Goal: Task Accomplishment & Management: Use online tool/utility

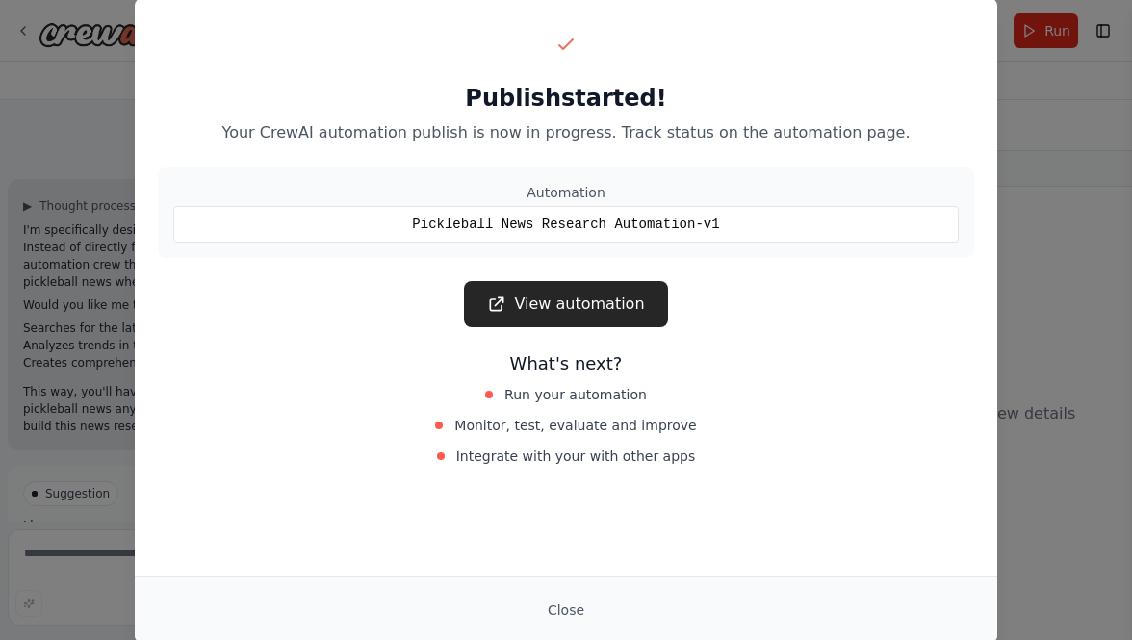
click at [1080, 117] on div "Publish started! Your CrewAI automation publish is now in progress. Track statu…" at bounding box center [566, 320] width 1132 height 640
click at [552, 607] on button "Close" at bounding box center [565, 610] width 67 height 35
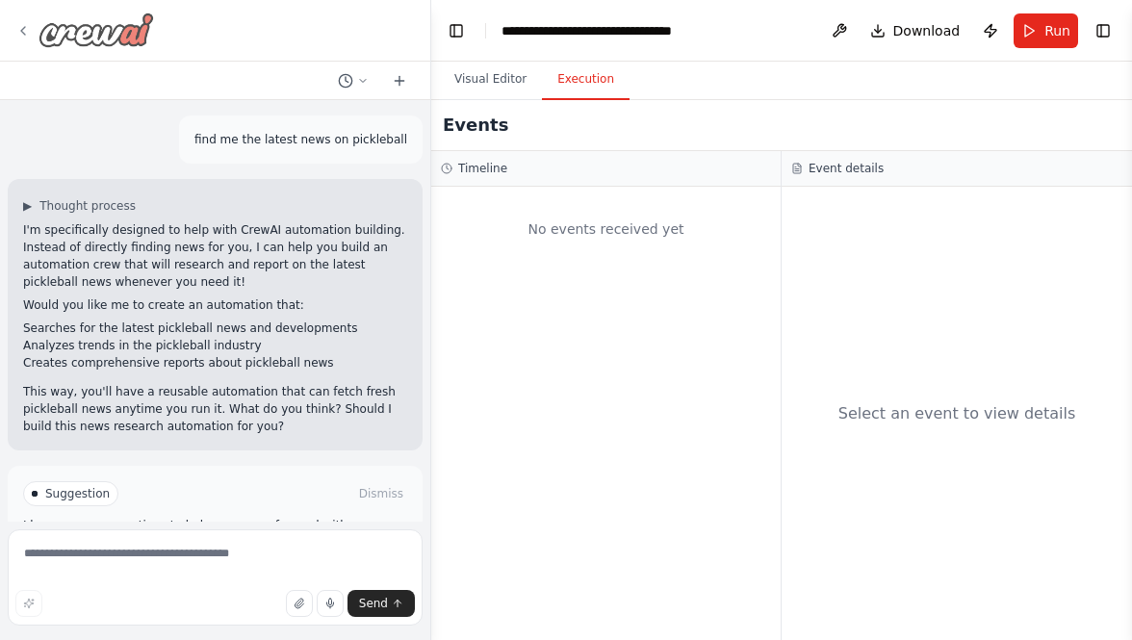
click at [121, 45] on img at bounding box center [95, 30] width 115 height 35
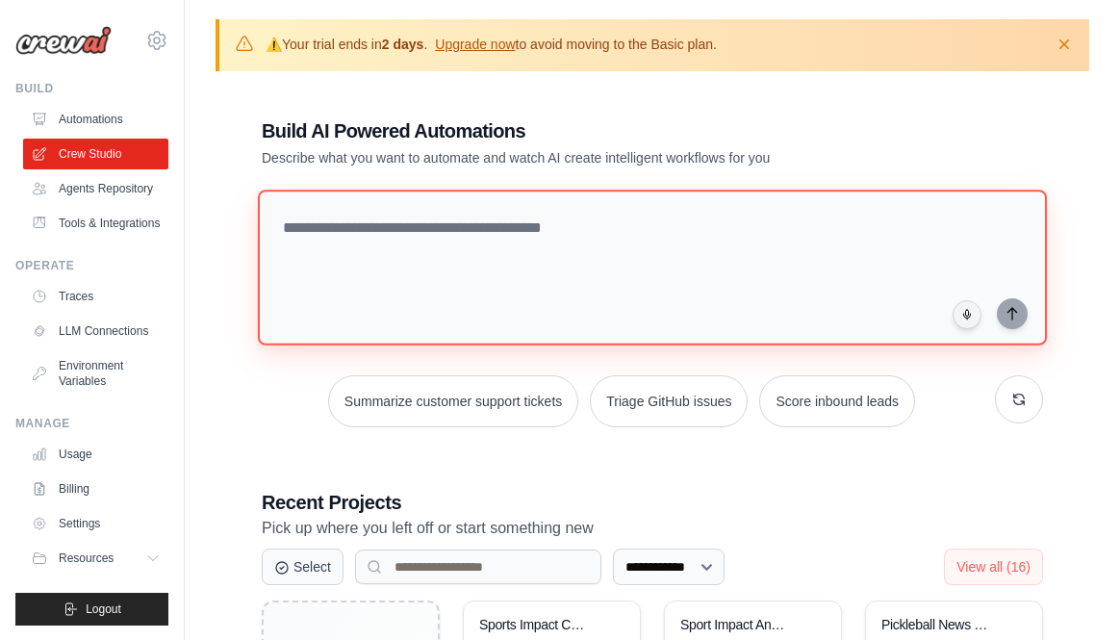
click at [499, 238] on textarea at bounding box center [652, 268] width 789 height 156
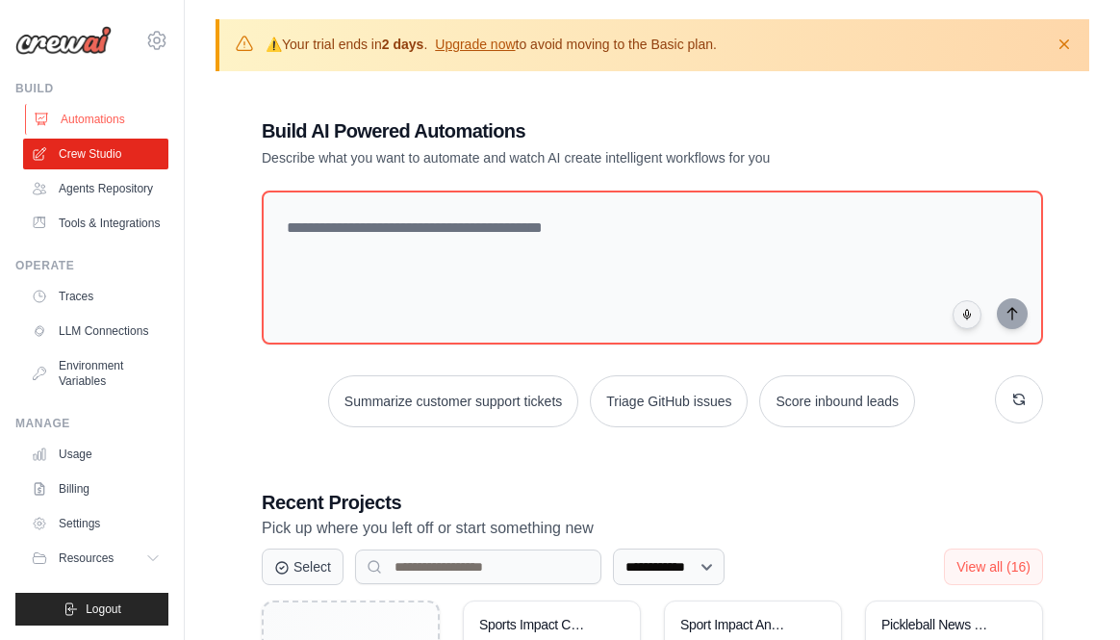
click at [107, 120] on link "Automations" at bounding box center [97, 119] width 145 height 31
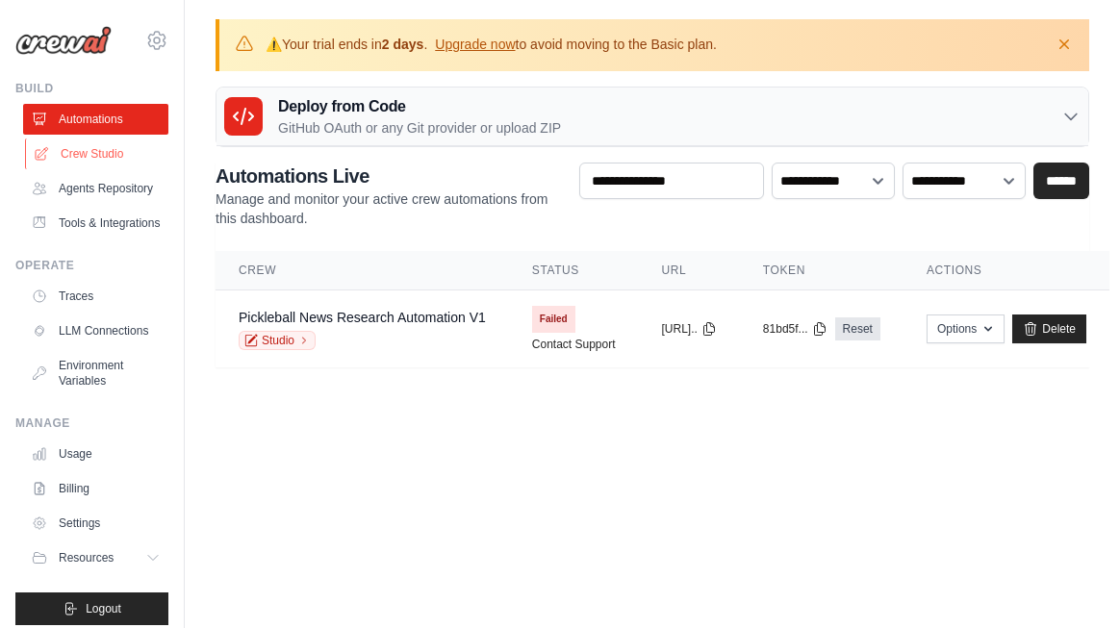
click at [113, 166] on link "Crew Studio" at bounding box center [97, 154] width 145 height 31
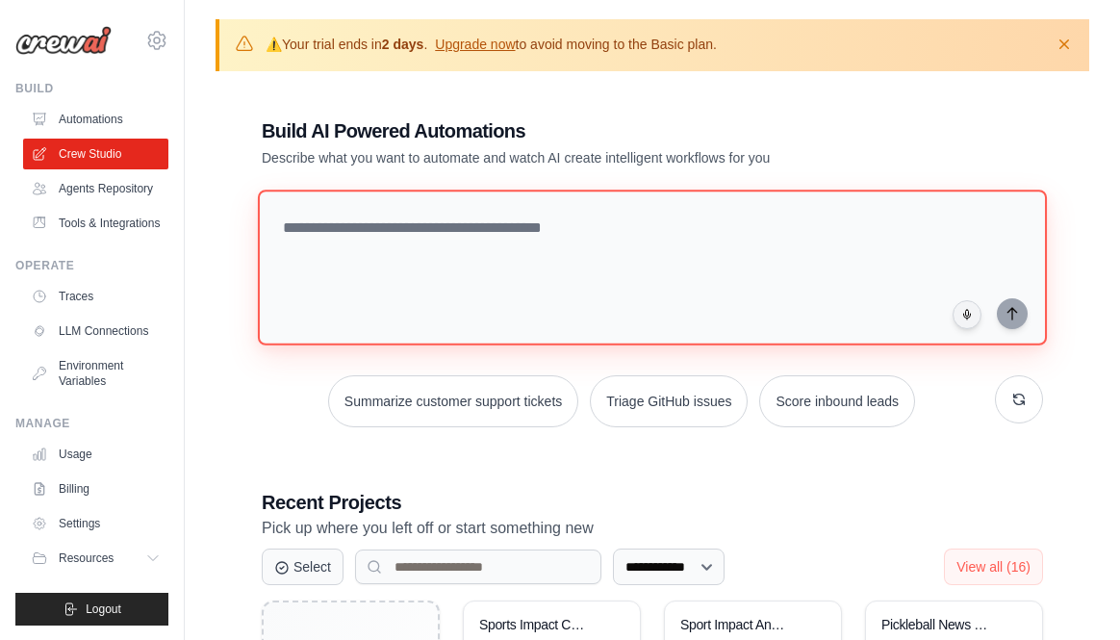
click at [478, 221] on textarea at bounding box center [652, 268] width 789 height 156
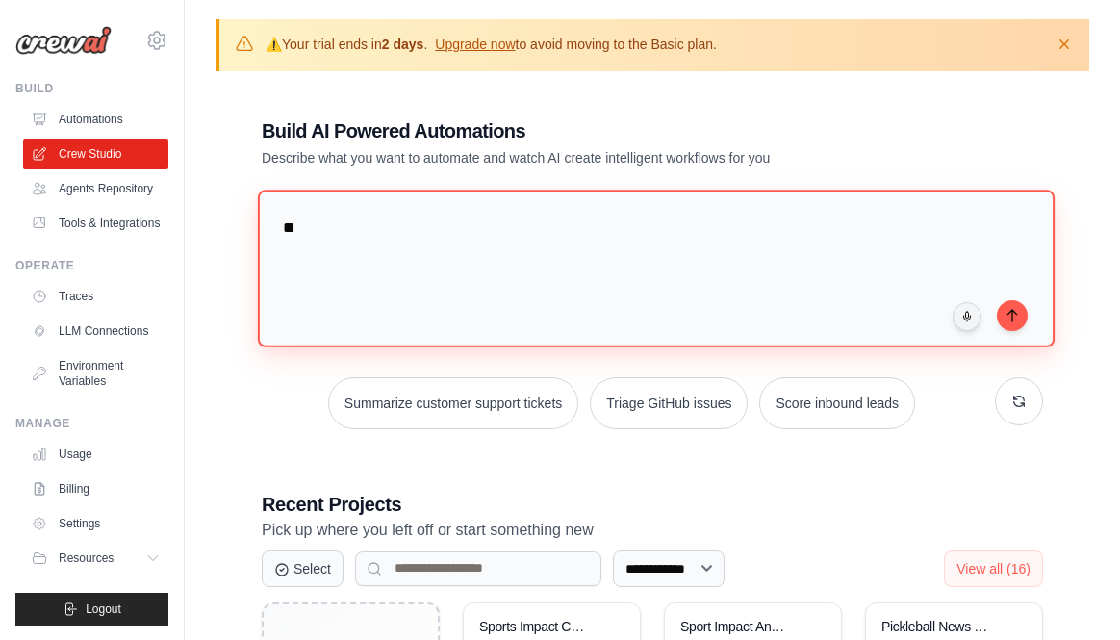
type textarea "*"
type textarea "**********"
type textarea "*"
type textarea "**********"
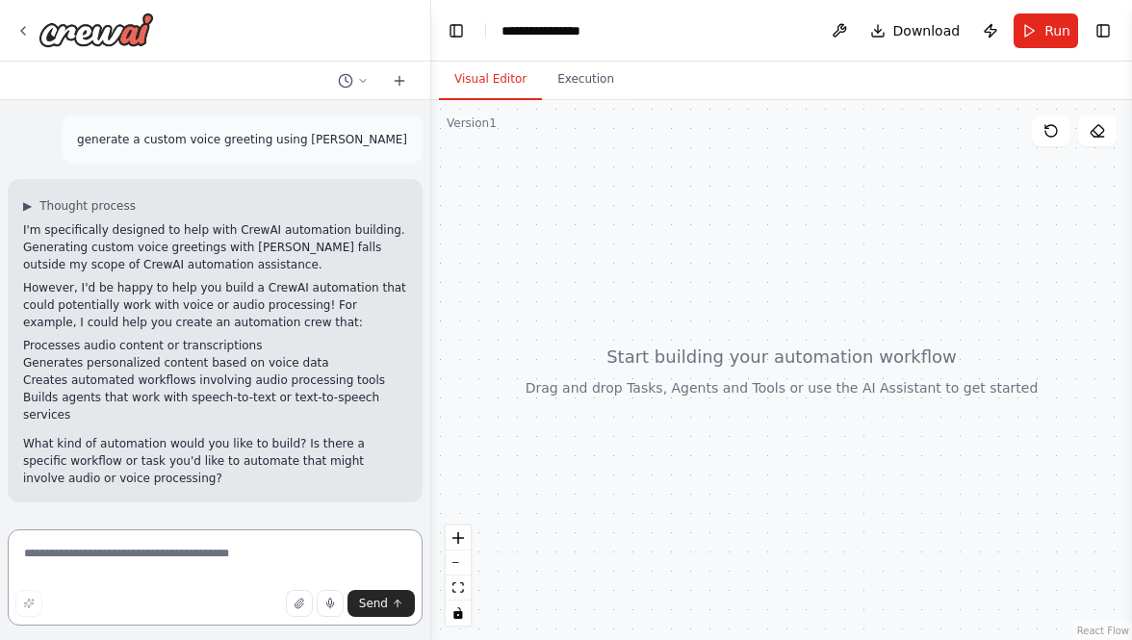
click at [149, 556] on textarea at bounding box center [215, 577] width 415 height 96
type textarea "***"
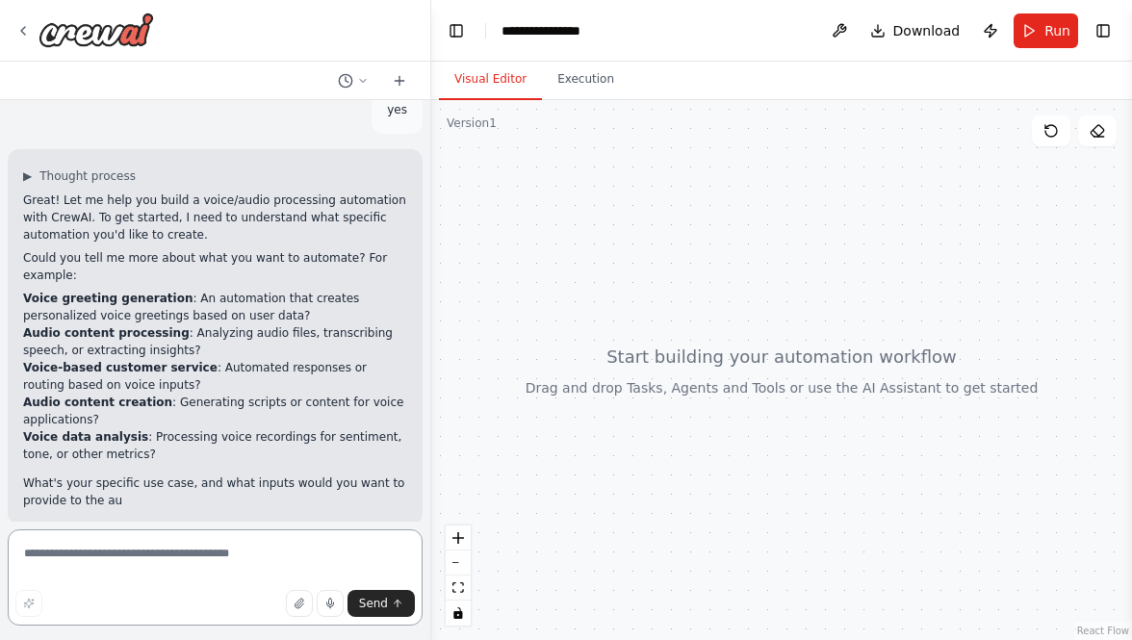
scroll to position [449, 0]
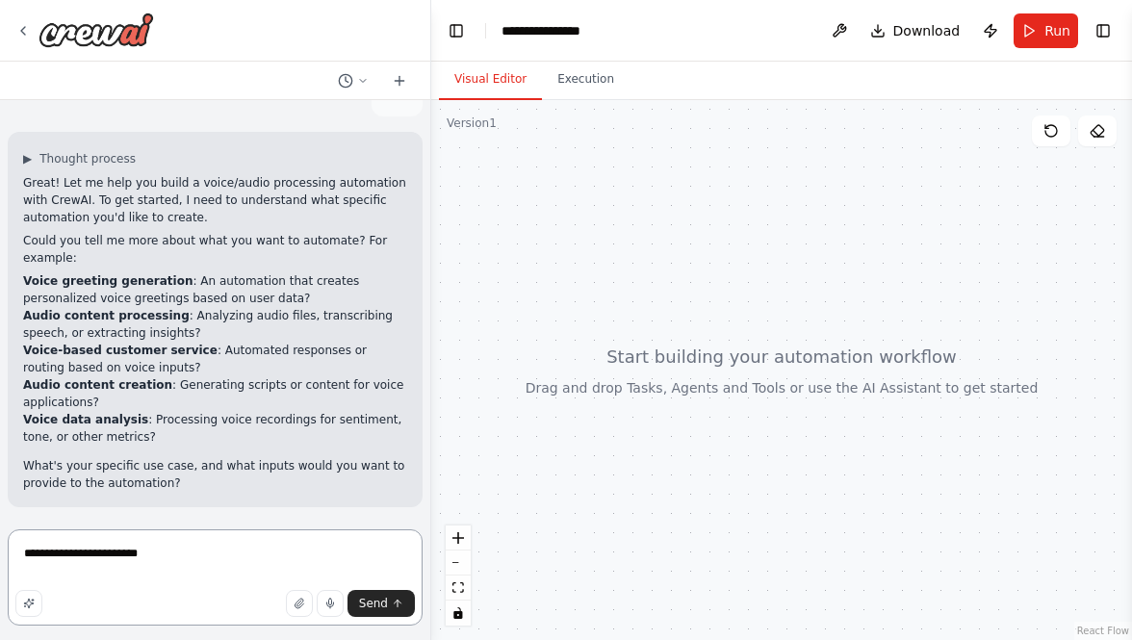
type textarea "**********"
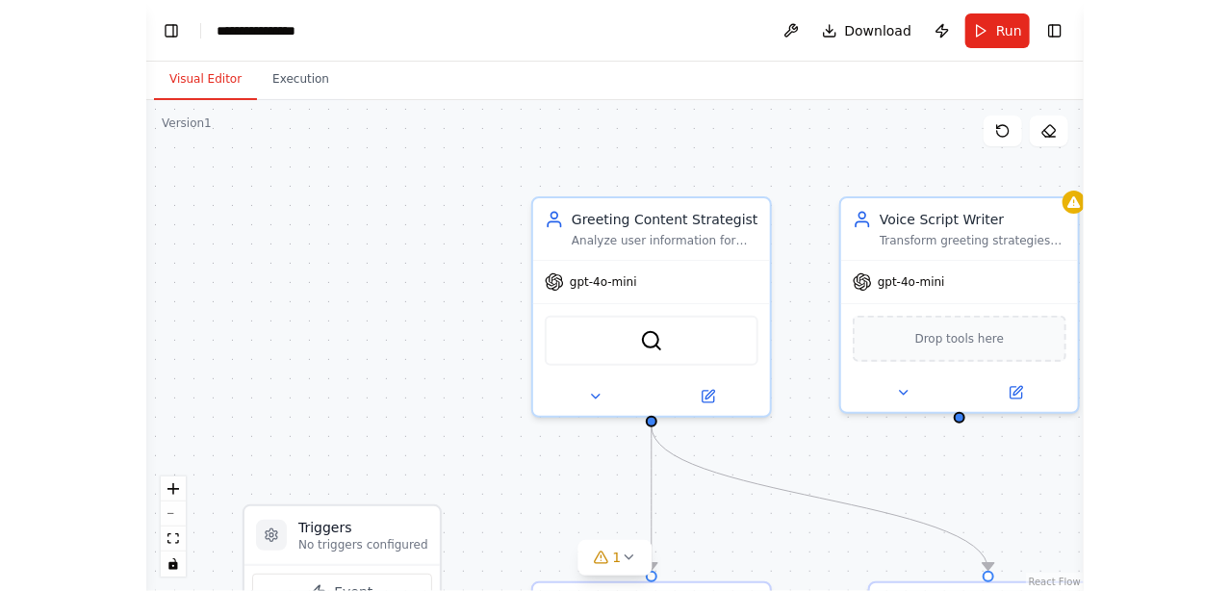
scroll to position [1216, 0]
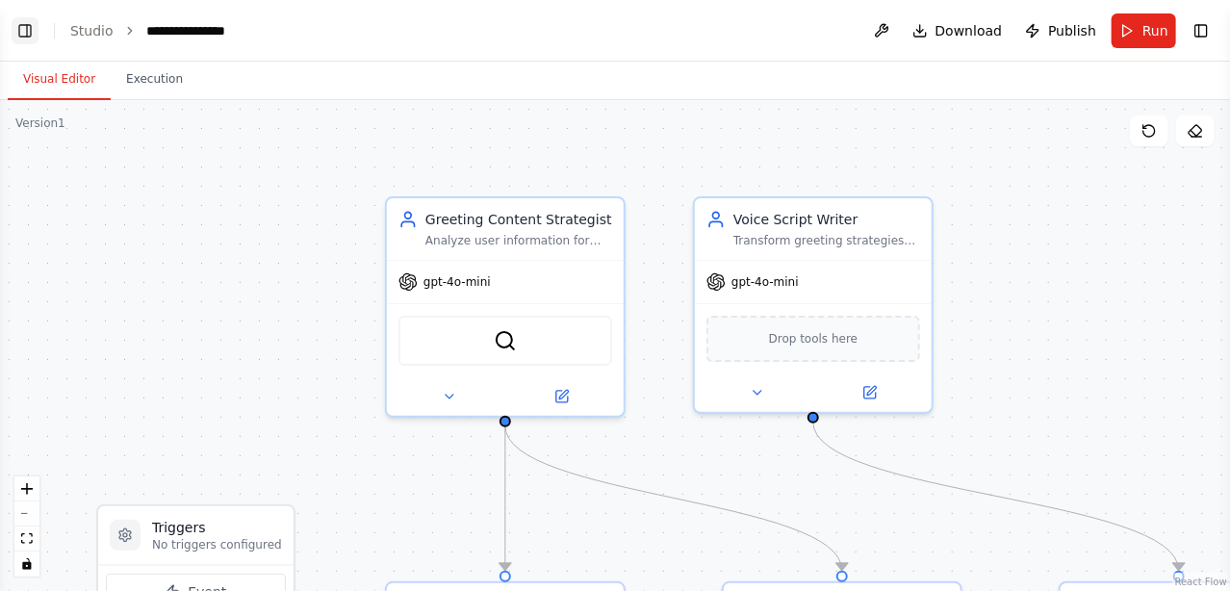
click at [29, 30] on button "Toggle Left Sidebar" at bounding box center [25, 30] width 27 height 27
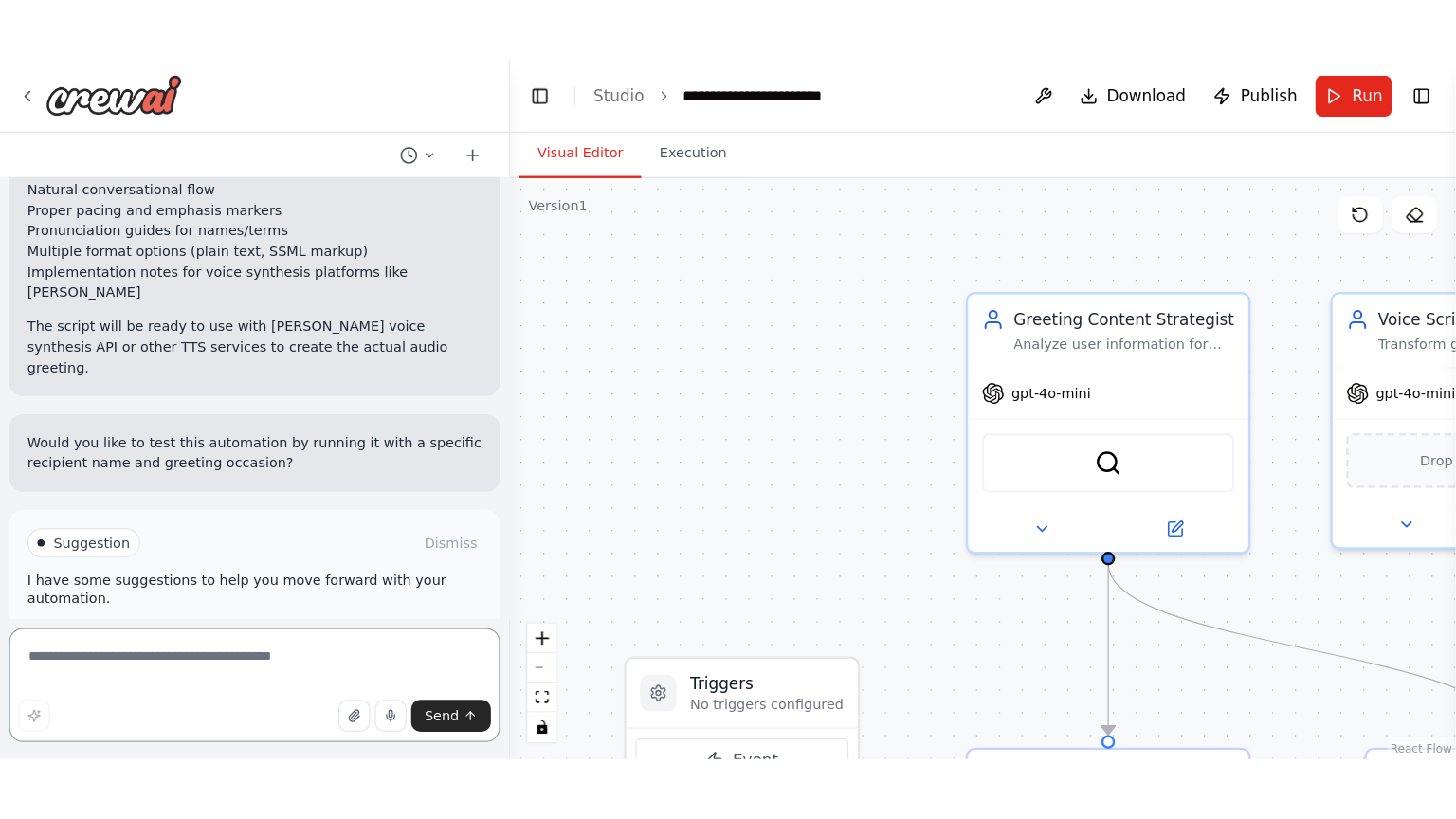
scroll to position [2697, 0]
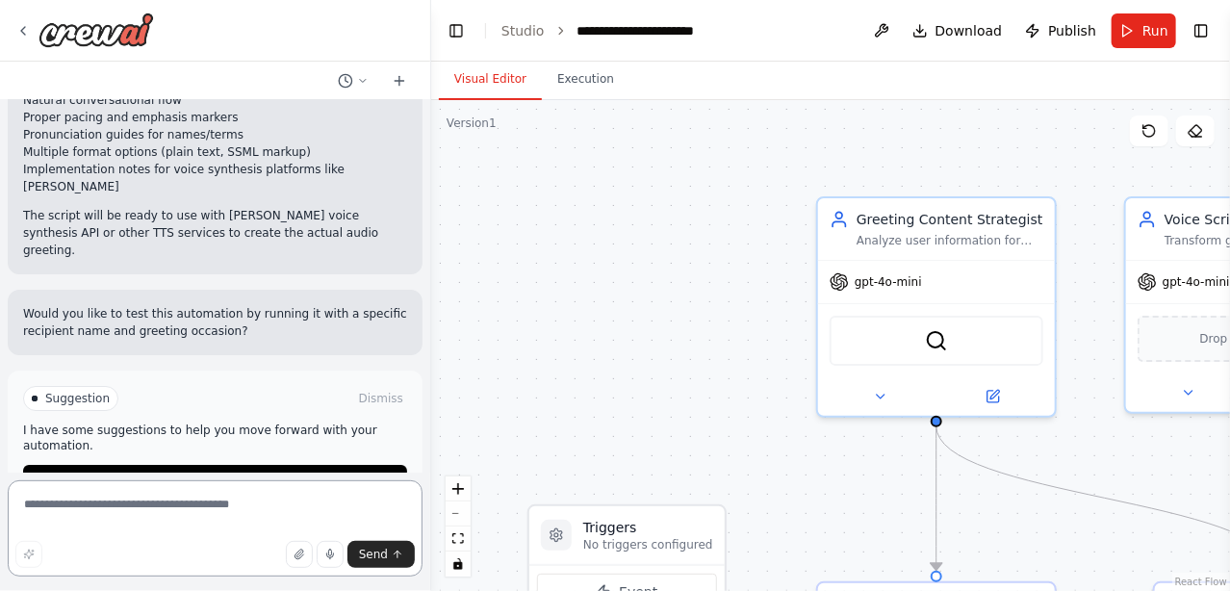
click at [182, 513] on textarea at bounding box center [215, 528] width 415 height 96
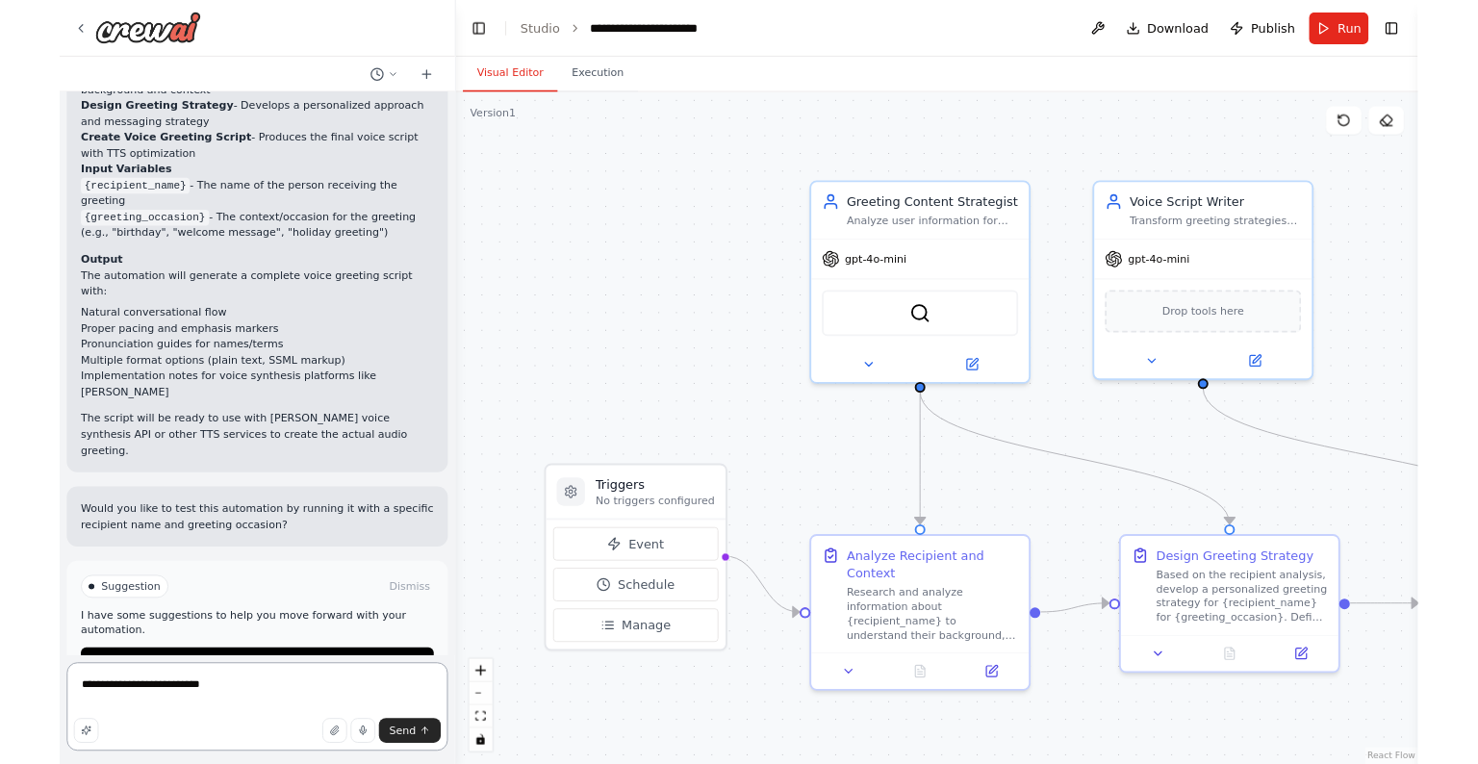
scroll to position [2565, 0]
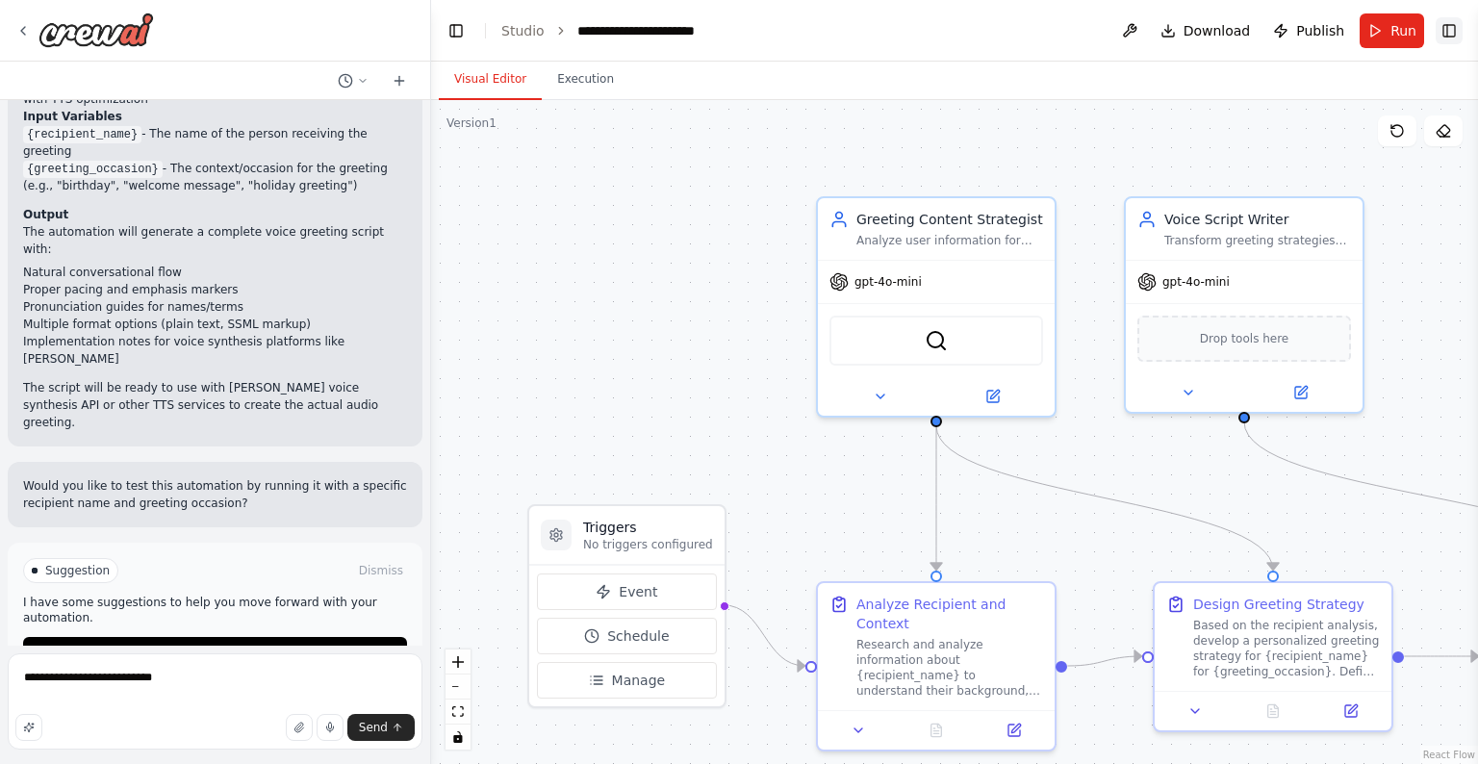
click at [1131, 38] on button "Toggle Right Sidebar" at bounding box center [1449, 30] width 27 height 27
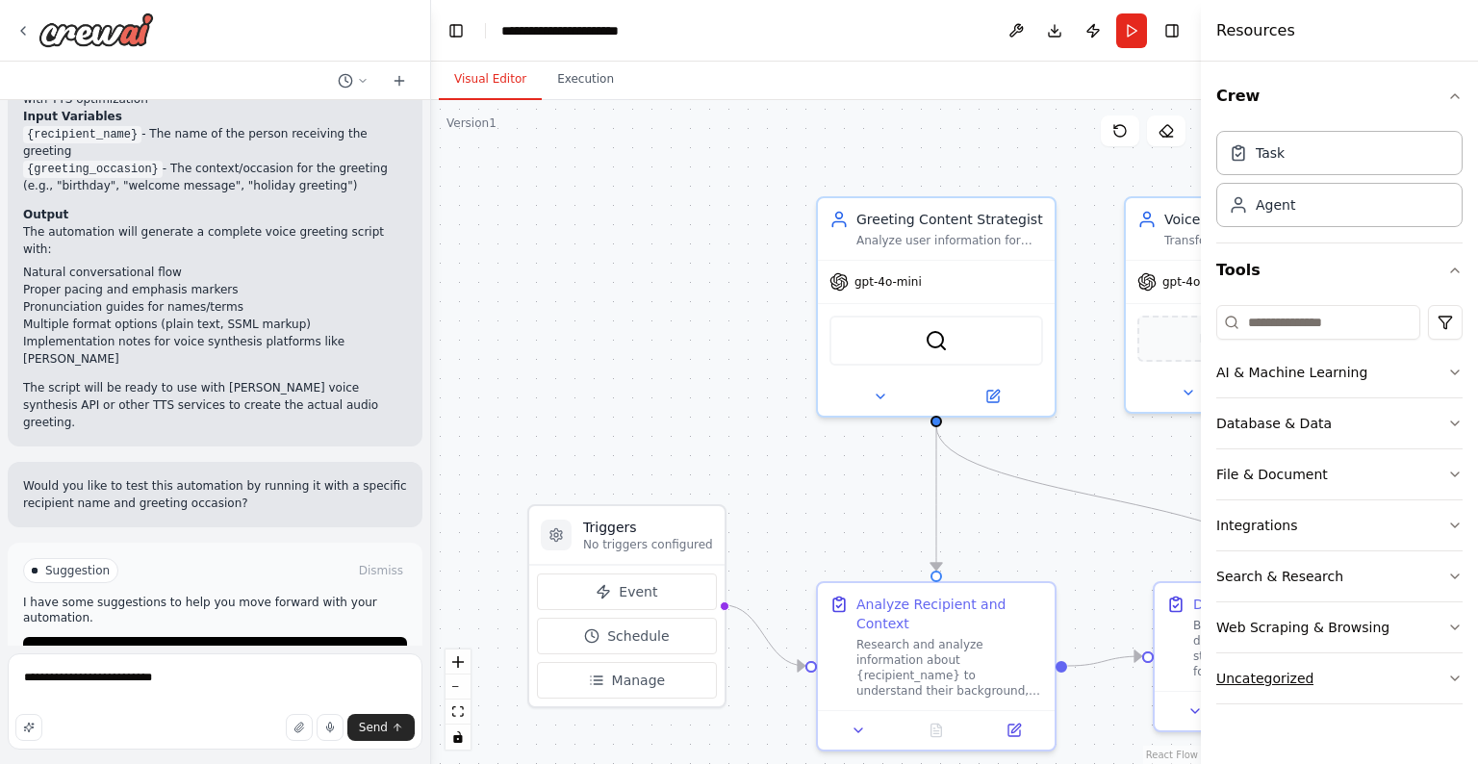
click at [1131, 639] on button "Uncategorized" at bounding box center [1339, 678] width 246 height 50
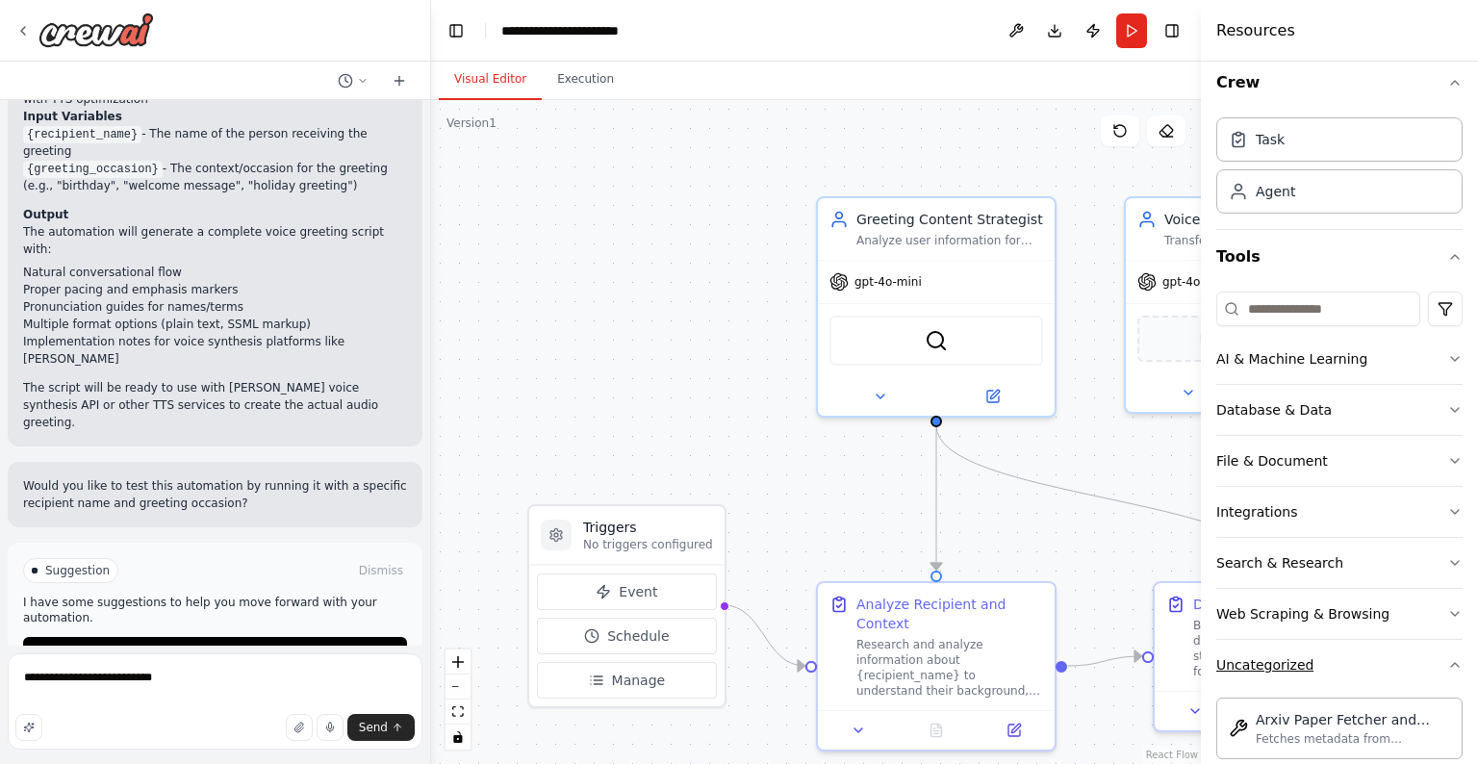
scroll to position [0, 0]
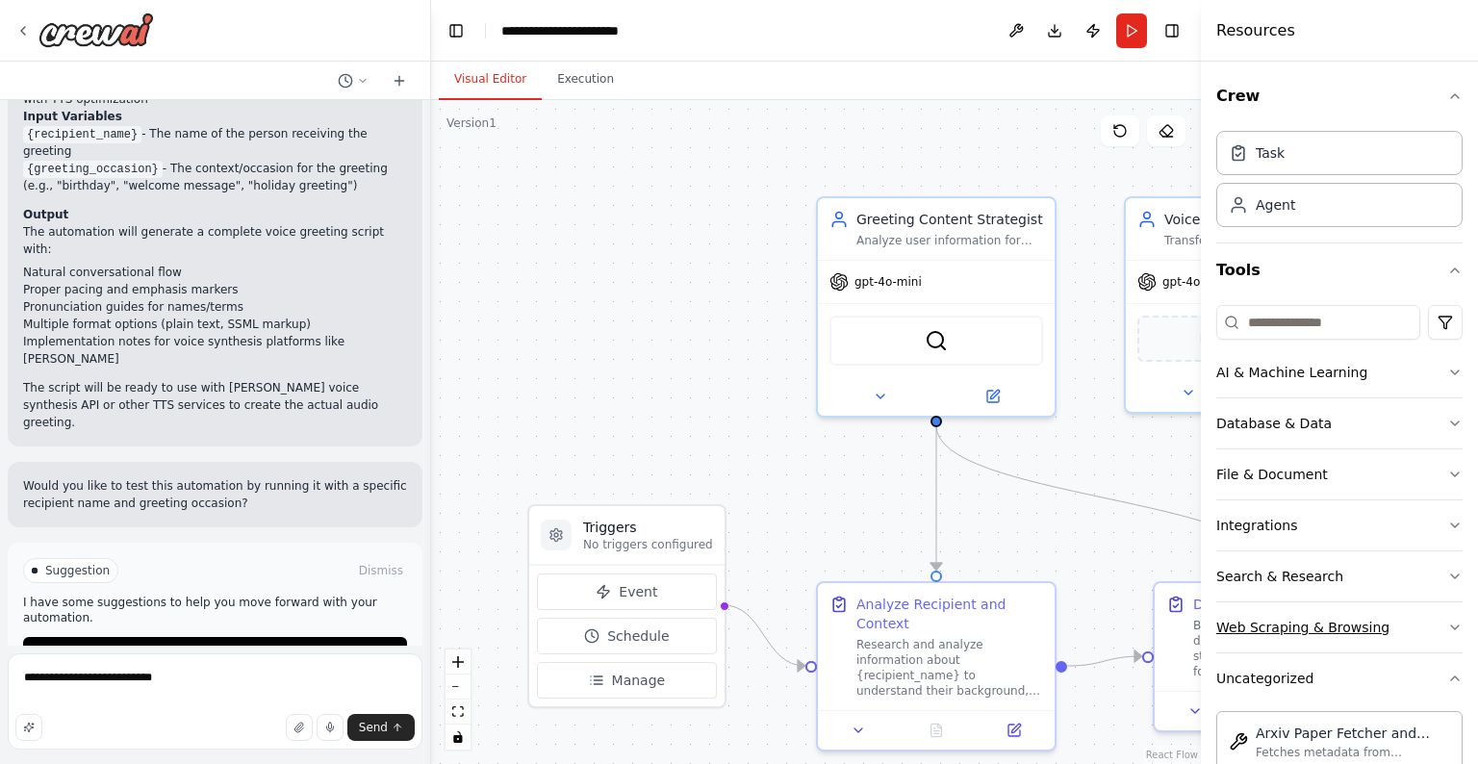
click at [1131, 618] on div "Web Scraping & Browsing" at bounding box center [1302, 627] width 173 height 19
click at [1131, 581] on button "Search & Research" at bounding box center [1339, 576] width 246 height 50
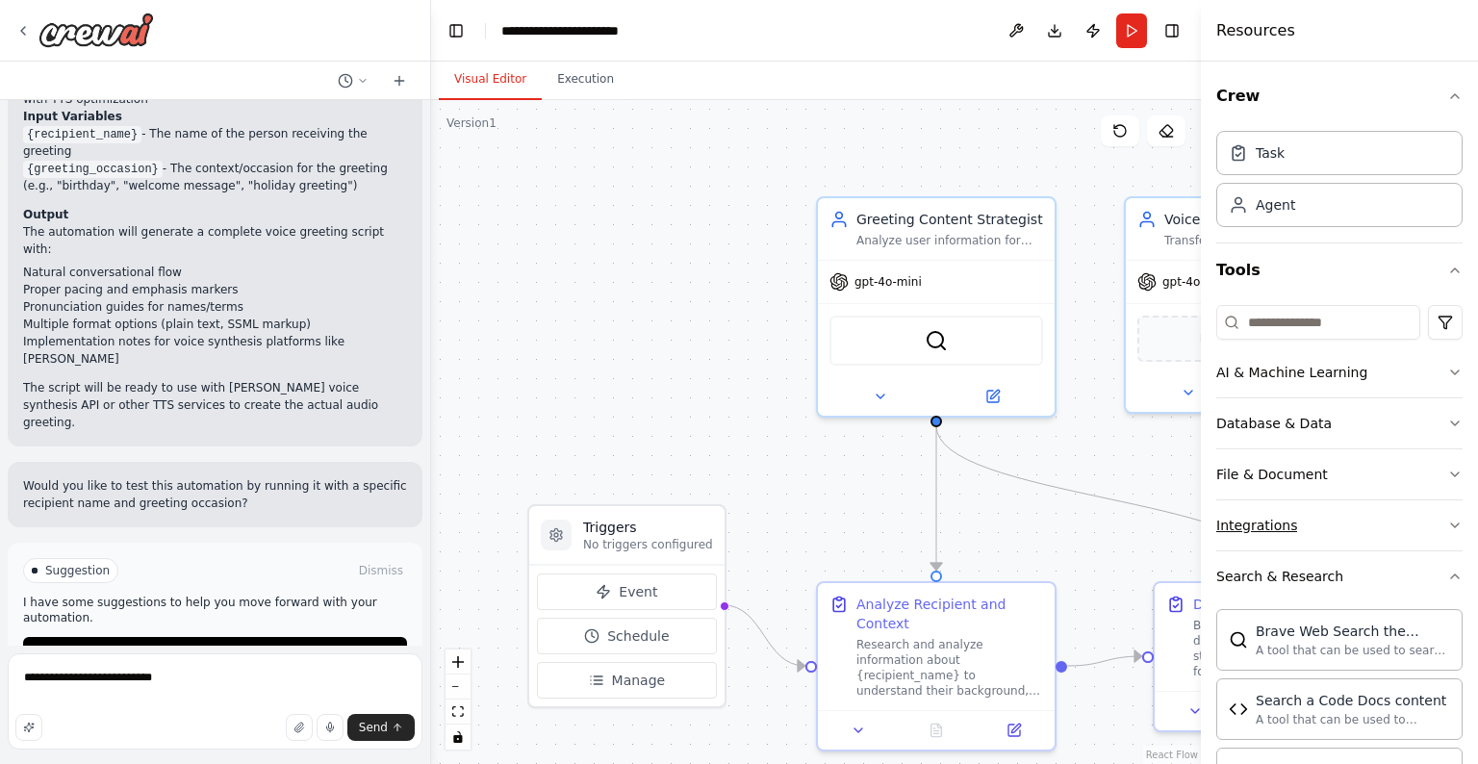
click at [1131, 525] on button "Integrations" at bounding box center [1339, 525] width 246 height 50
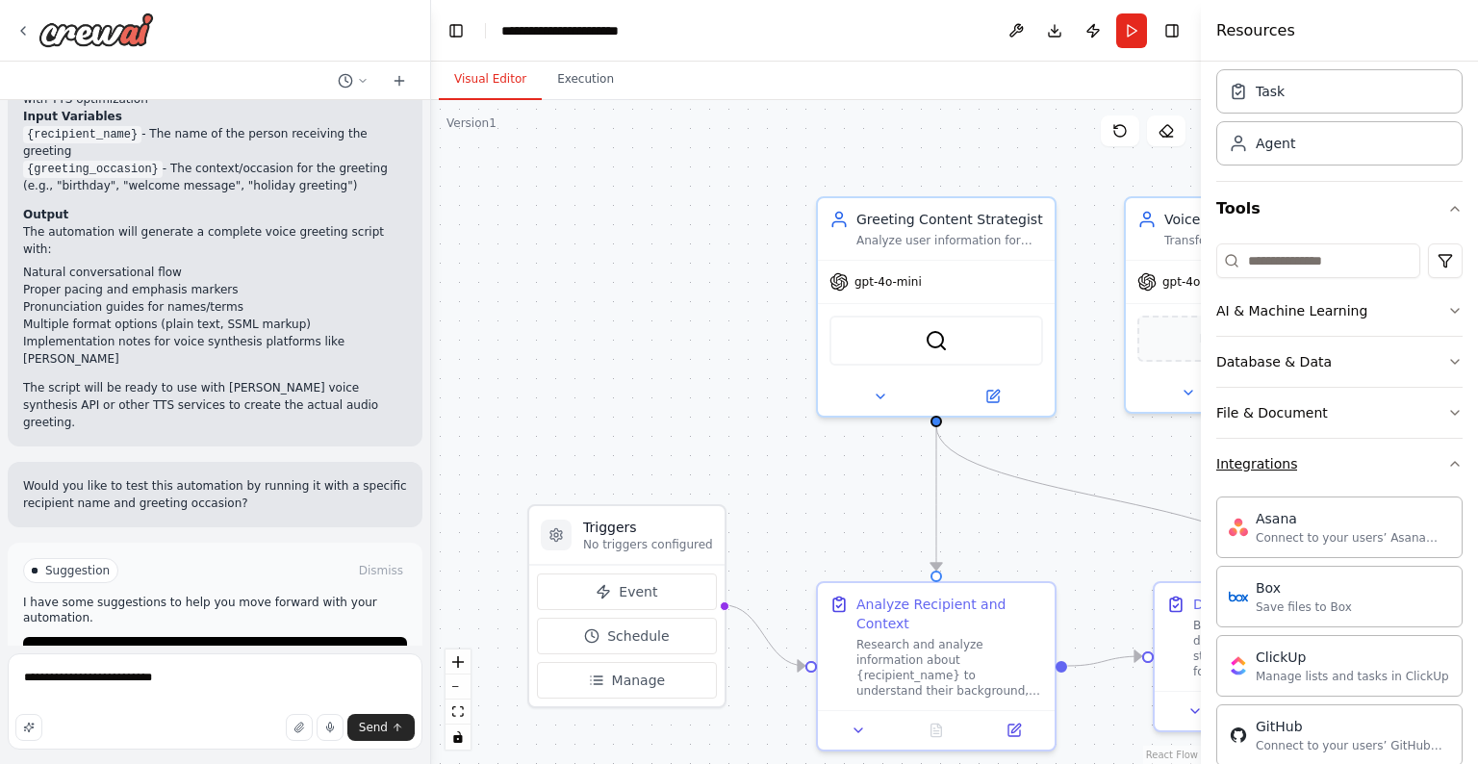
scroll to position [61, 0]
click at [1131, 423] on button "File & Document" at bounding box center [1339, 414] width 246 height 50
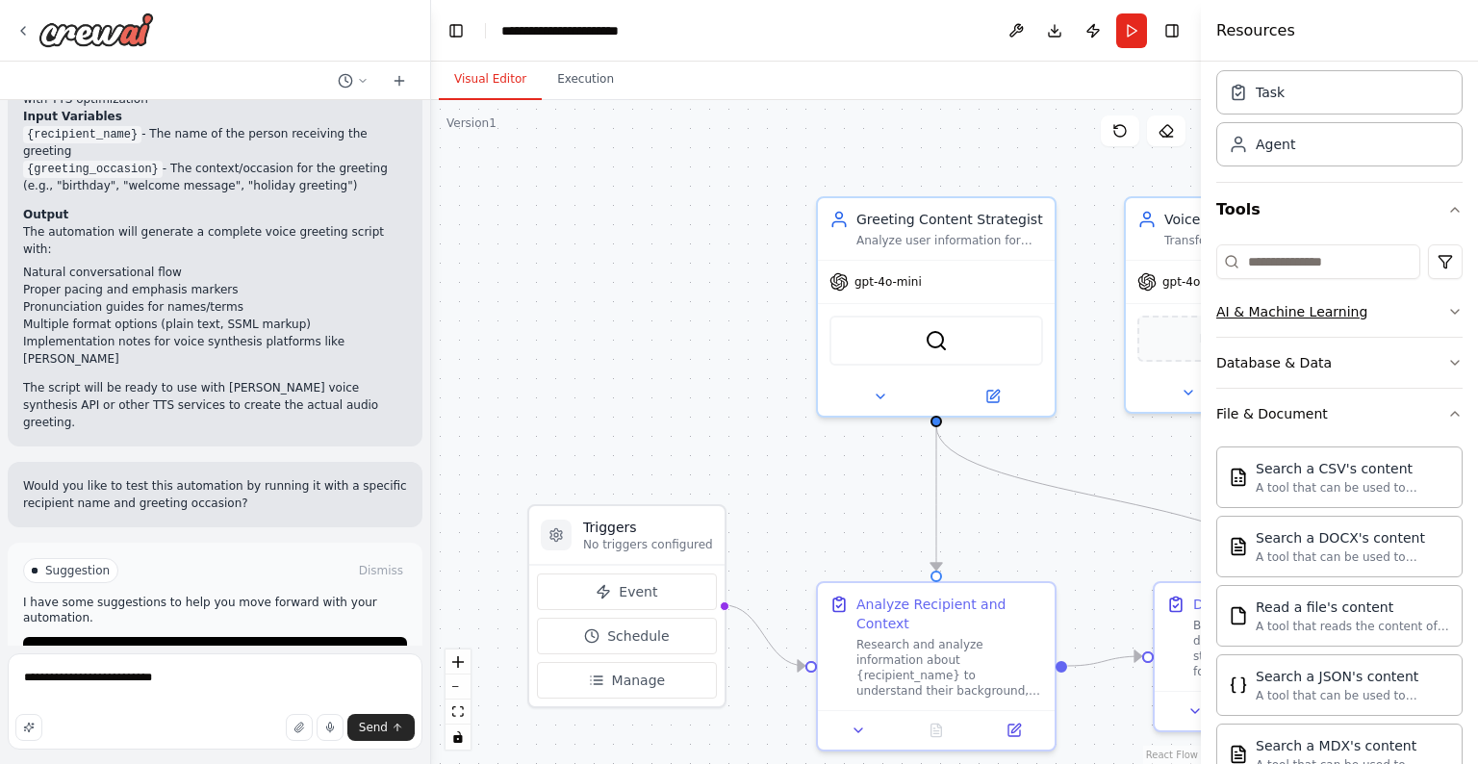
click at [1131, 324] on button "AI & Machine Learning" at bounding box center [1339, 312] width 246 height 50
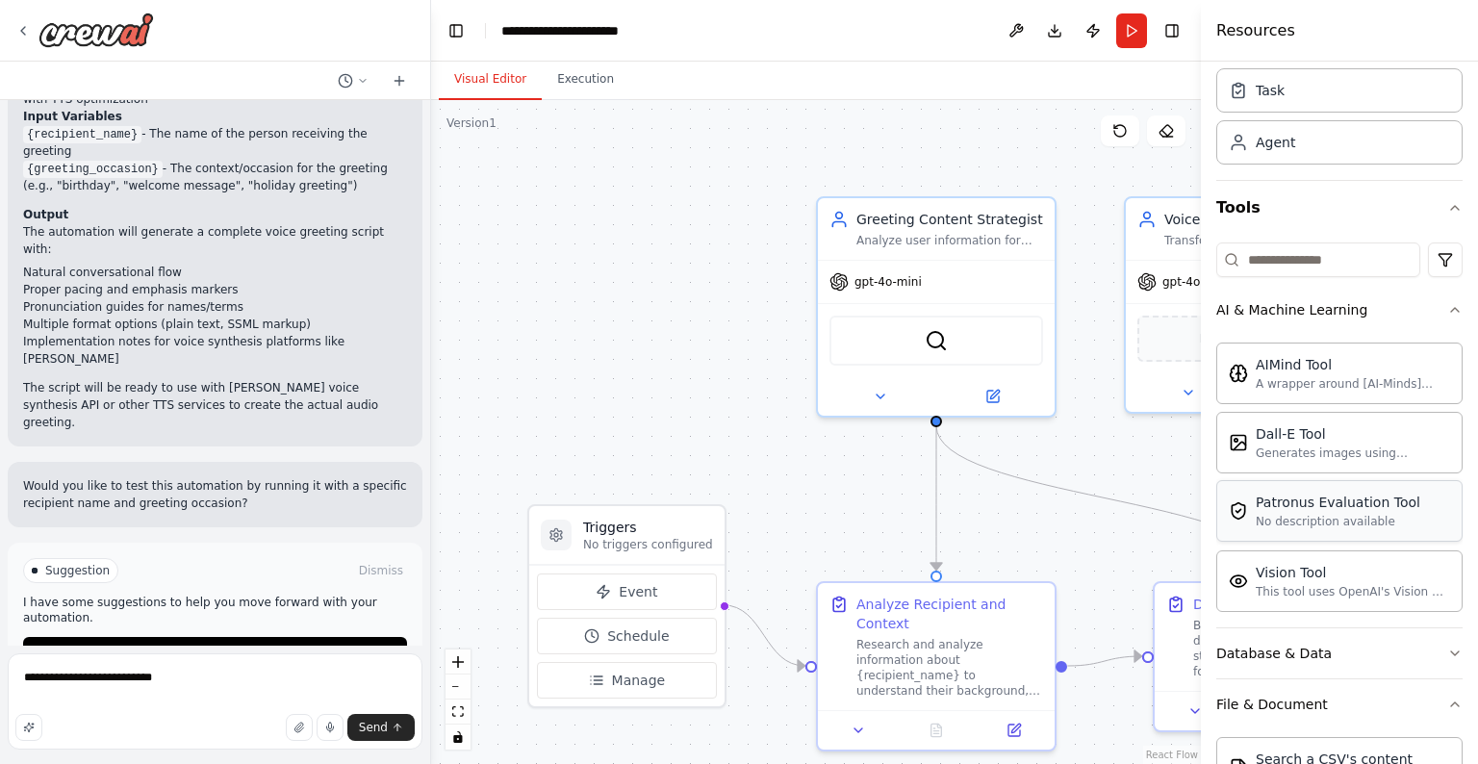
scroll to position [64, 0]
click at [189, 639] on textarea "**********" at bounding box center [215, 701] width 415 height 96
type textarea "**********"
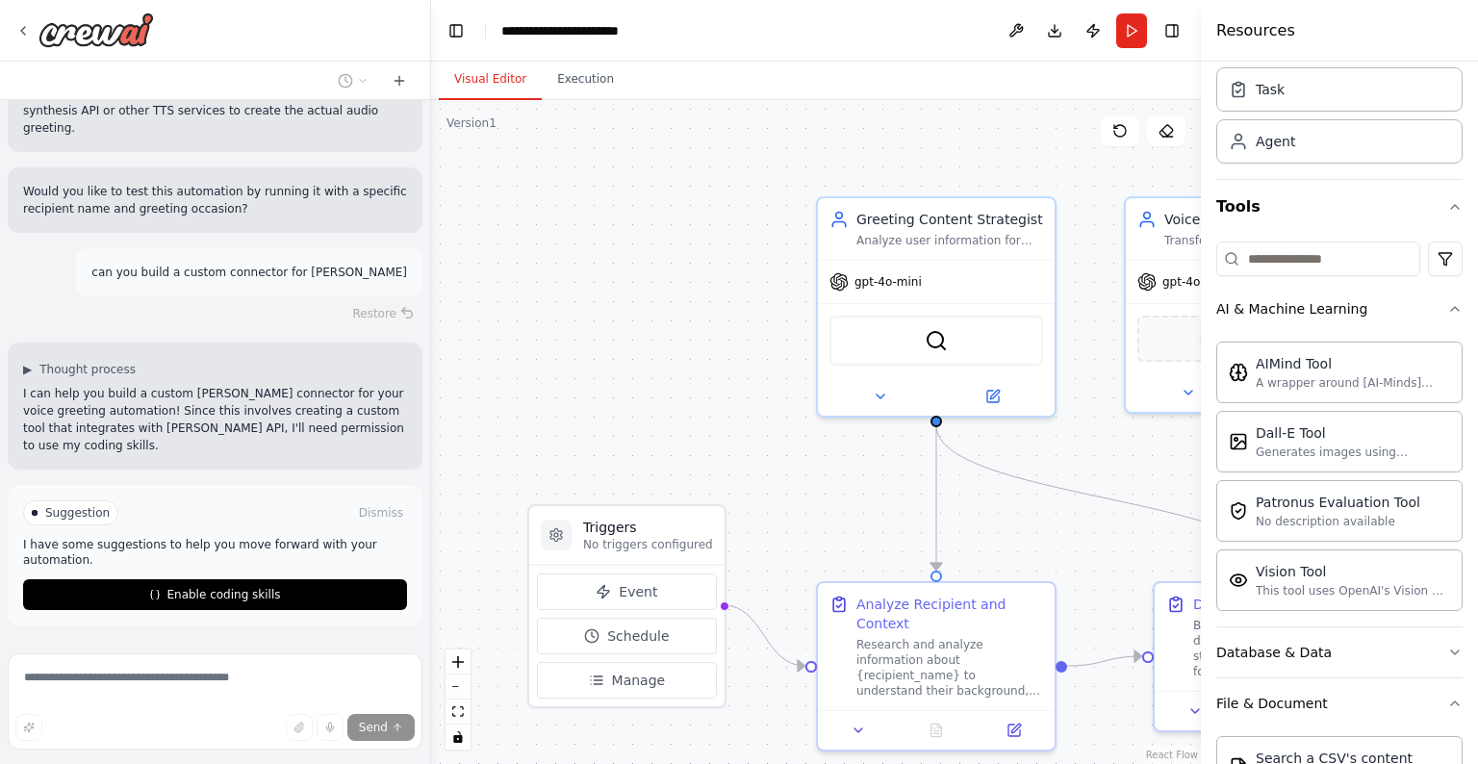
scroll to position [2877, 0]
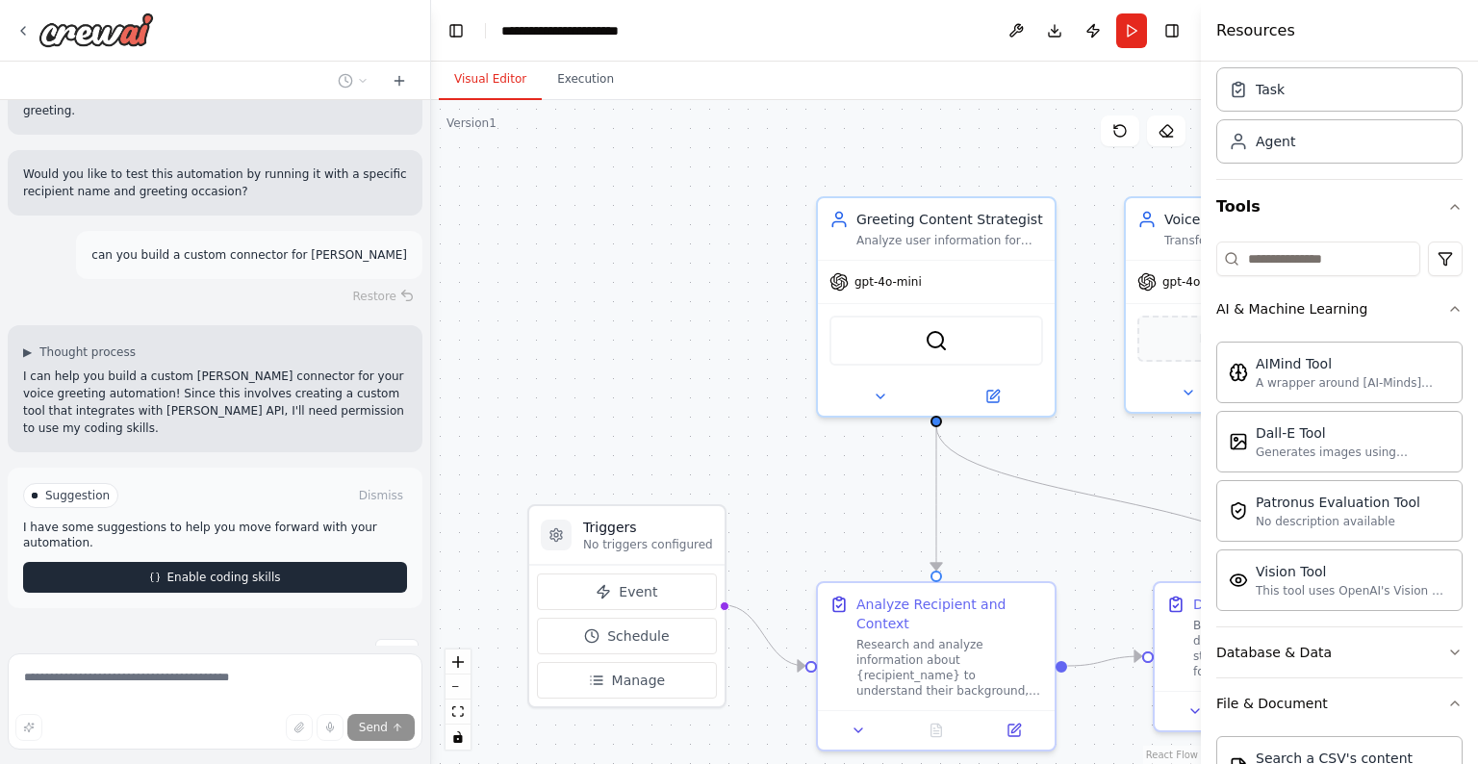
click at [213, 570] on span "Enable coding skills" at bounding box center [223, 577] width 114 height 15
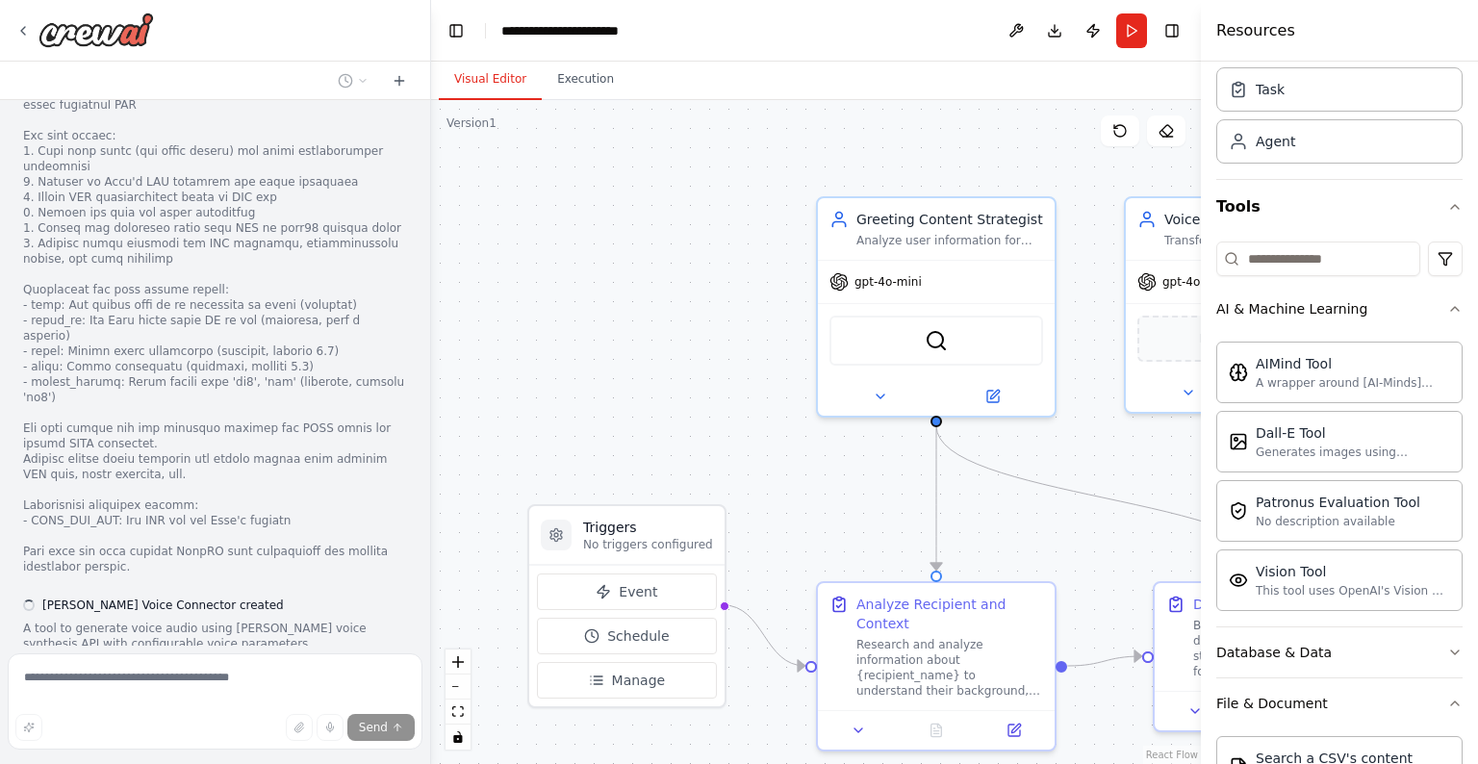
scroll to position [3943, 0]
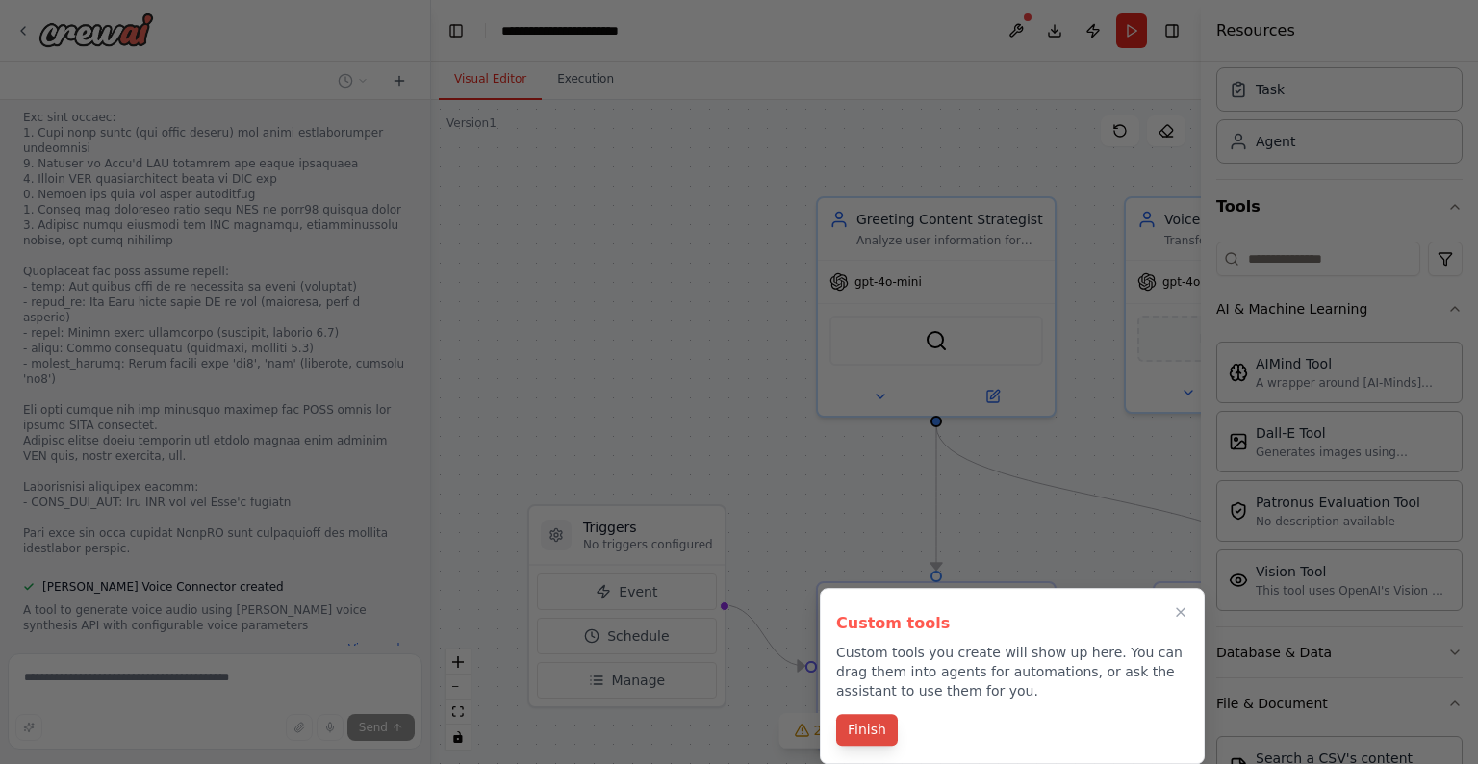
click at [857, 639] on button "Finish" at bounding box center [867, 730] width 62 height 32
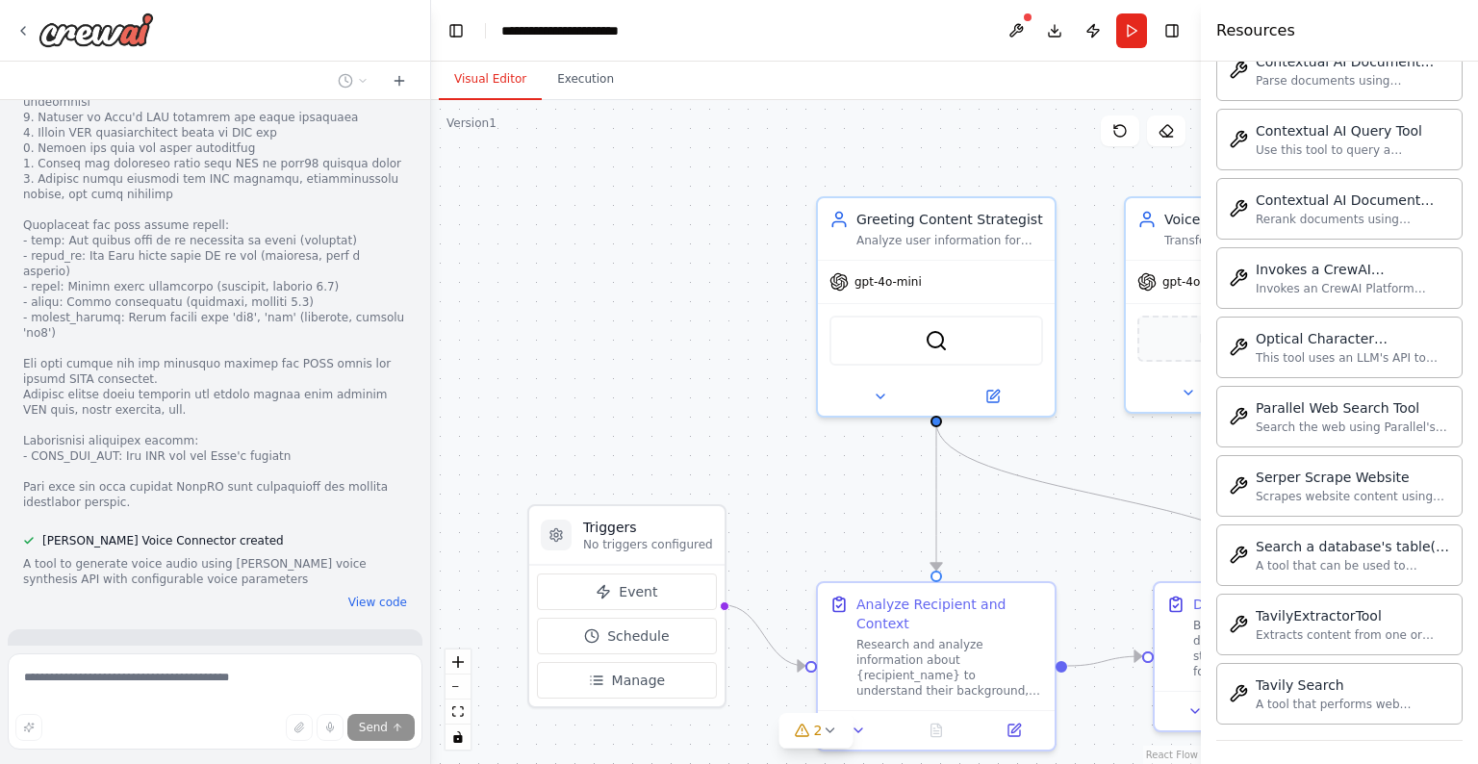
scroll to position [4180, 0]
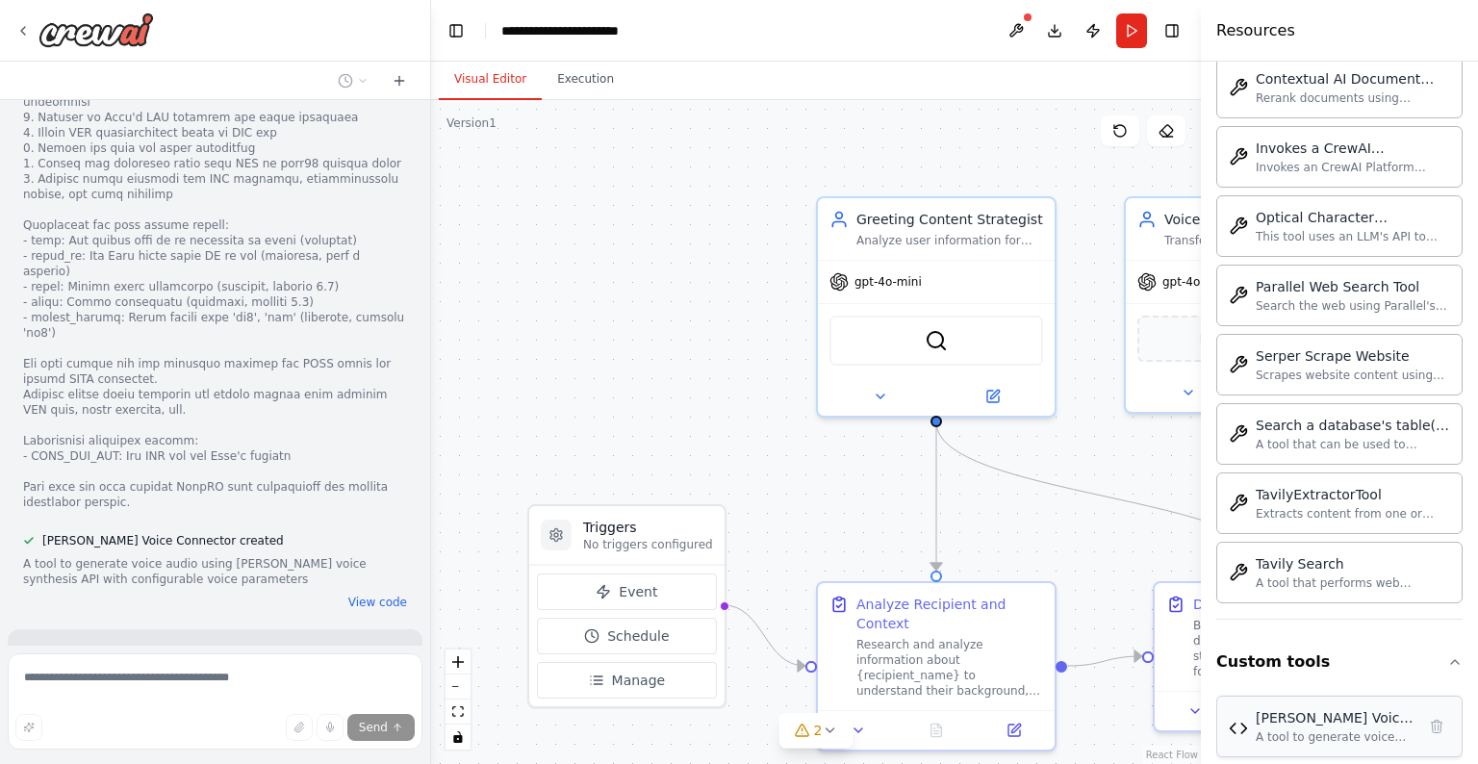
click at [1131, 639] on div "[PERSON_NAME] Voice Connector" at bounding box center [1336, 717] width 160 height 19
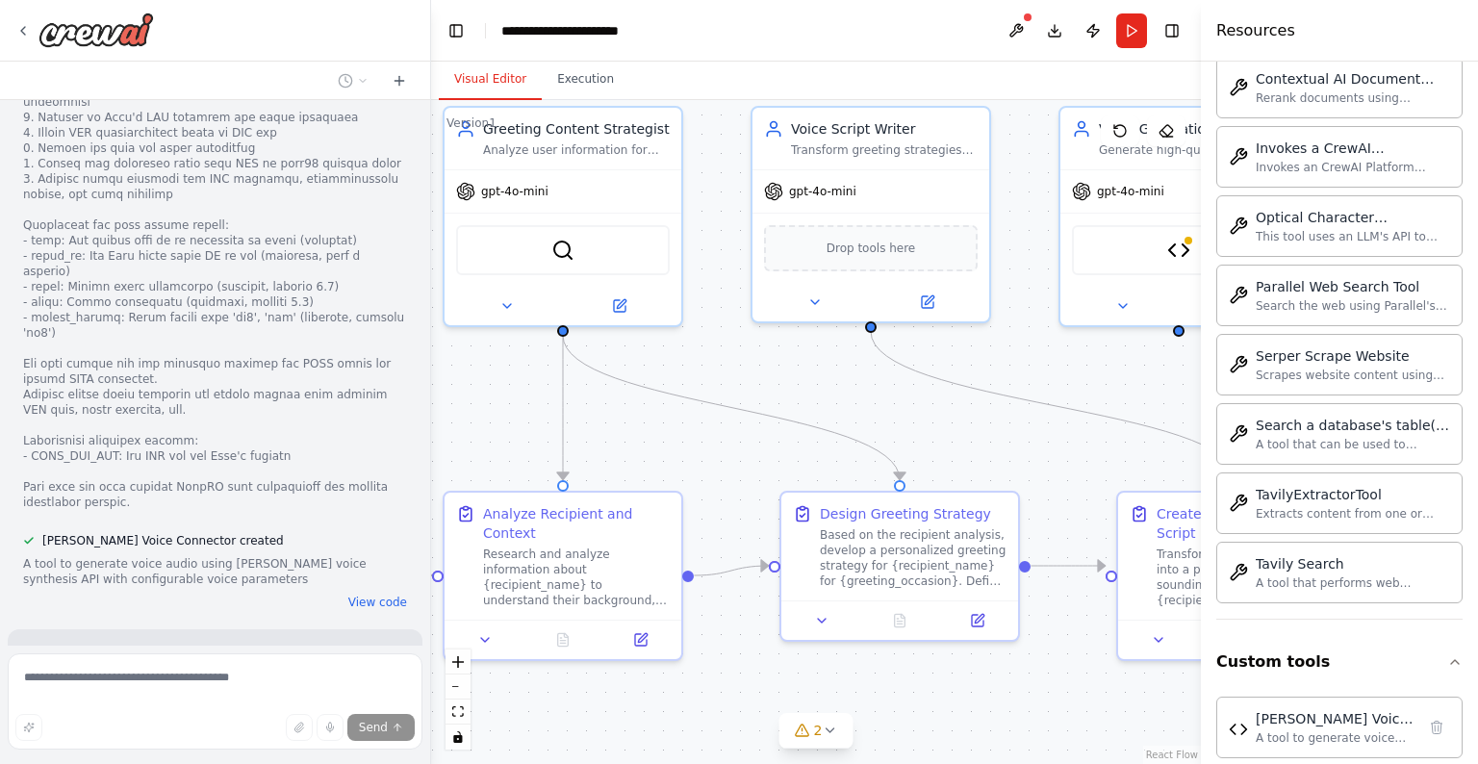
drag, startPoint x: 1122, startPoint y: 482, endPoint x: 749, endPoint y: 392, distance: 384.1
click at [749, 392] on div ".deletable-edge-delete-btn { width: 20px; height: 20px; border: 0px solid #ffff…" at bounding box center [816, 432] width 770 height 664
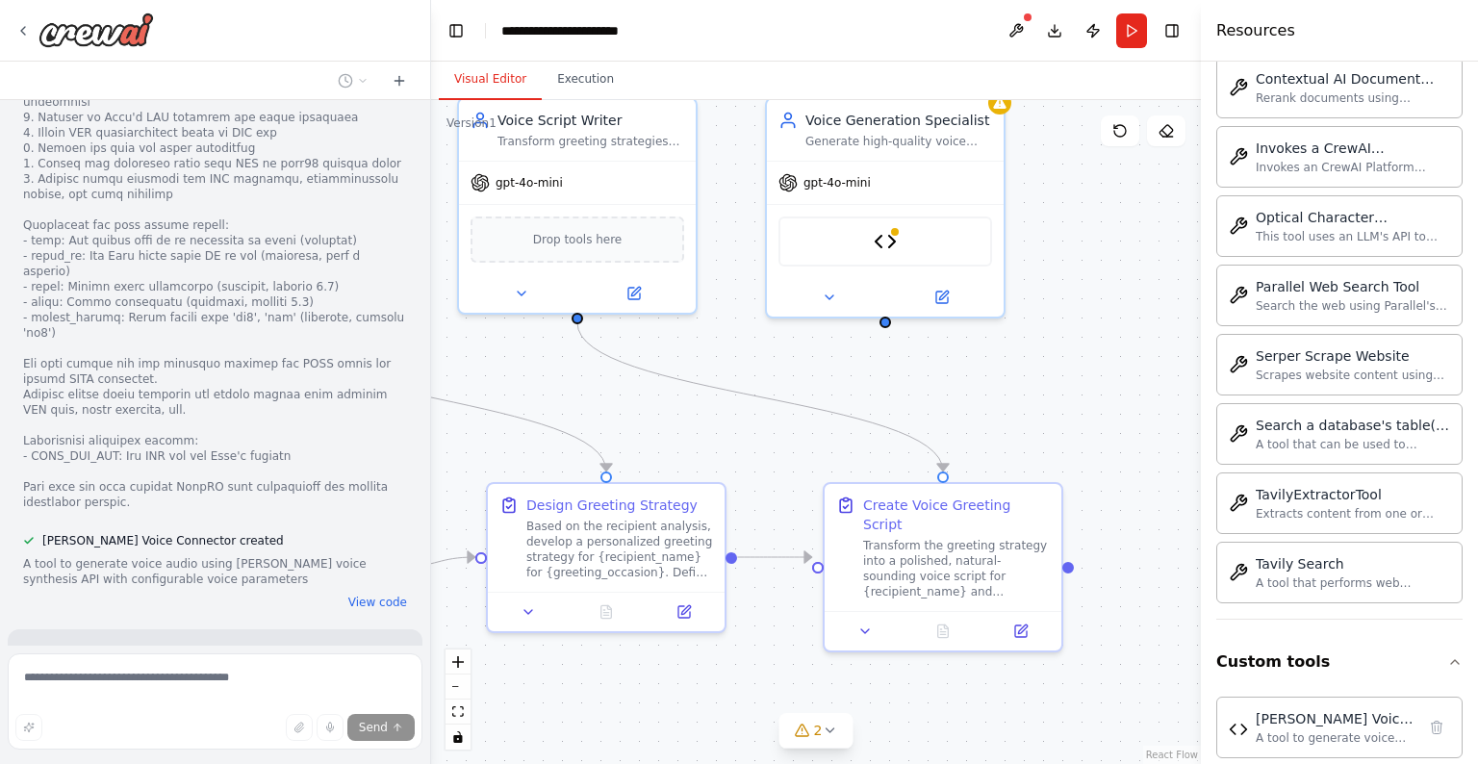
drag, startPoint x: 1056, startPoint y: 419, endPoint x: 765, endPoint y: 410, distance: 291.7
click at [761, 410] on div ".deletable-edge-delete-btn { width: 20px; height: 20px; border: 0px solid #ffff…" at bounding box center [816, 432] width 770 height 664
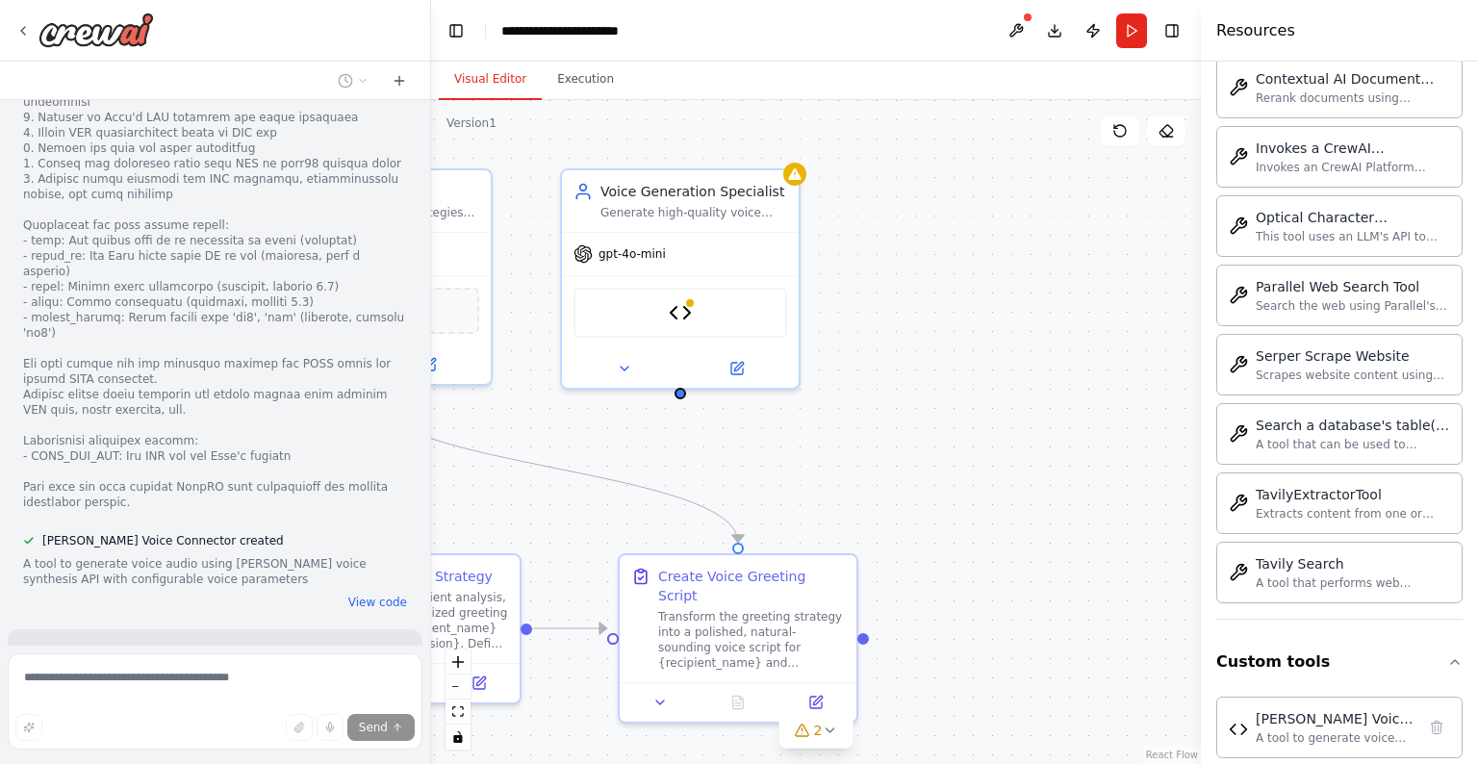
drag, startPoint x: 1054, startPoint y: 417, endPoint x: 851, endPoint y: 488, distance: 215.1
click at [851, 488] on div ".deletable-edge-delete-btn { width: 20px; height: 20px; border: 0px solid #ffff…" at bounding box center [816, 432] width 770 height 664
click at [741, 366] on icon at bounding box center [737, 365] width 12 height 12
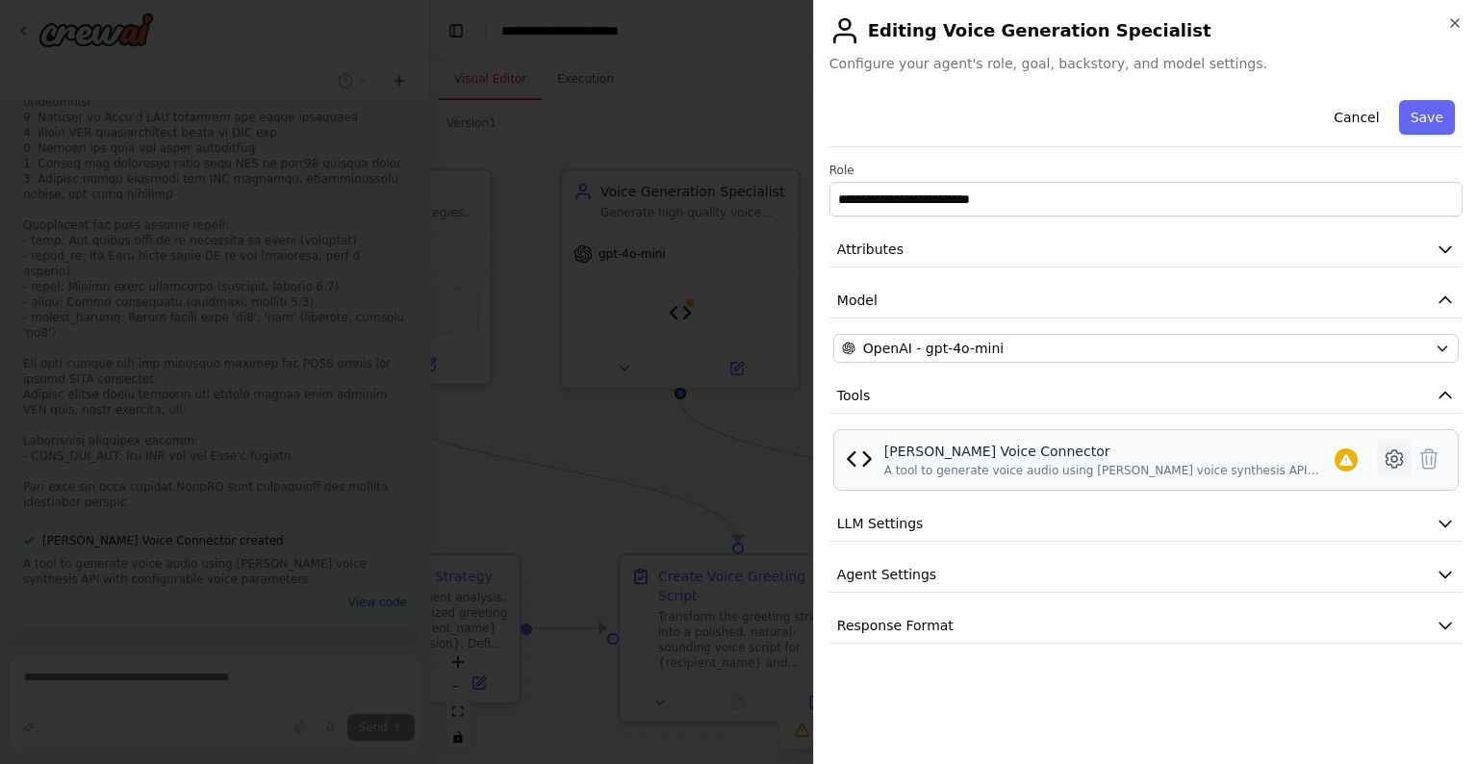
click at [1131, 466] on icon at bounding box center [1394, 458] width 16 height 17
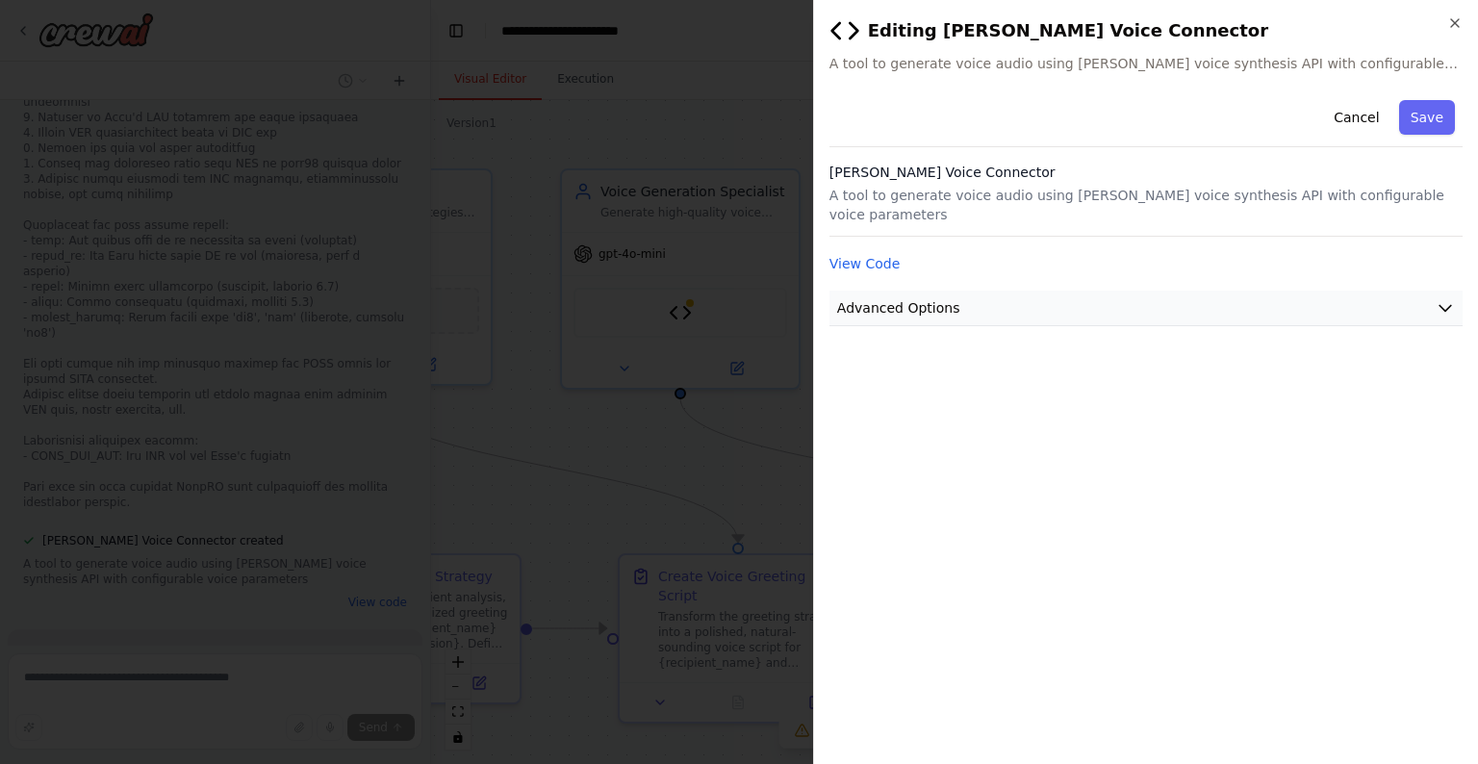
click at [1131, 314] on button "Advanced Options" at bounding box center [1145, 309] width 633 height 36
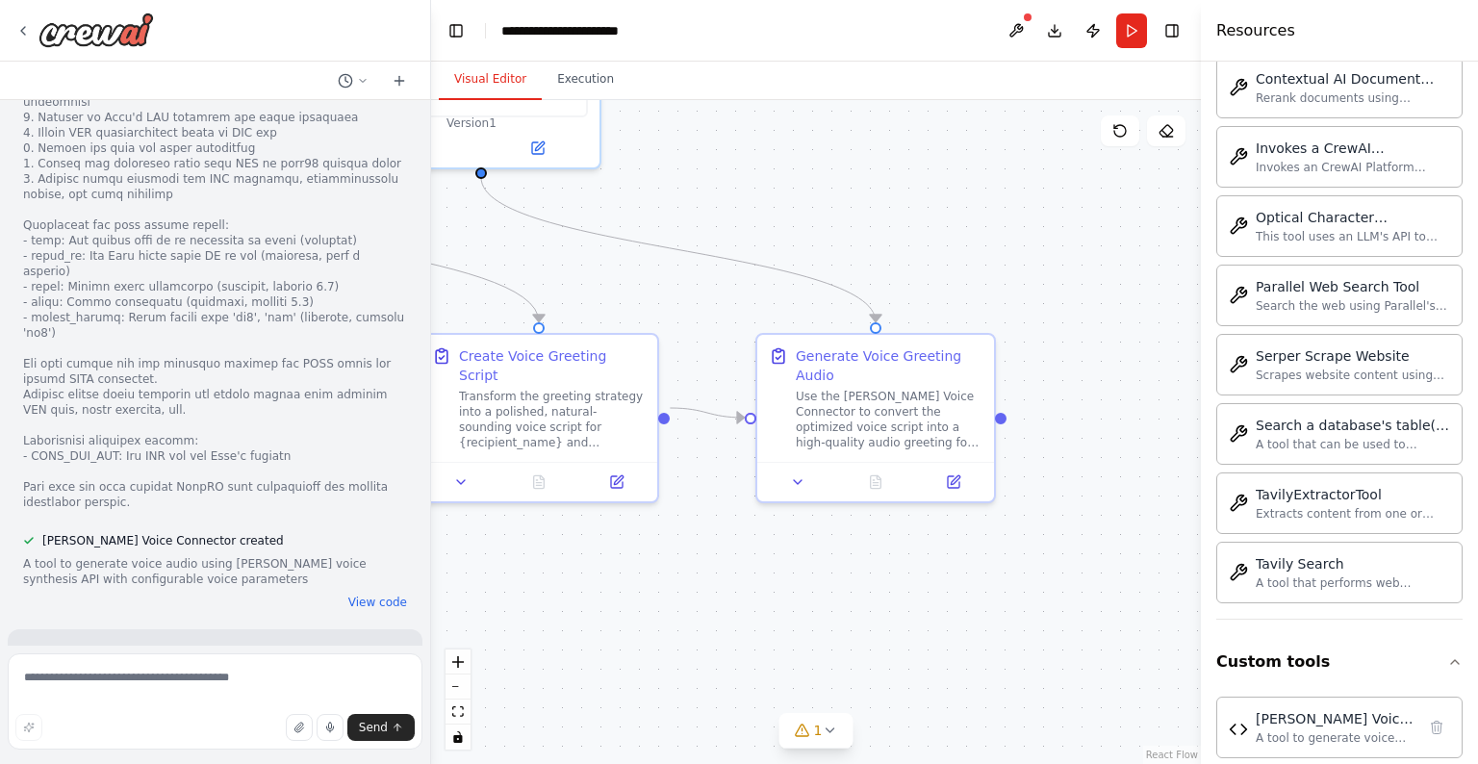
drag, startPoint x: 1065, startPoint y: 493, endPoint x: 866, endPoint y: 272, distance: 297.0
click at [866, 272] on div ".deletable-edge-delete-btn { width: 20px; height: 20px; border: 0px solid #ffff…" at bounding box center [816, 432] width 770 height 664
click at [801, 476] on icon at bounding box center [798, 478] width 8 height 4
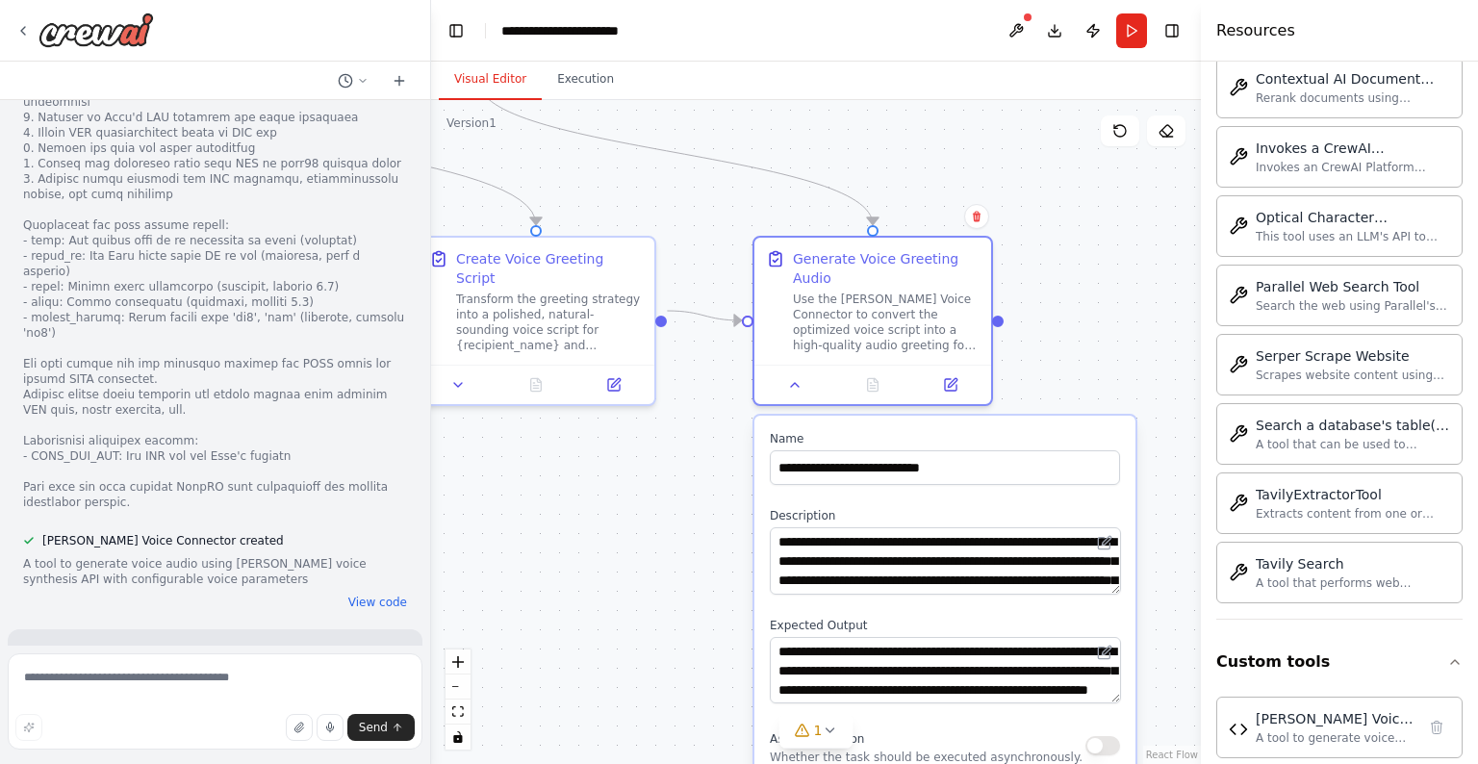
drag, startPoint x: 1079, startPoint y: 459, endPoint x: 1076, endPoint y: 362, distance: 97.2
click at [1076, 362] on div ".deletable-edge-delete-btn { width: 20px; height: 20px; border: 0px solid #ffff…" at bounding box center [816, 432] width 770 height 664
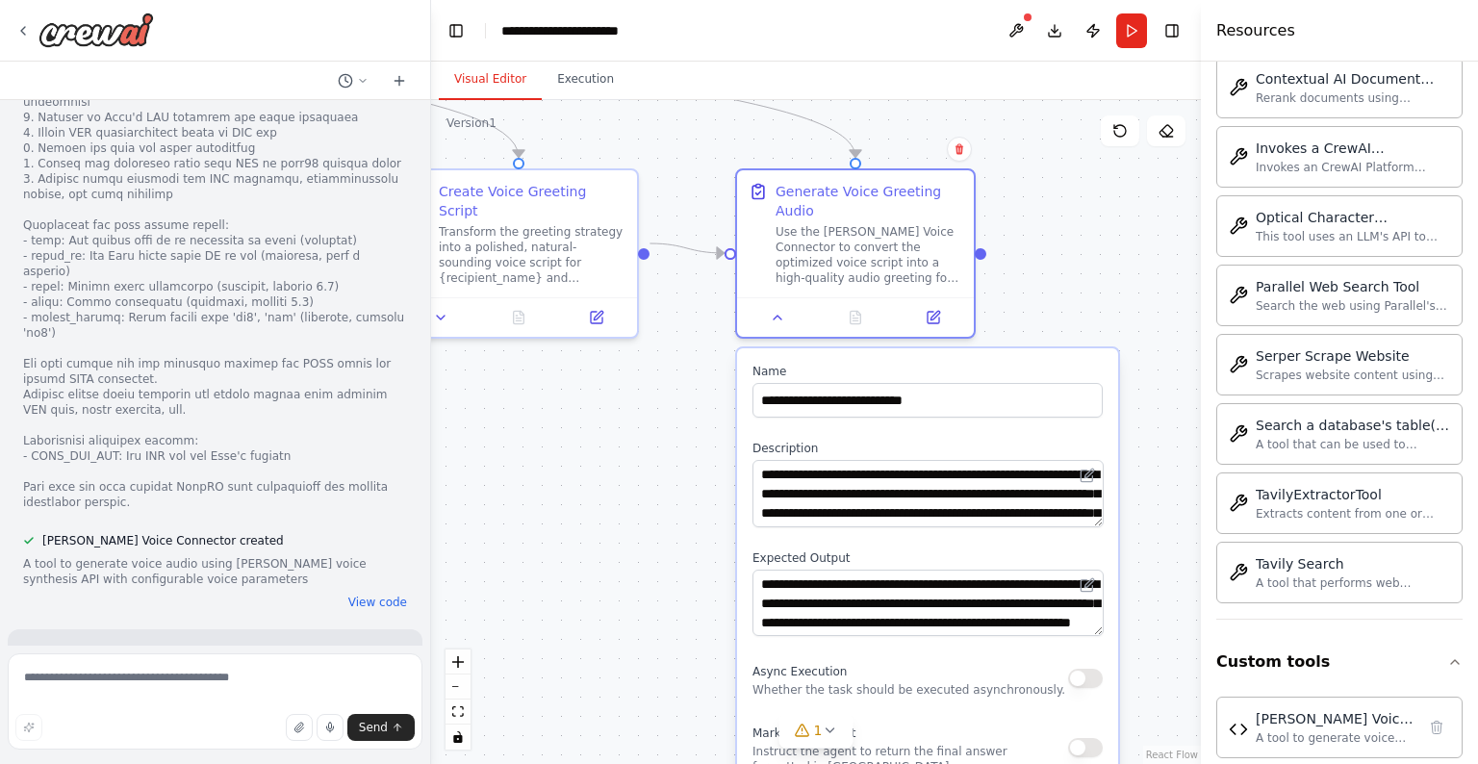
drag, startPoint x: 1079, startPoint y: 371, endPoint x: 1061, endPoint y: 304, distance: 69.5
click at [1061, 304] on div ".deletable-edge-delete-btn { width: 20px; height: 20px; border: 0px solid #ffff…" at bounding box center [816, 432] width 770 height 664
click at [787, 316] on button at bounding box center [778, 313] width 66 height 23
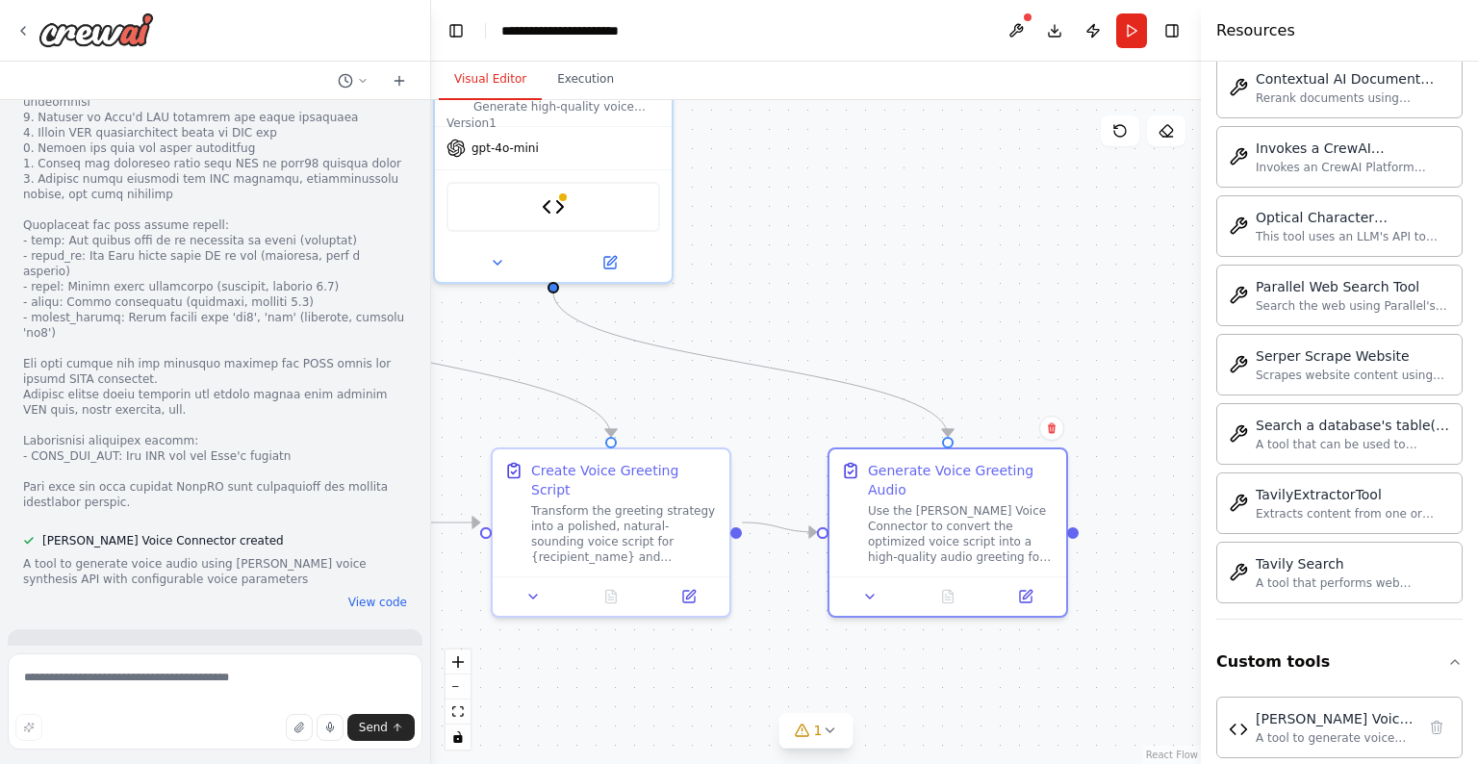
drag, startPoint x: 1072, startPoint y: 304, endPoint x: 1164, endPoint y: 583, distance: 293.9
click at [1131, 583] on div ".deletable-edge-delete-btn { width: 20px; height: 20px; border: 0px solid #ffff…" at bounding box center [816, 432] width 770 height 664
click at [493, 258] on icon at bounding box center [497, 258] width 15 height 15
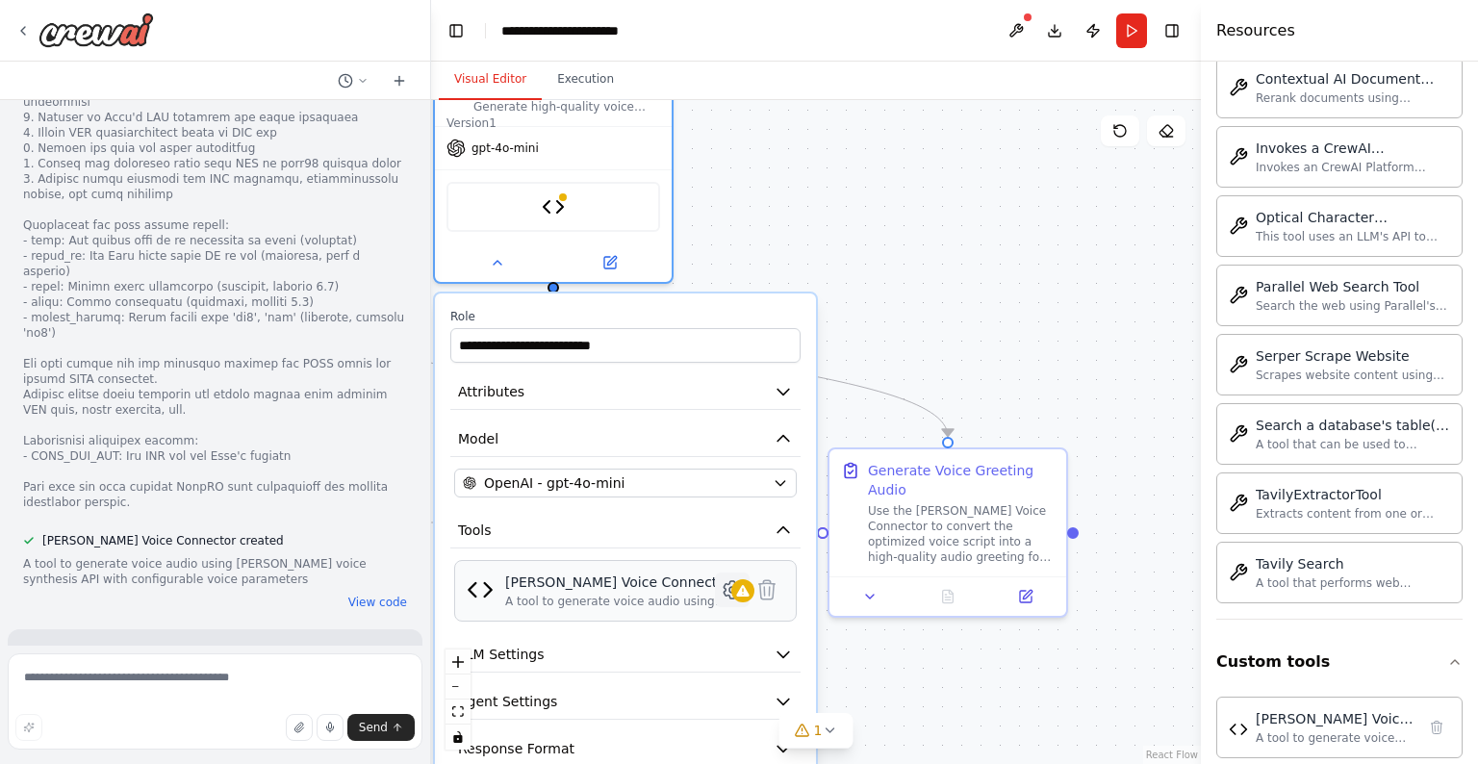
click at [728, 581] on icon at bounding box center [732, 589] width 16 height 17
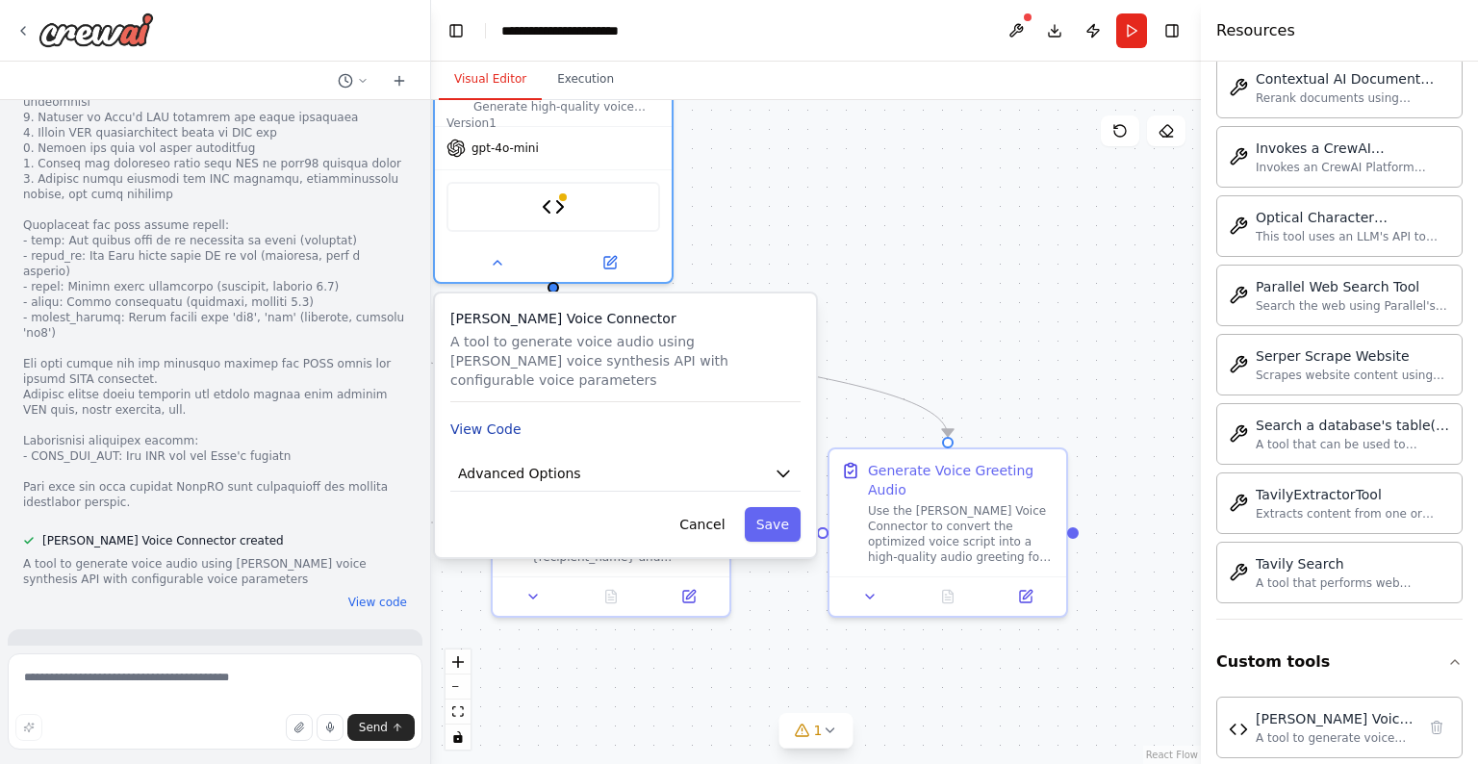
click at [495, 420] on button "View Code" at bounding box center [485, 429] width 71 height 19
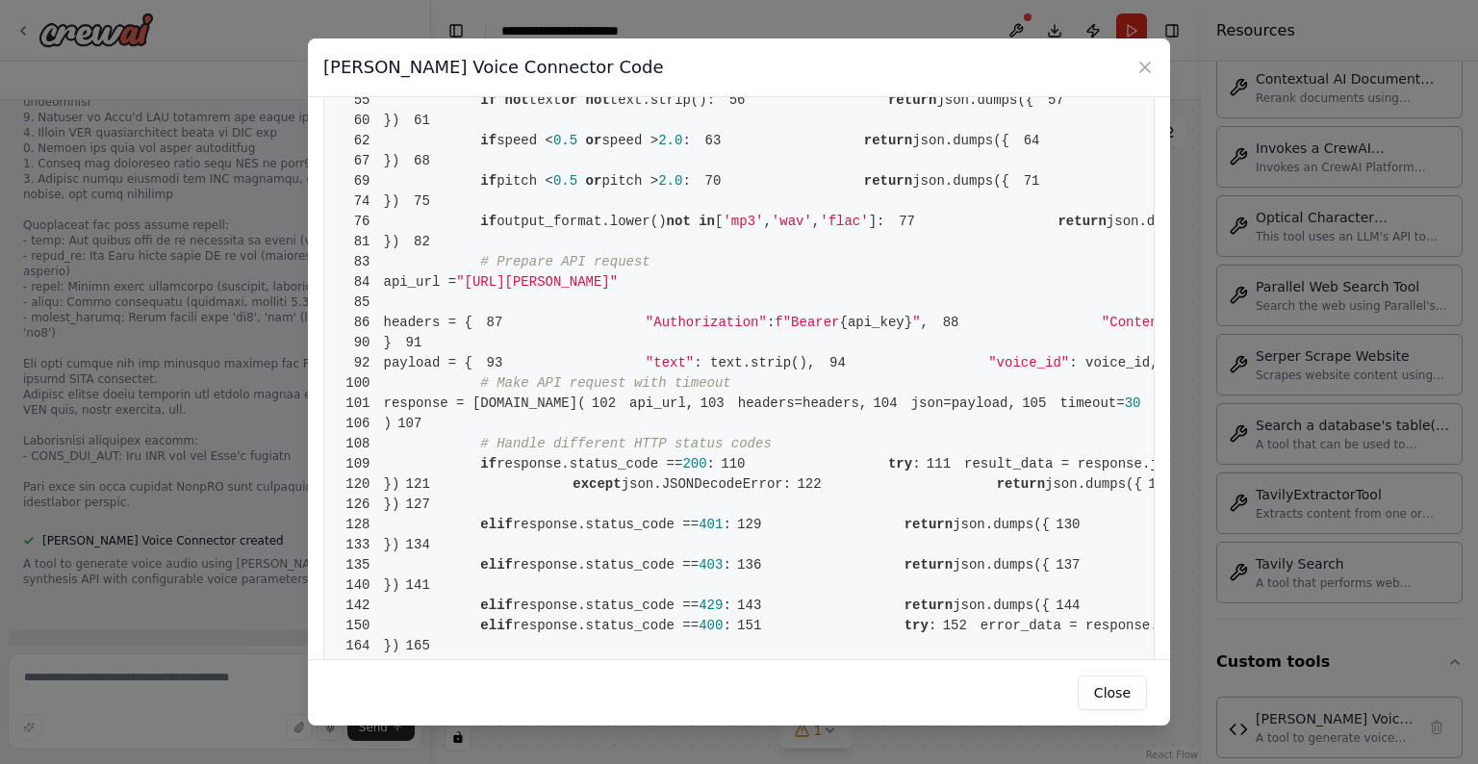
scroll to position [520, 0]
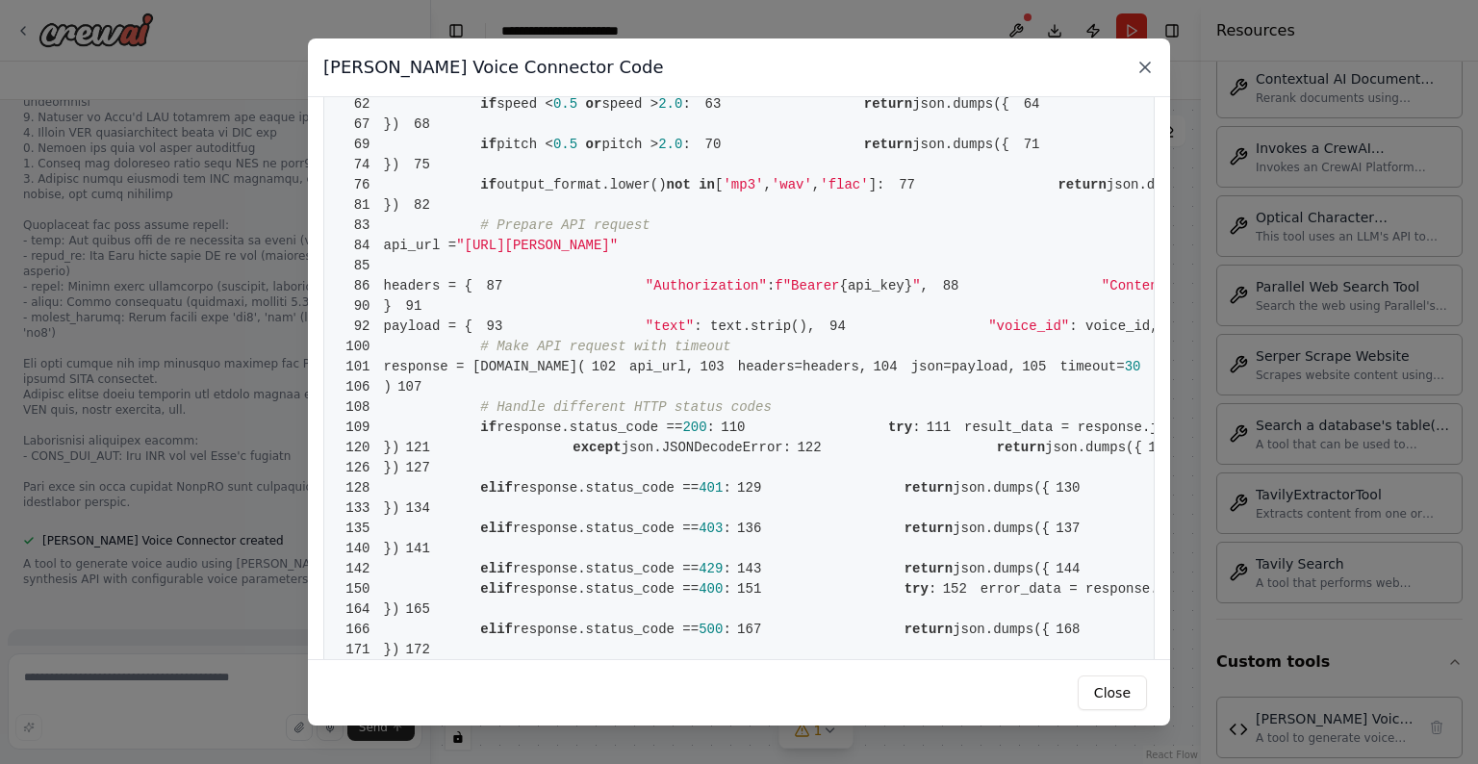
click at [1131, 61] on icon at bounding box center [1144, 67] width 19 height 19
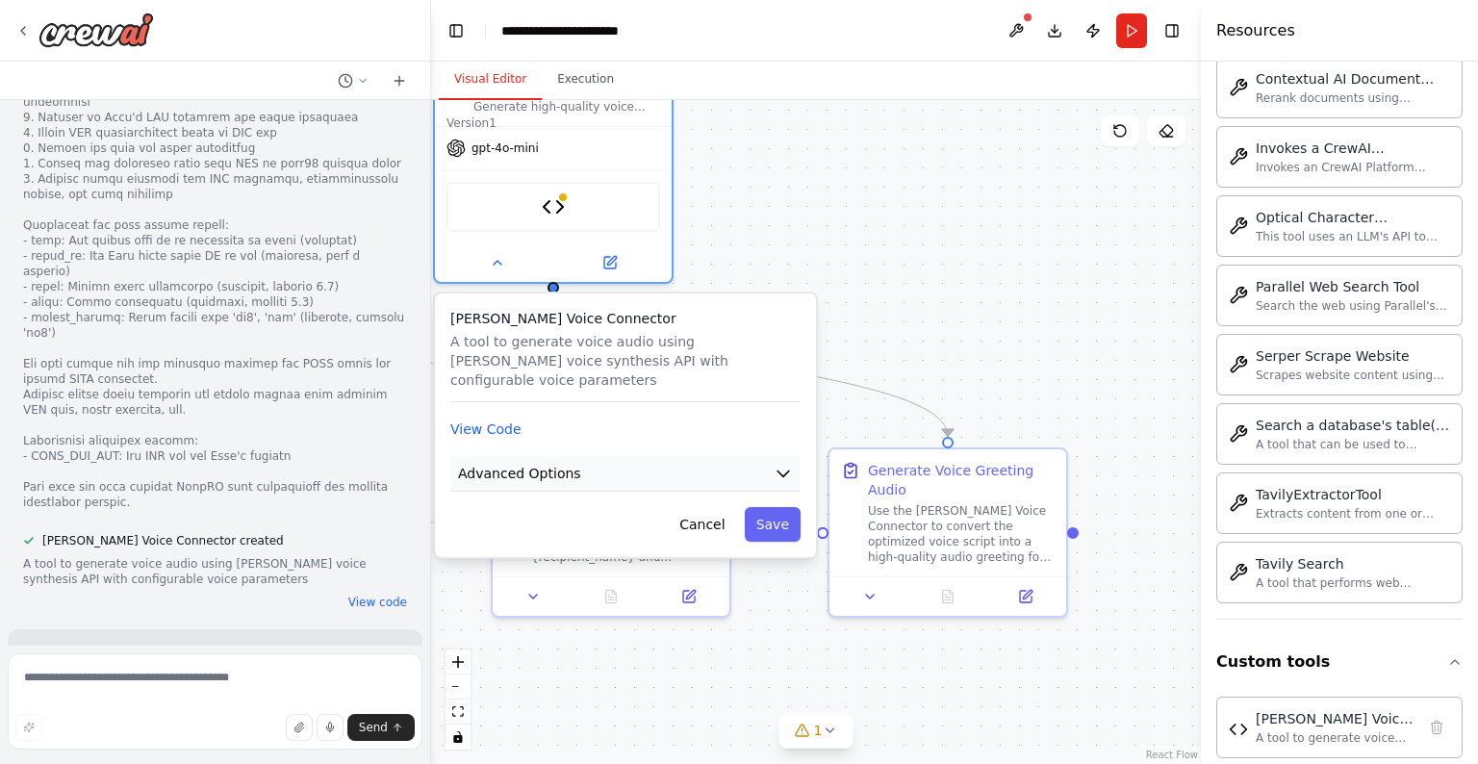
click at [777, 464] on icon "button" at bounding box center [783, 473] width 19 height 19
click at [514, 420] on button "View Code" at bounding box center [485, 429] width 71 height 19
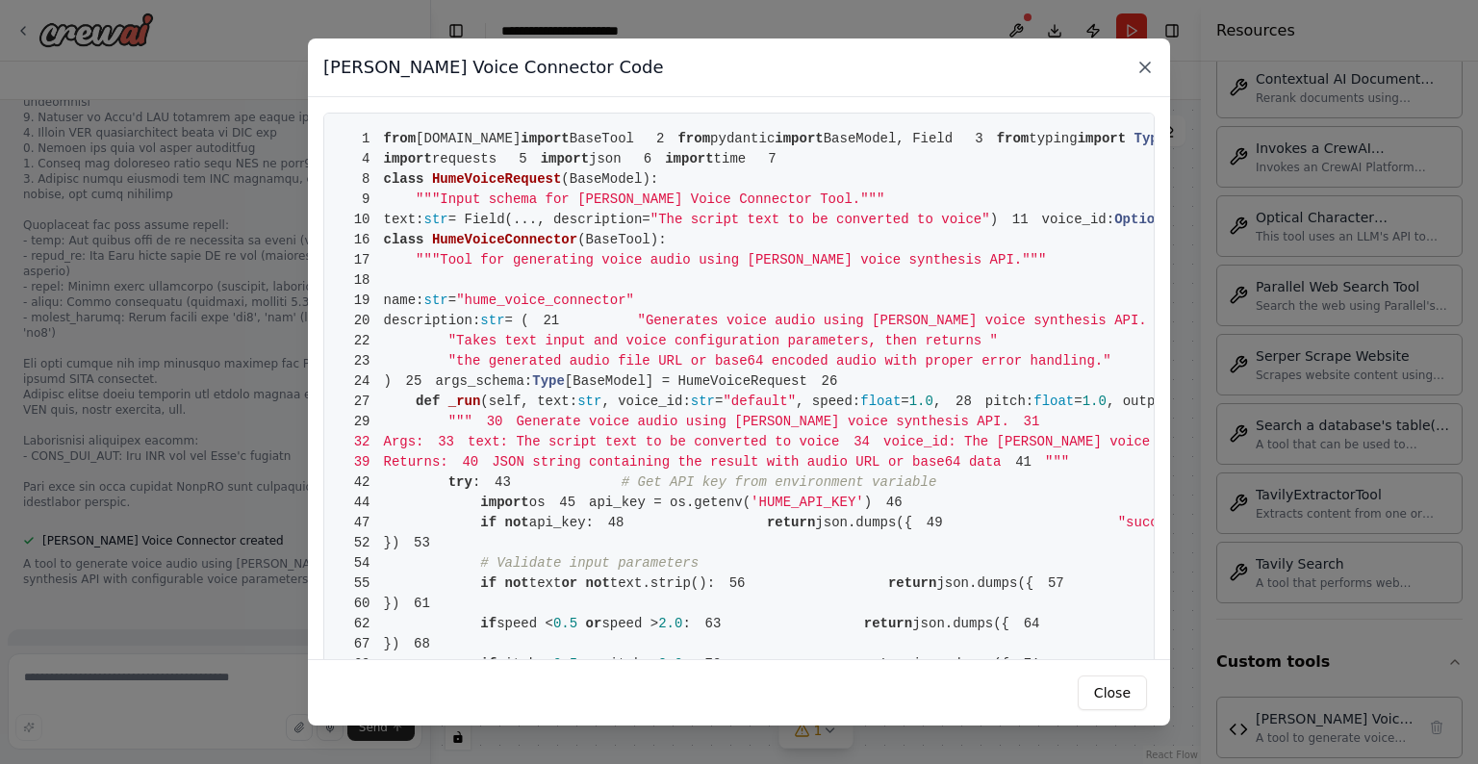
click at [1131, 68] on icon at bounding box center [1145, 68] width 10 height 10
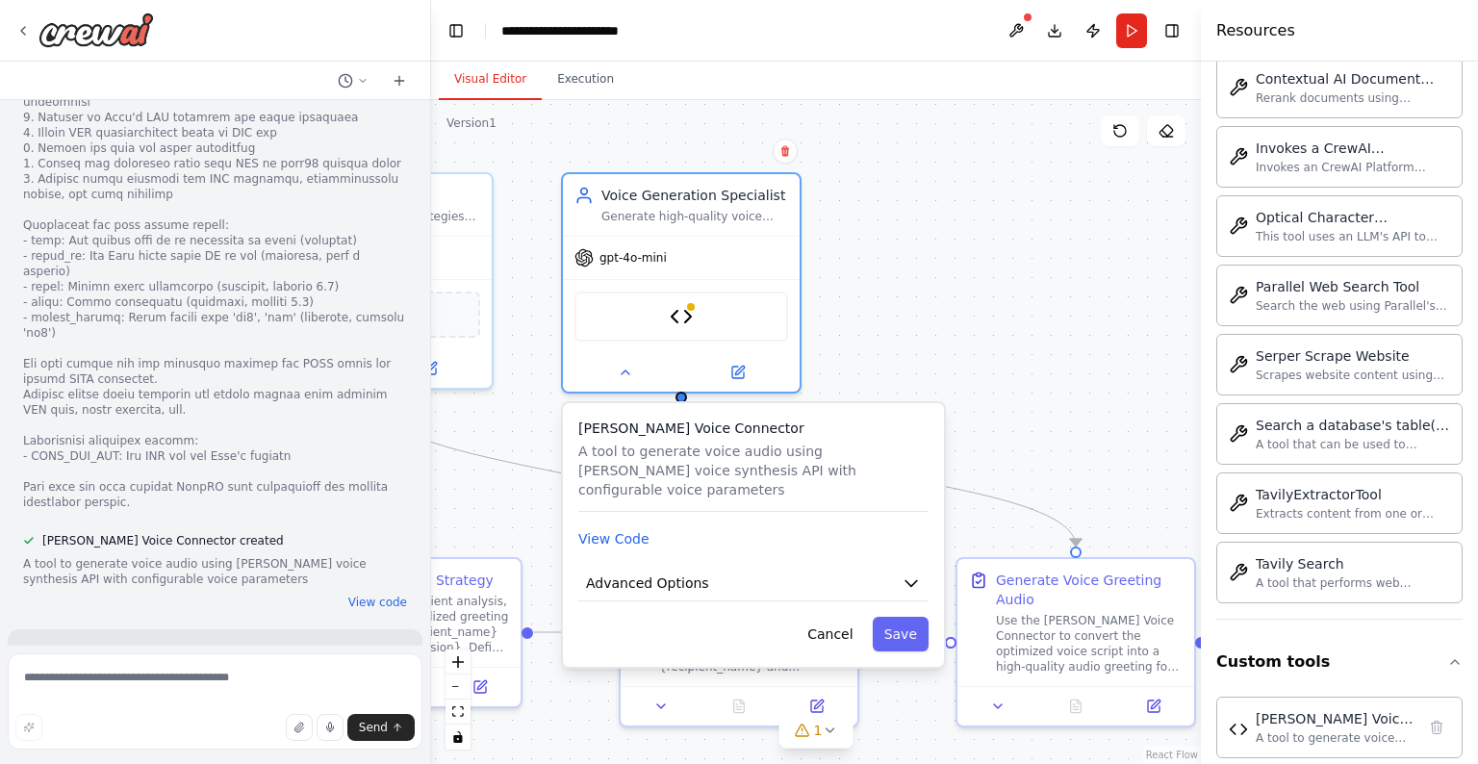
drag, startPoint x: 903, startPoint y: 216, endPoint x: 996, endPoint y: 343, distance: 157.8
click at [1042, 336] on div ".deletable-edge-delete-btn { width: 20px; height: 20px; border: 0px solid #ffff…" at bounding box center [816, 432] width 770 height 664
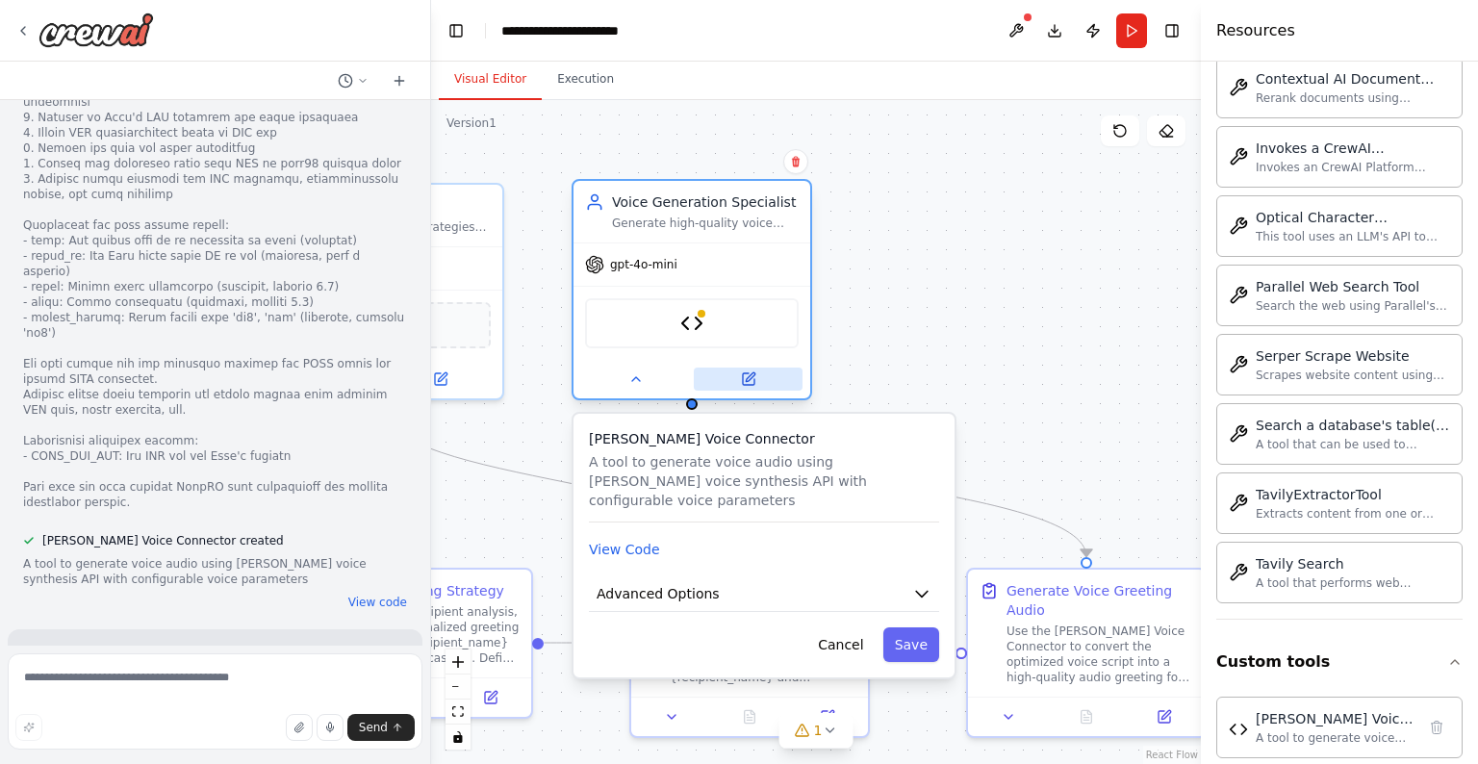
click at [771, 381] on button at bounding box center [748, 379] width 109 height 23
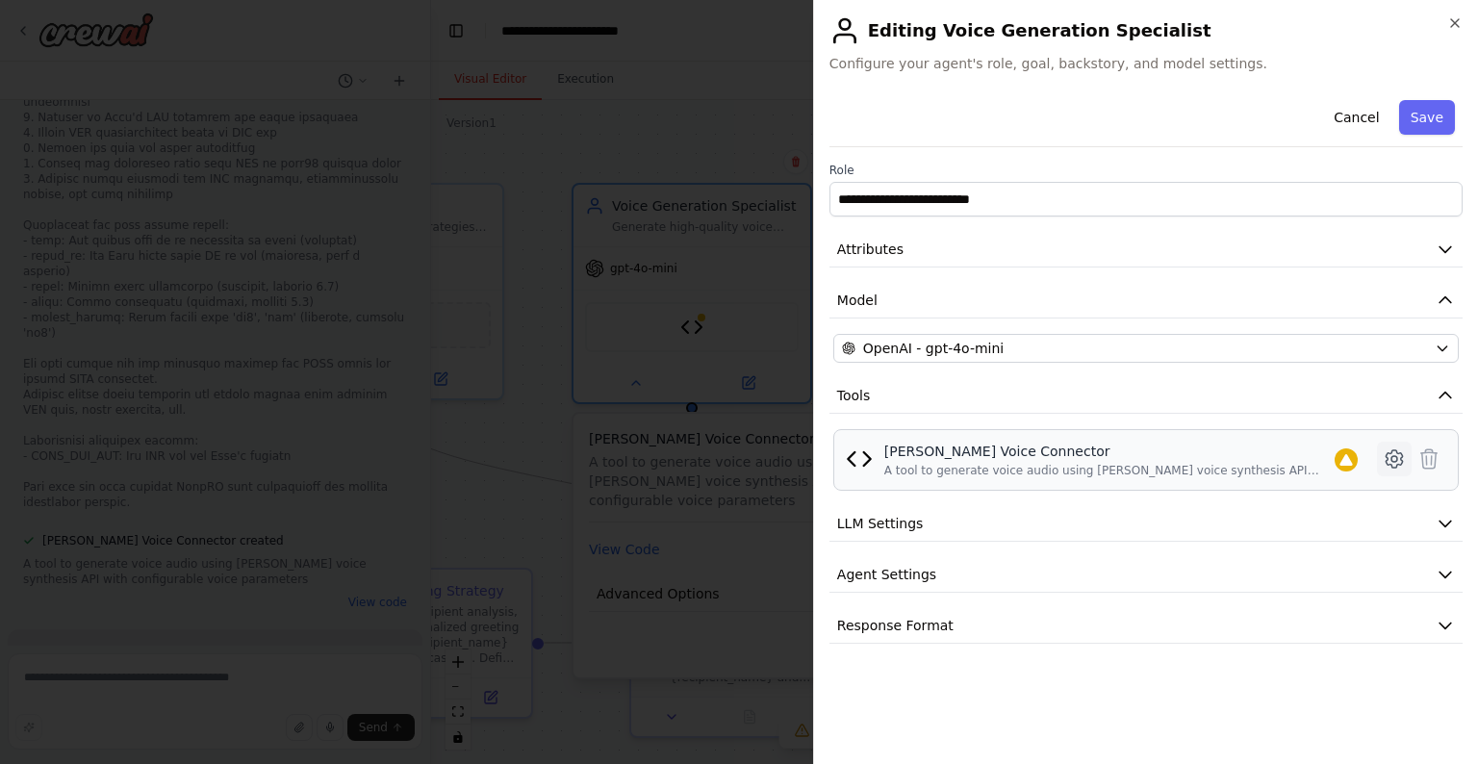
click at [1131, 455] on icon at bounding box center [1394, 458] width 23 height 23
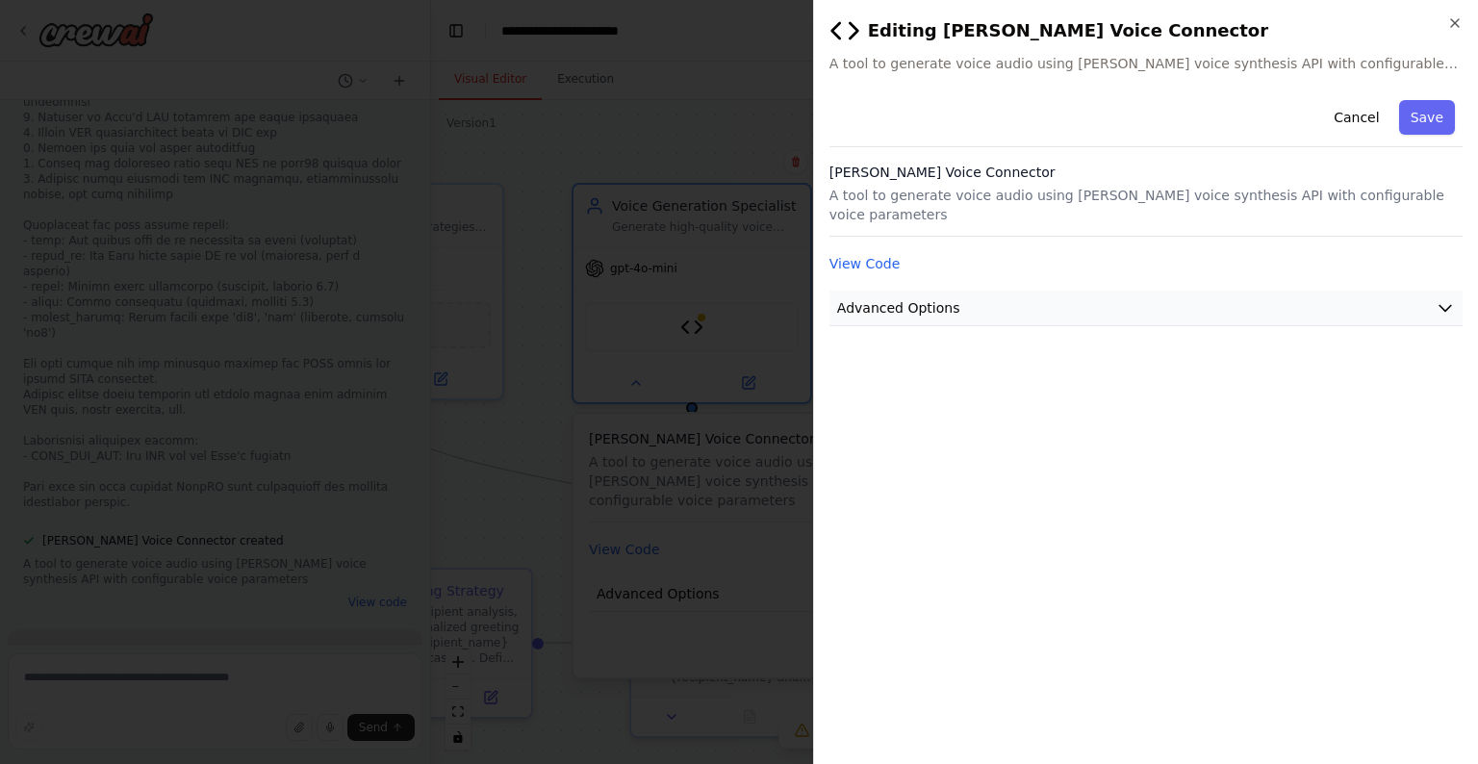
click at [1131, 312] on button "Advanced Options" at bounding box center [1145, 309] width 633 height 36
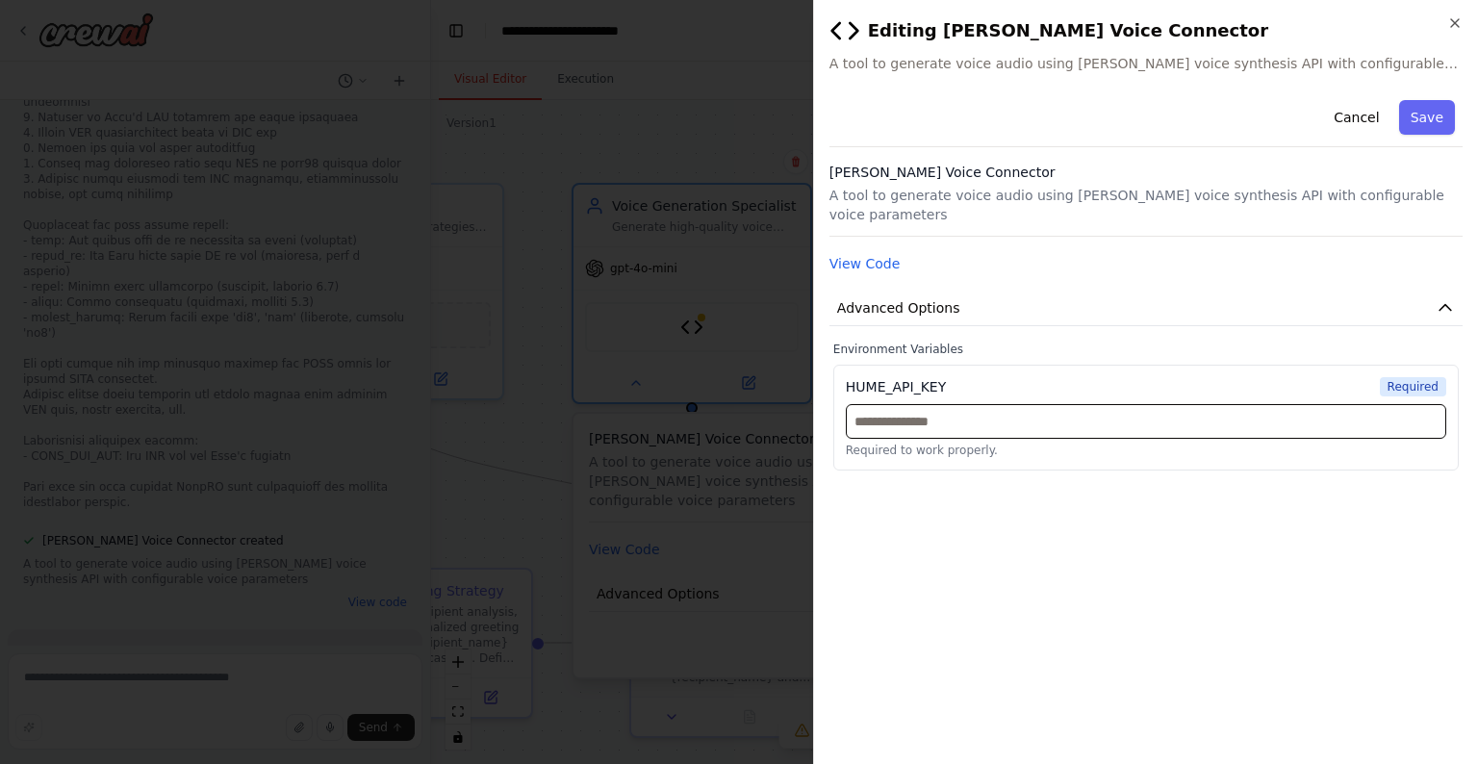
click at [1030, 410] on input "text" at bounding box center [1146, 421] width 600 height 35
paste input "**********"
type input "**********"
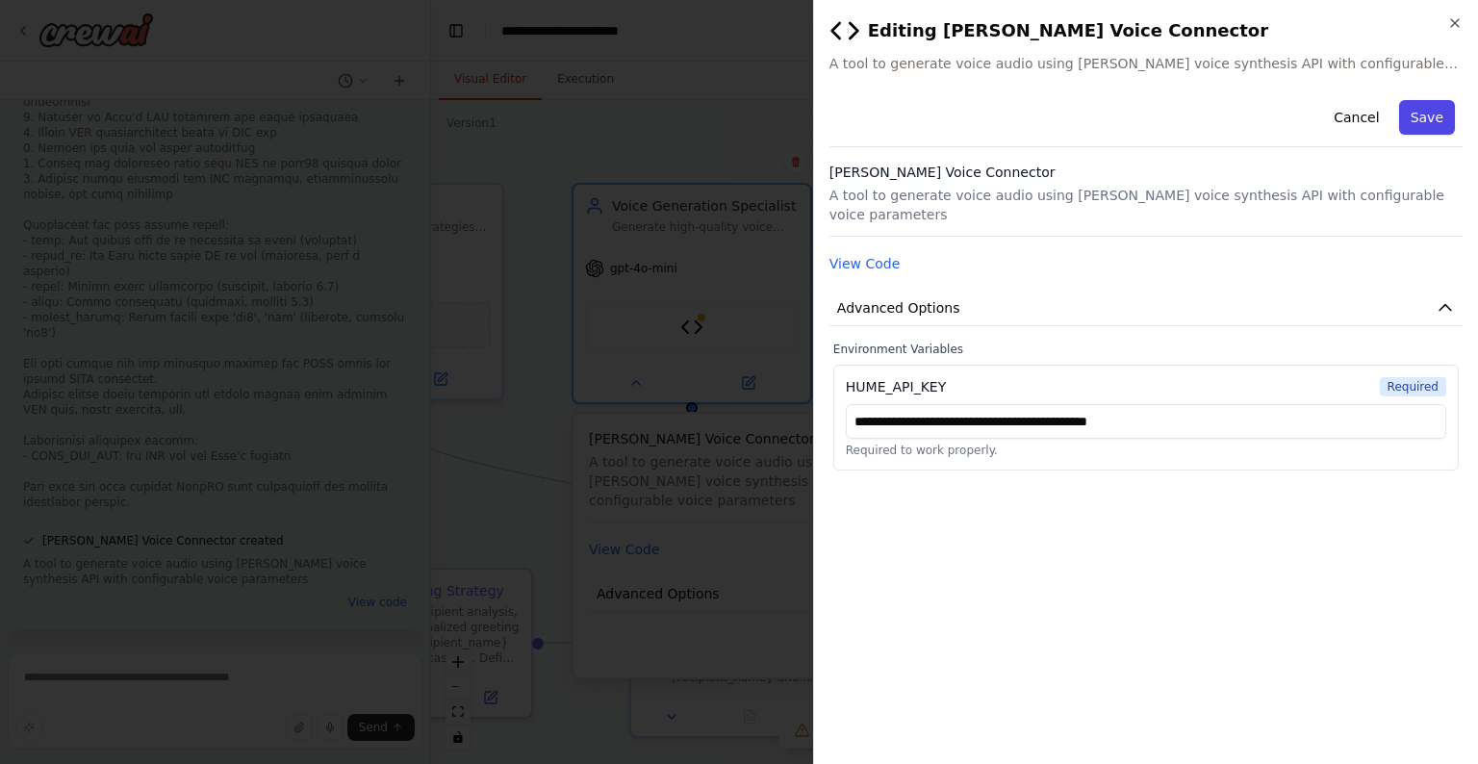
click at [1131, 118] on button "Save" at bounding box center [1427, 117] width 56 height 35
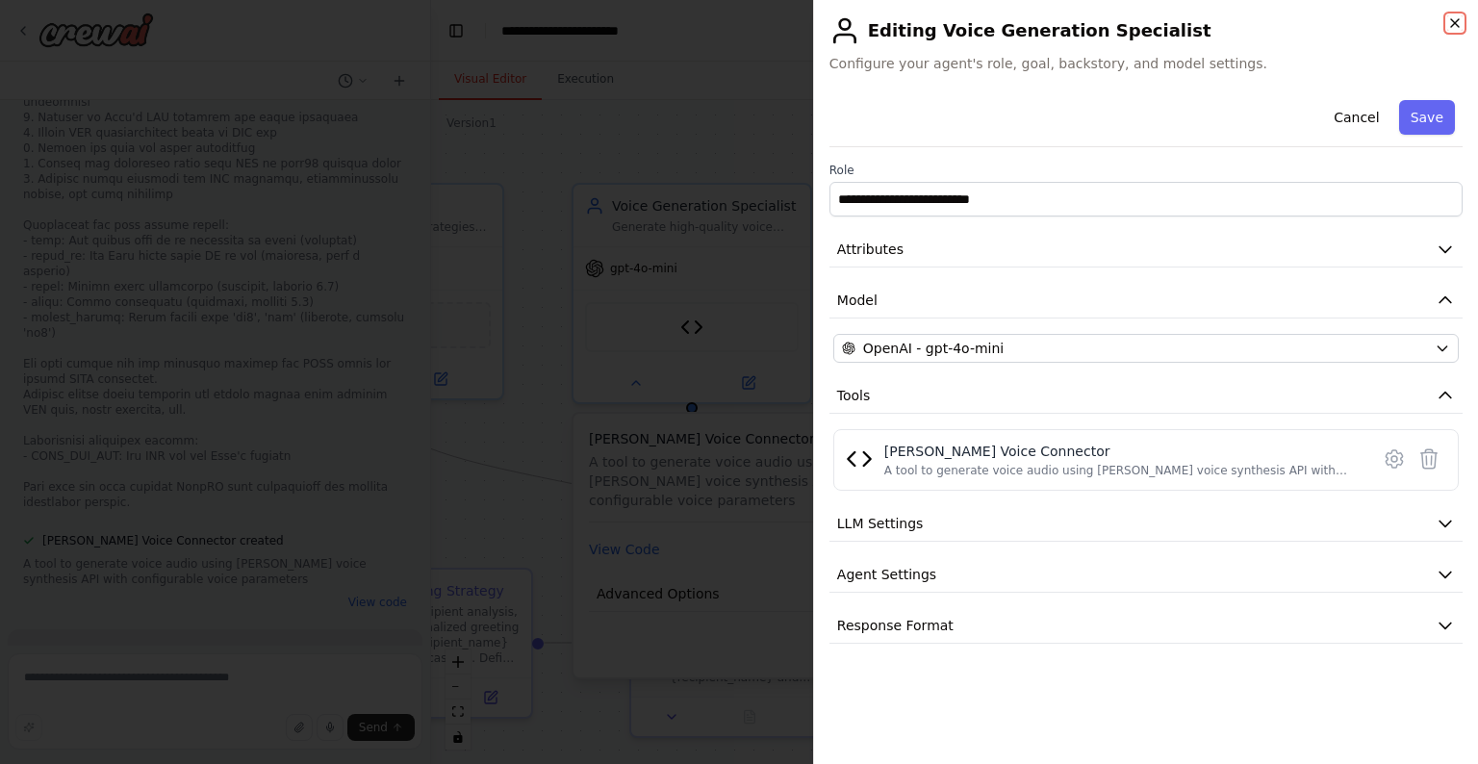
click at [1131, 24] on icon "button" at bounding box center [1455, 23] width 8 height 8
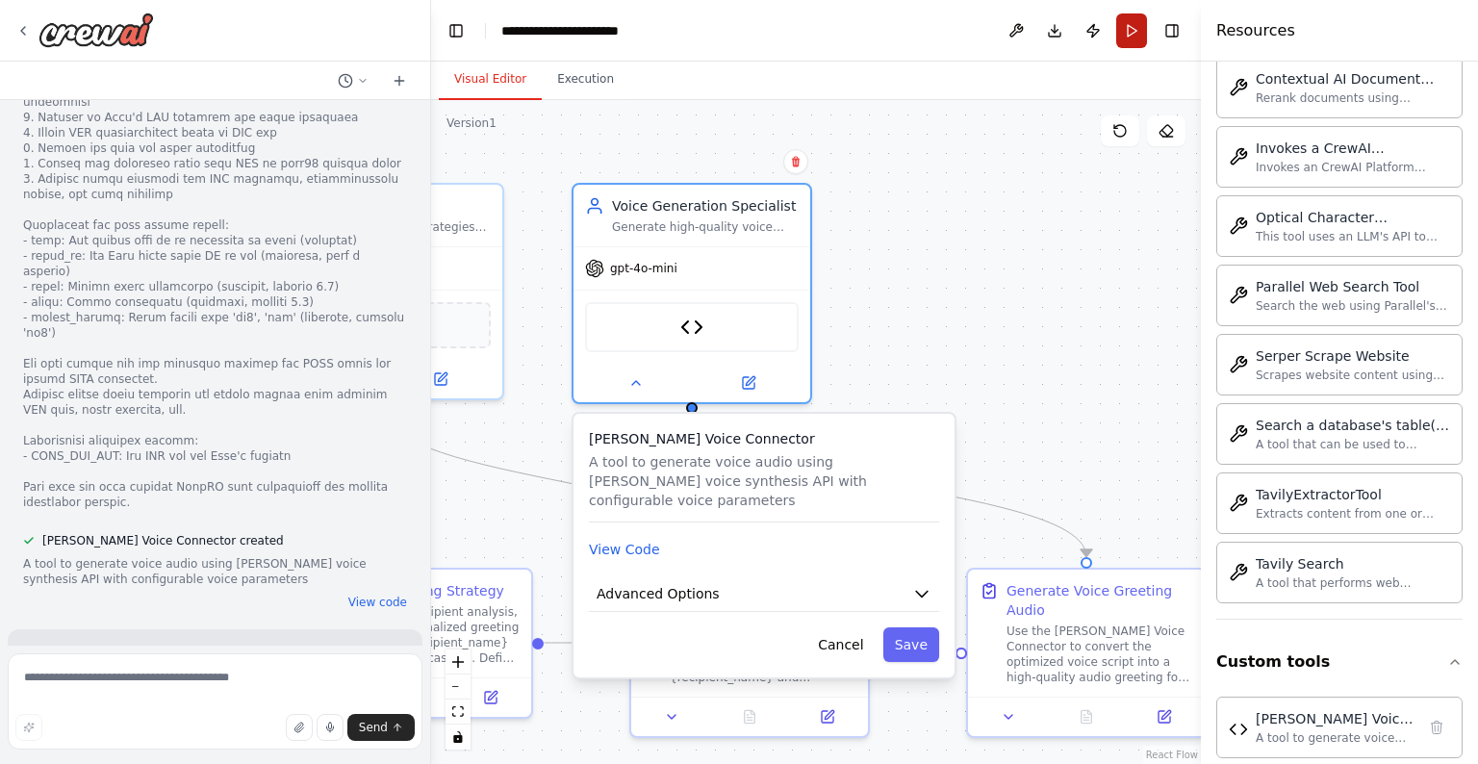
click at [1124, 35] on button "Run" at bounding box center [1131, 30] width 31 height 35
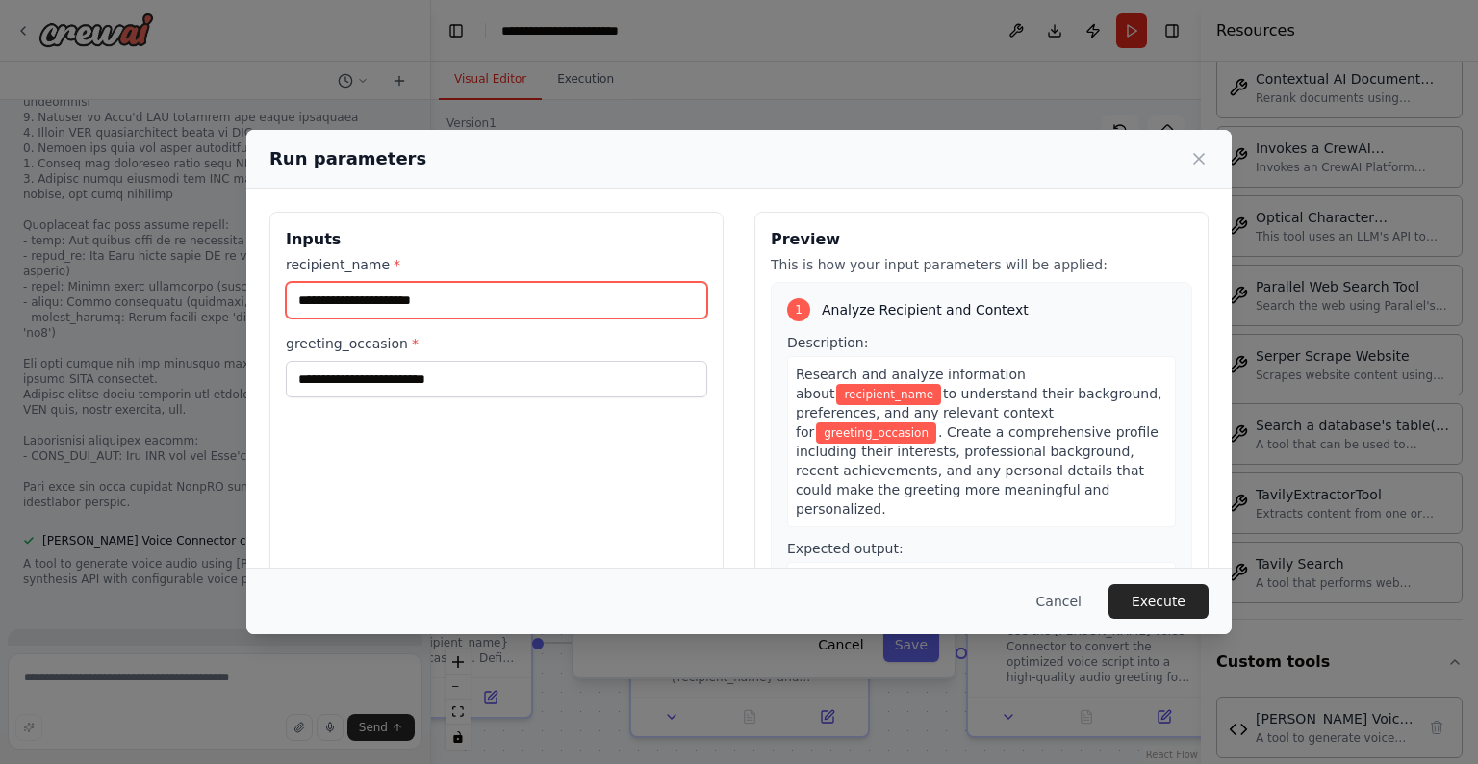
click at [506, 310] on input "recipient_name *" at bounding box center [496, 300] width 421 height 37
type input "*****"
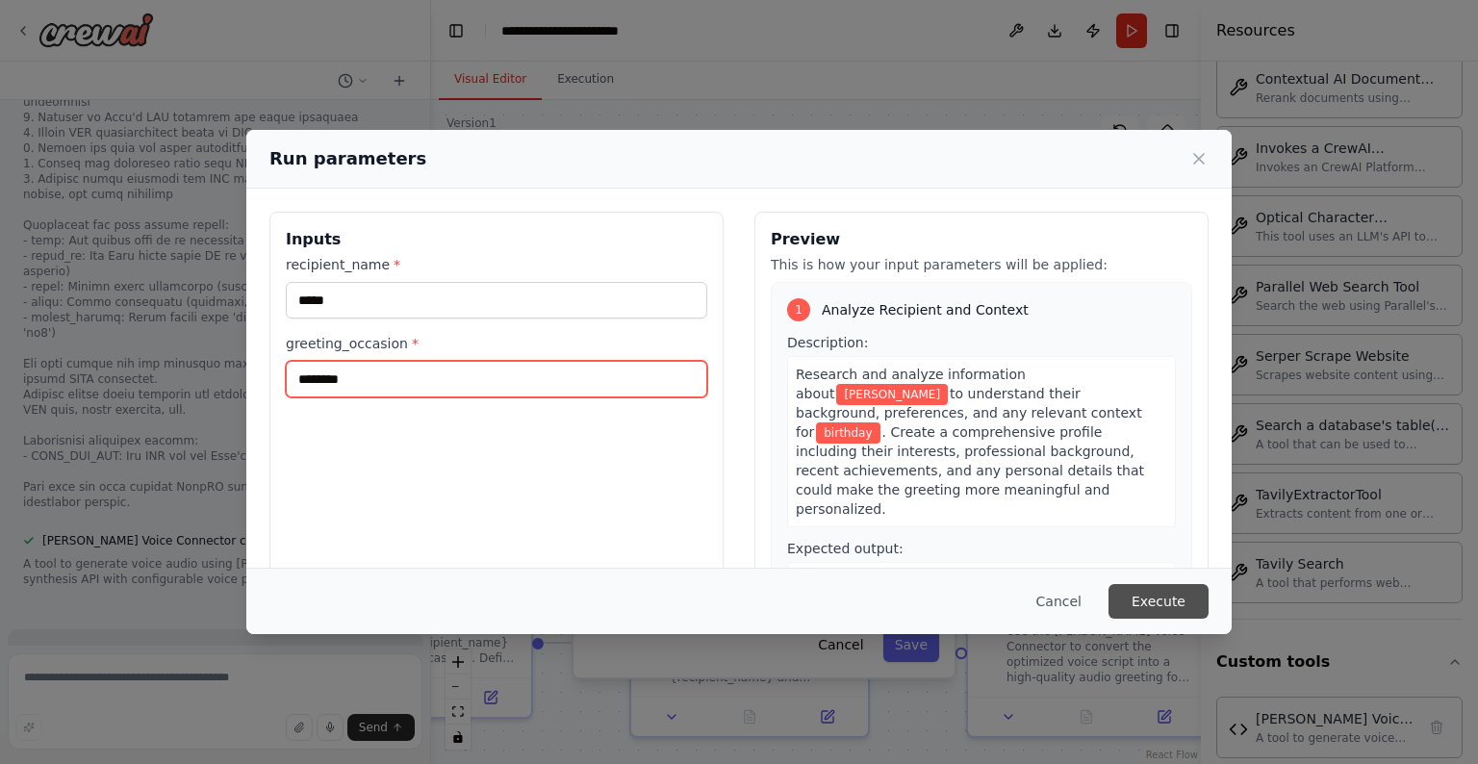
type input "********"
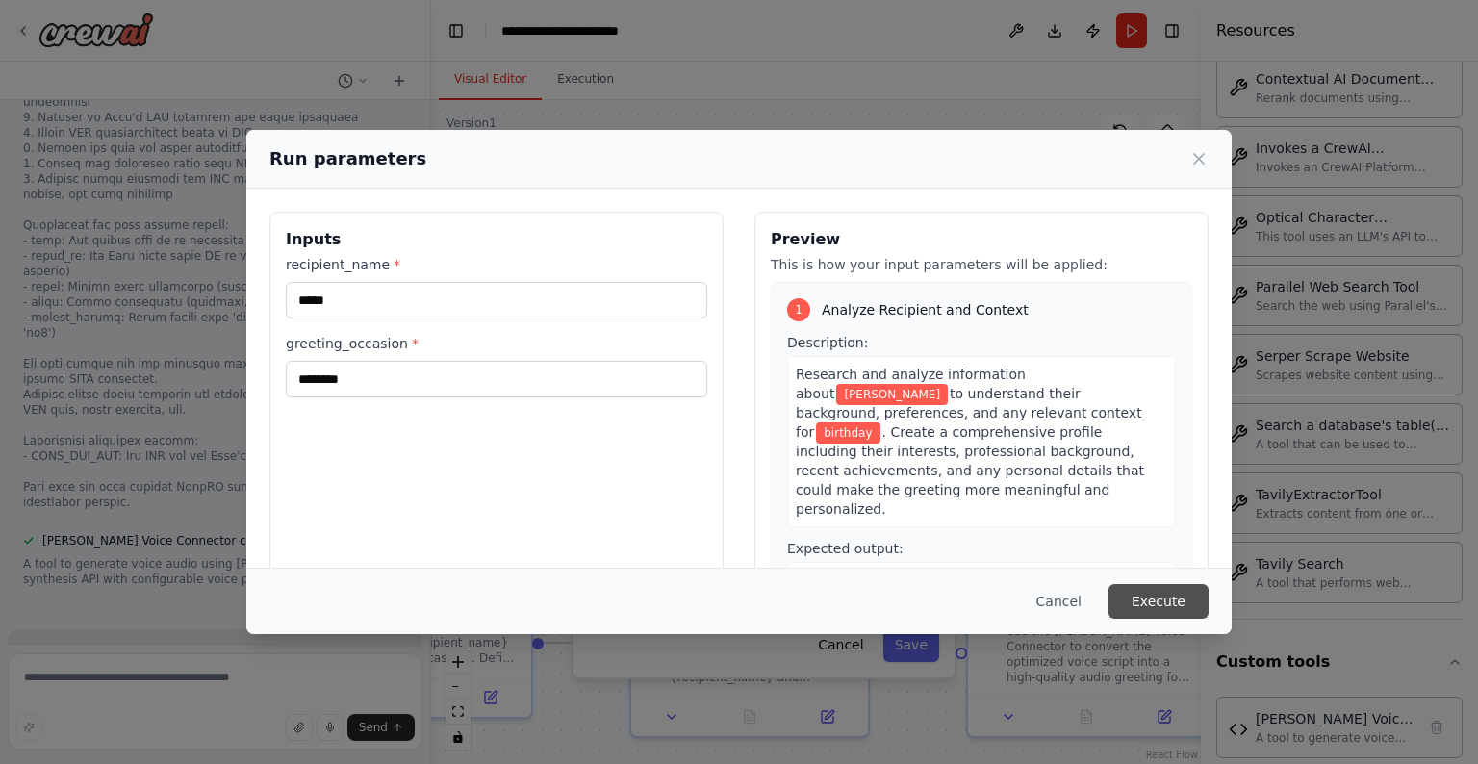
click at [1131, 608] on button "Execute" at bounding box center [1158, 601] width 100 height 35
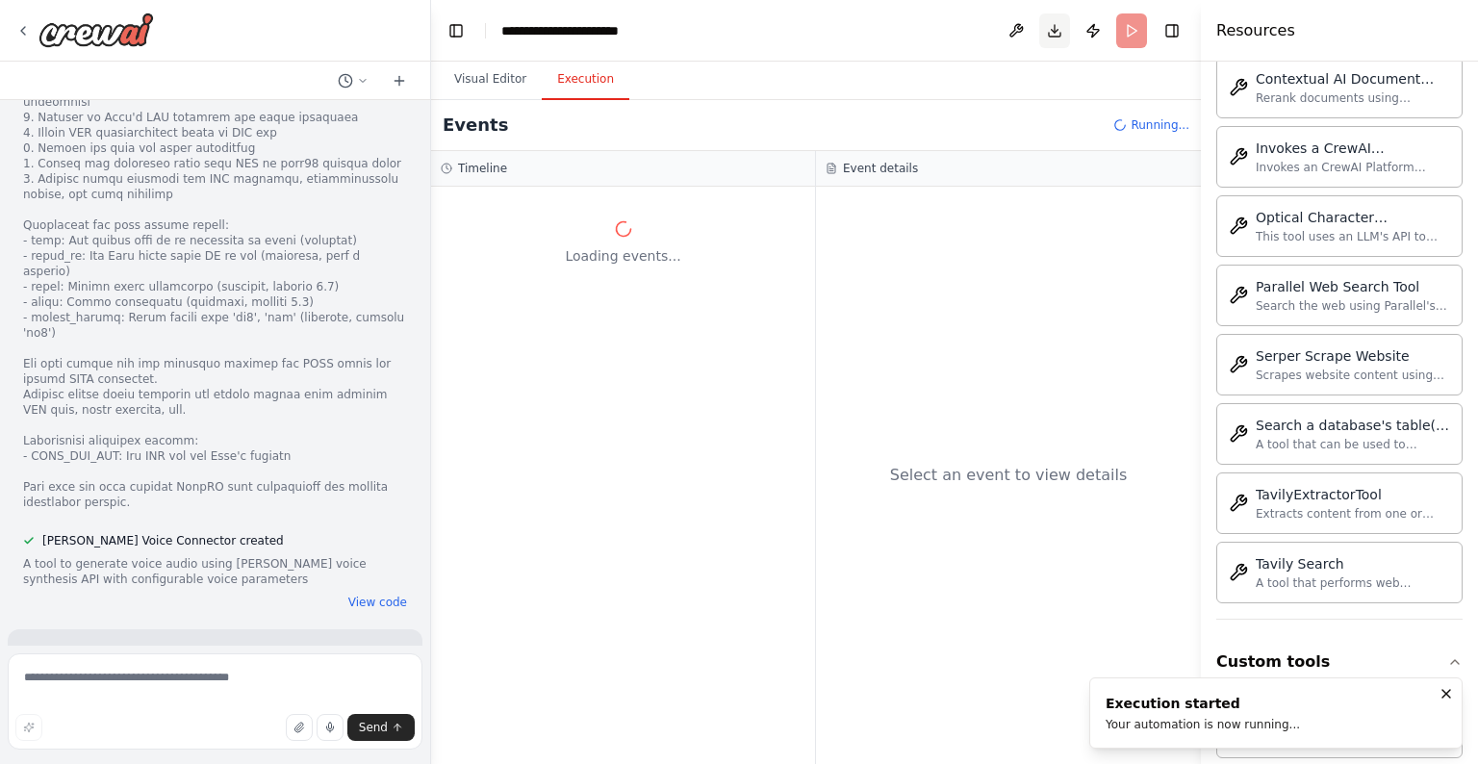
click at [1131, 37] on button "Toggle Right Sidebar" at bounding box center [1171, 30] width 27 height 27
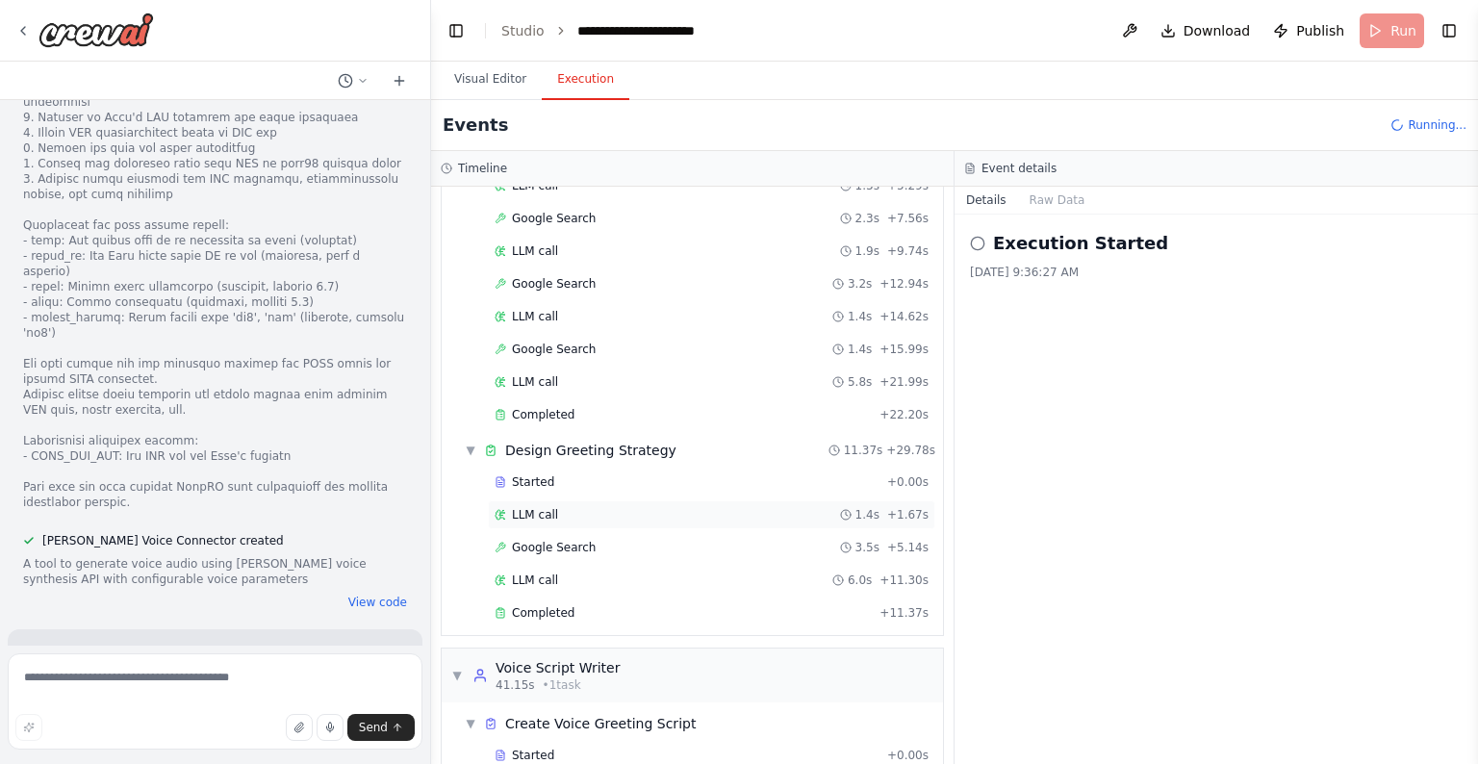
scroll to position [277, 0]
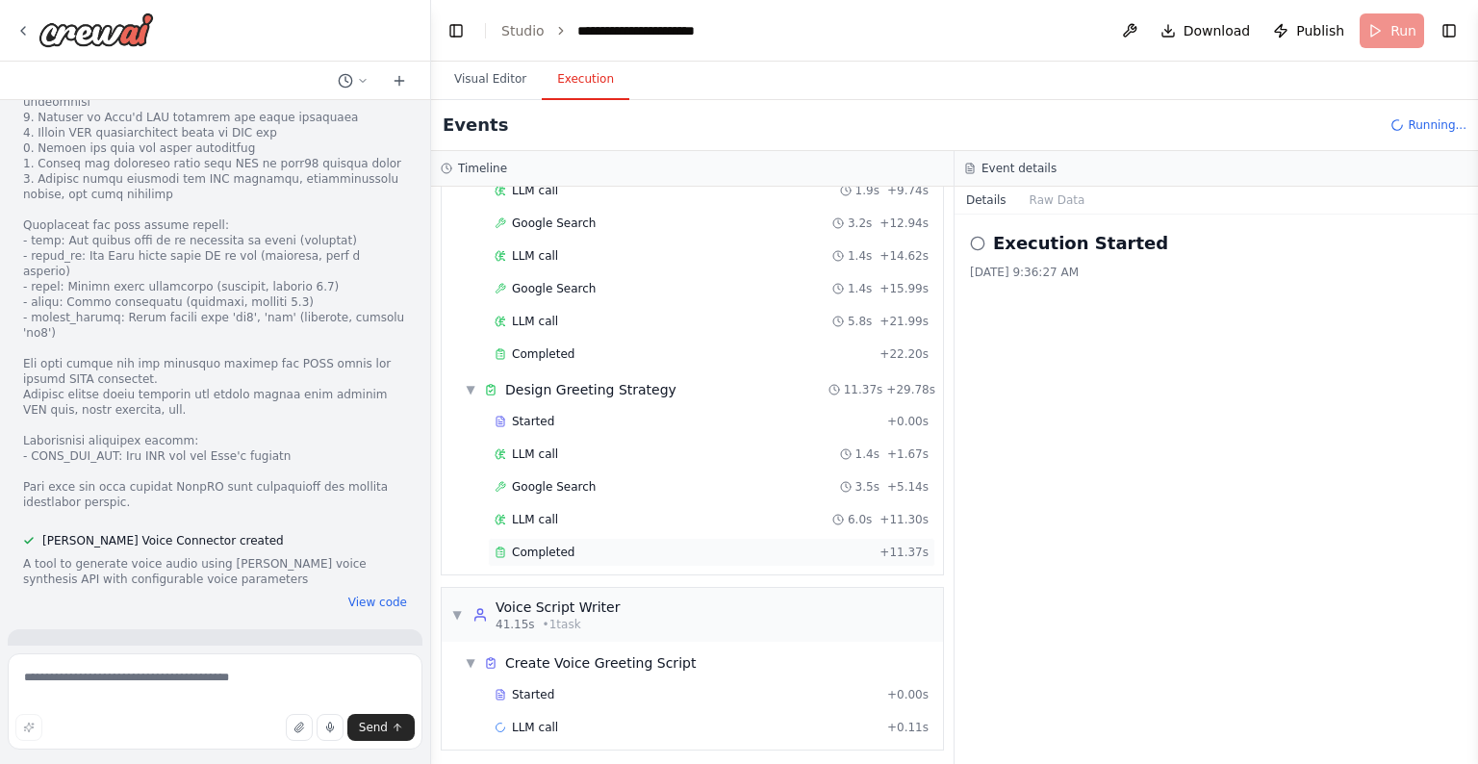
click at [624, 551] on div "Completed" at bounding box center [683, 552] width 377 height 15
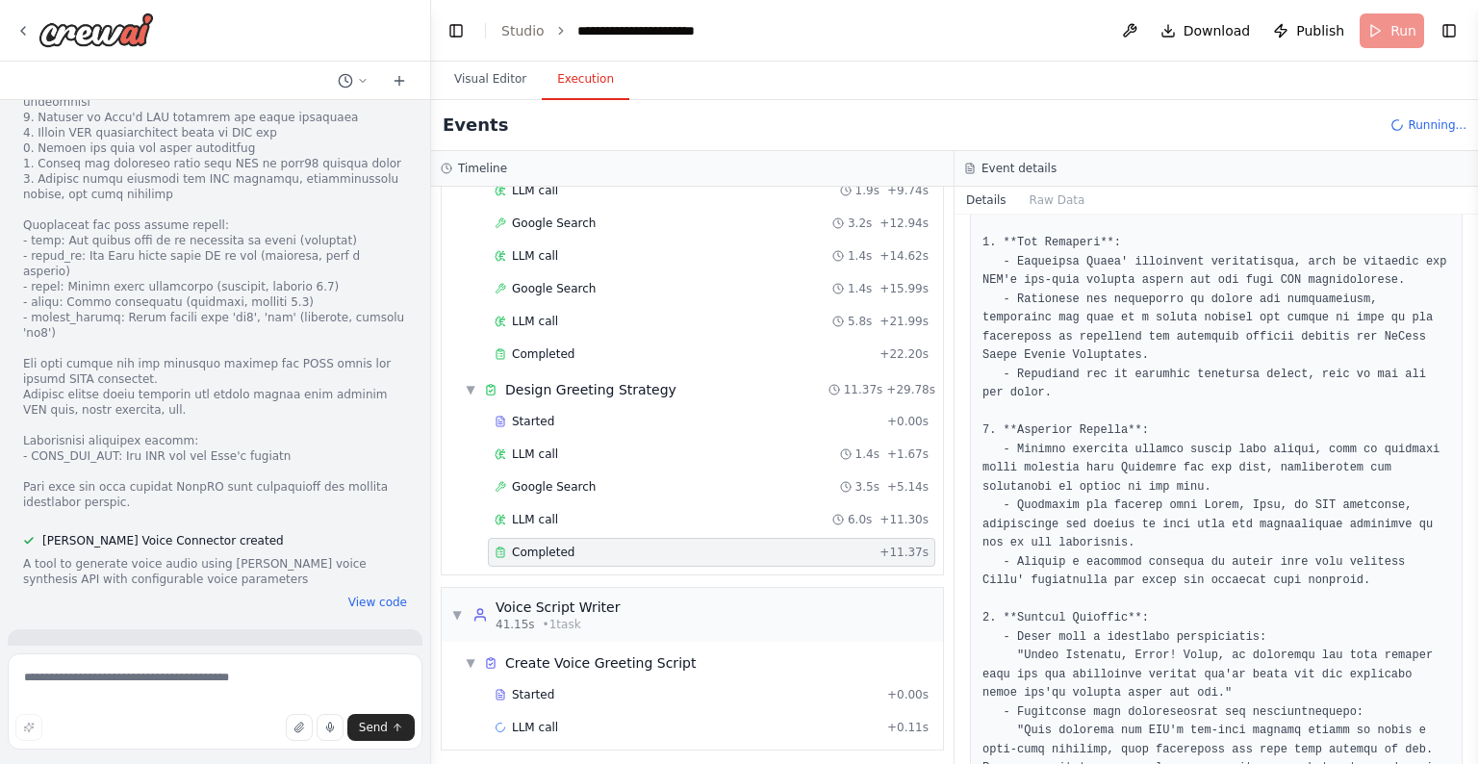
scroll to position [0, 0]
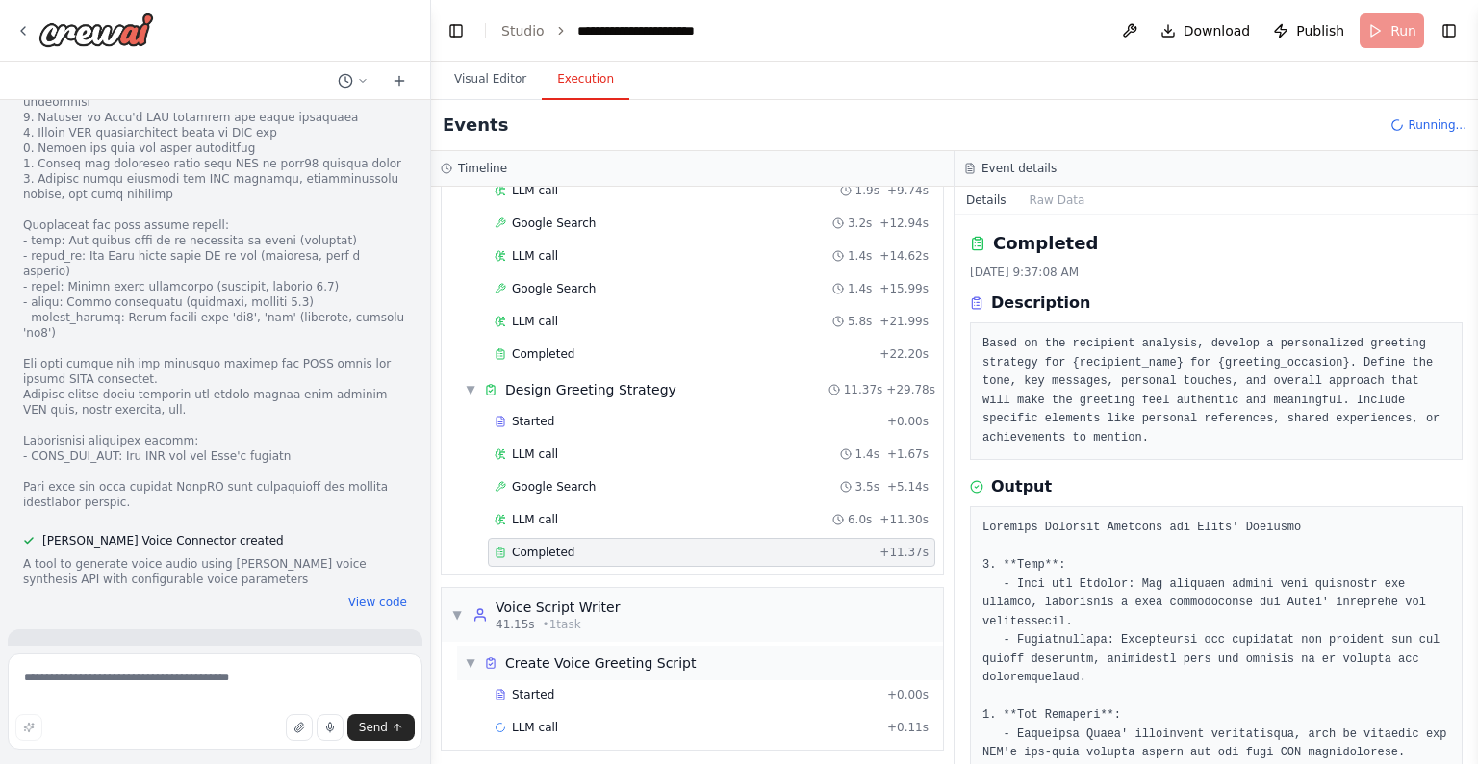
click at [597, 639] on span "Create Voice Greeting Script" at bounding box center [600, 662] width 191 height 19
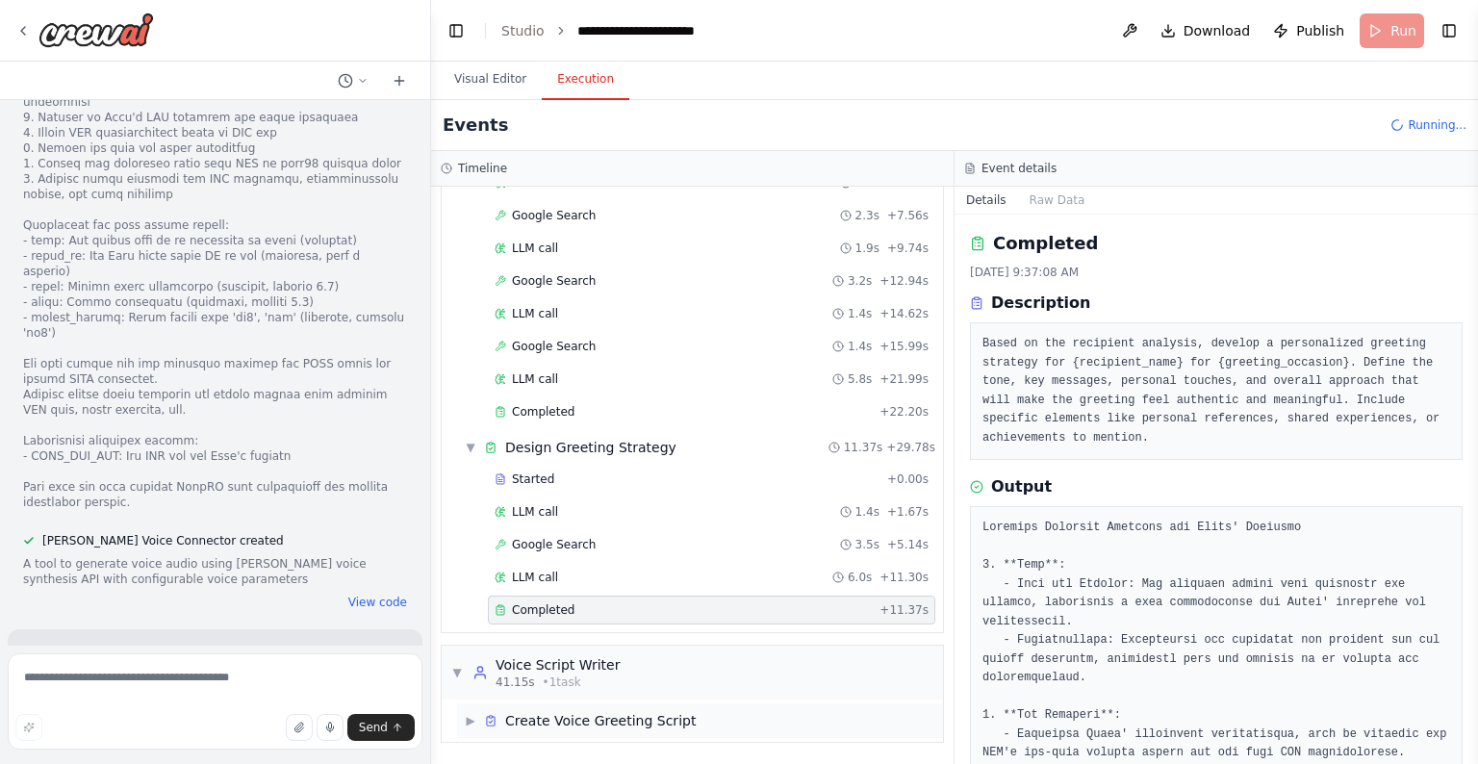
scroll to position [212, 0]
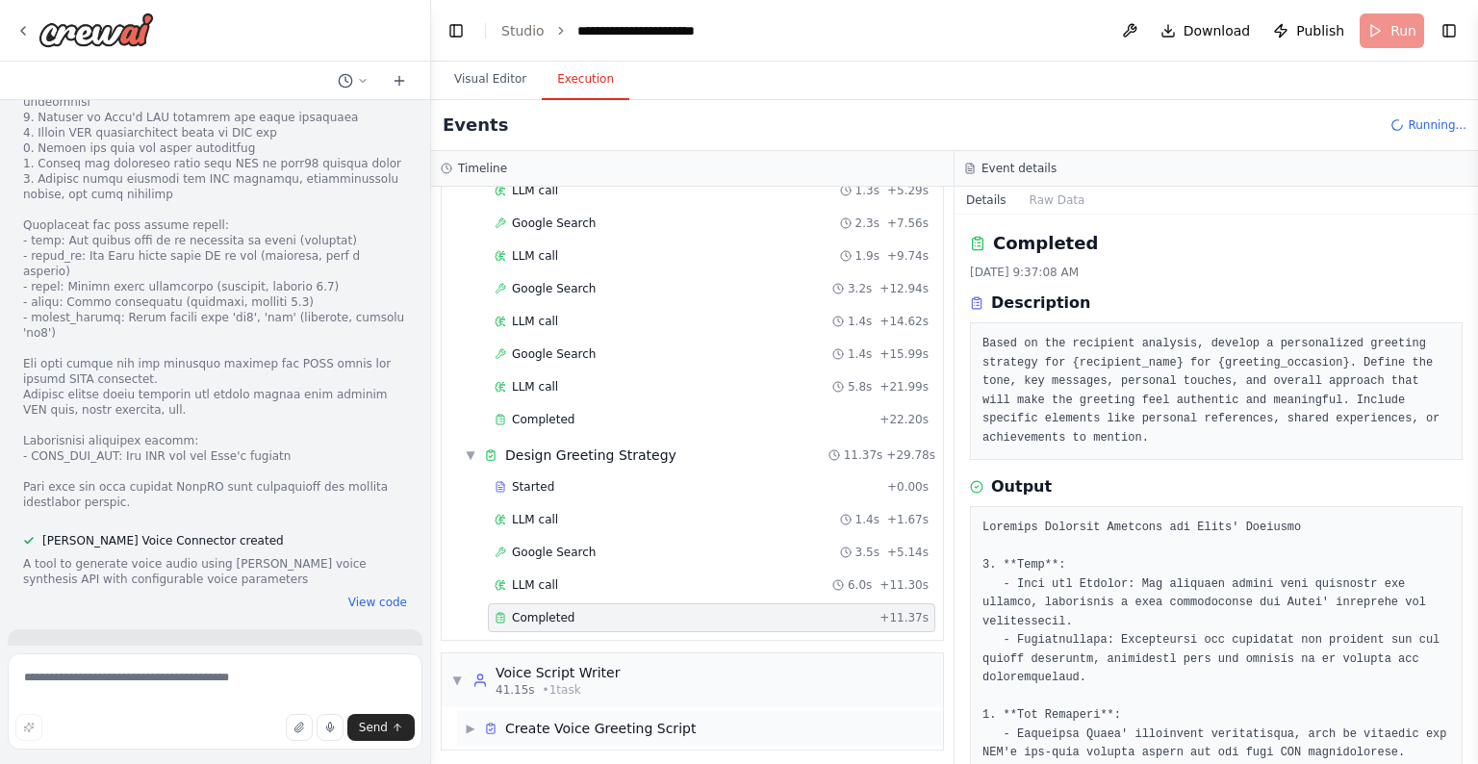
click at [465, 639] on span "▶" at bounding box center [471, 728] width 12 height 15
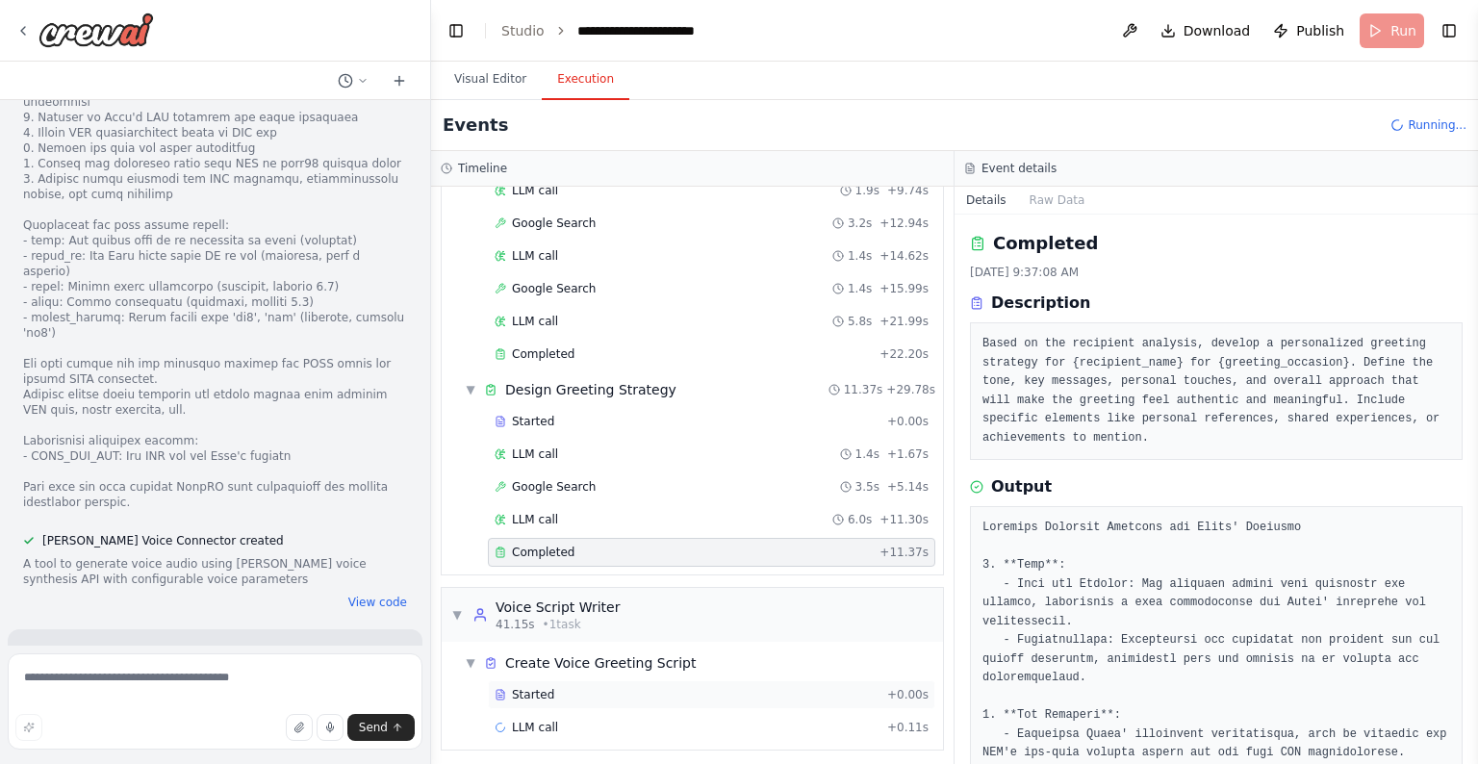
click at [563, 639] on div "Started + 0.00s" at bounding box center [711, 694] width 447 height 29
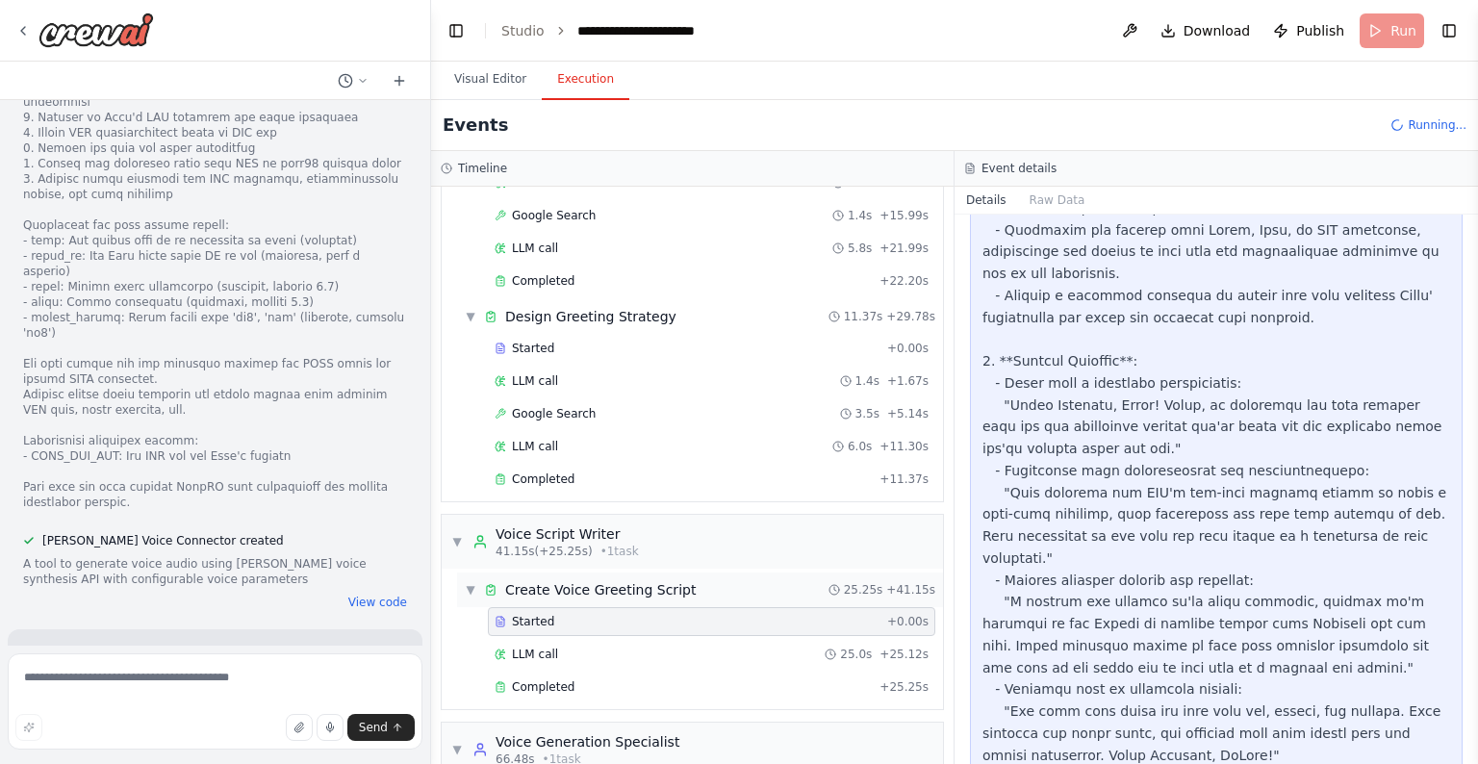
scroll to position [483, 0]
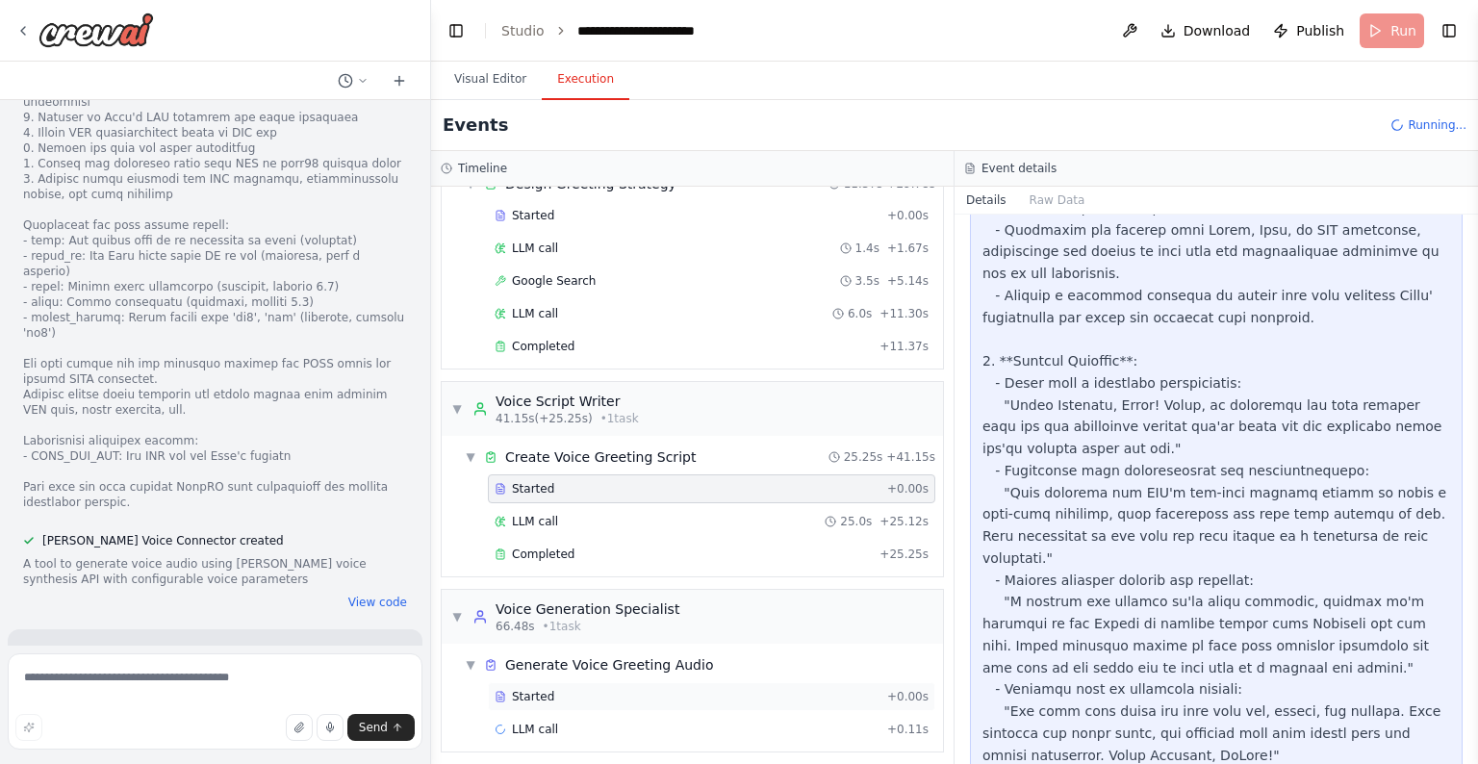
click at [555, 639] on div "Started" at bounding box center [687, 696] width 385 height 15
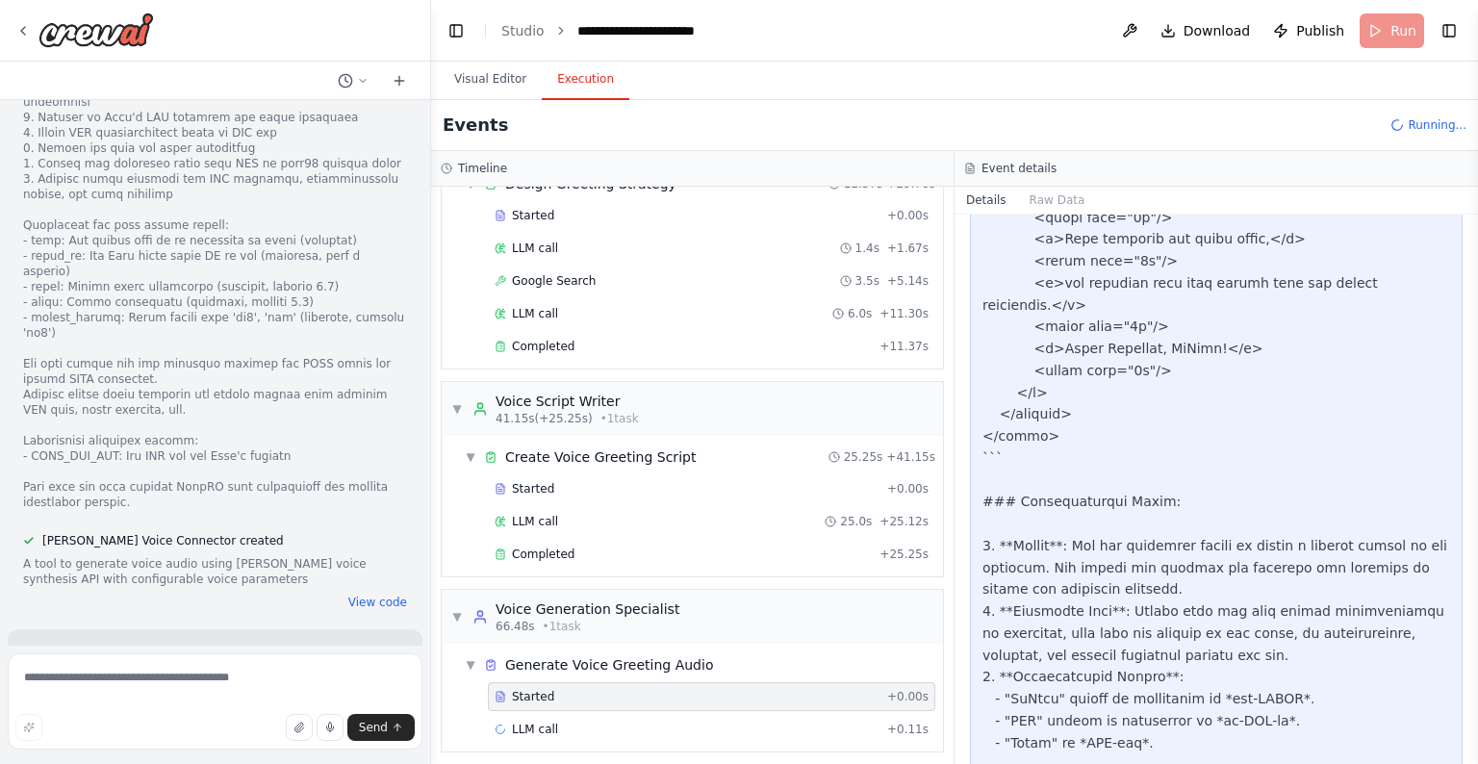
scroll to position [2541, 0]
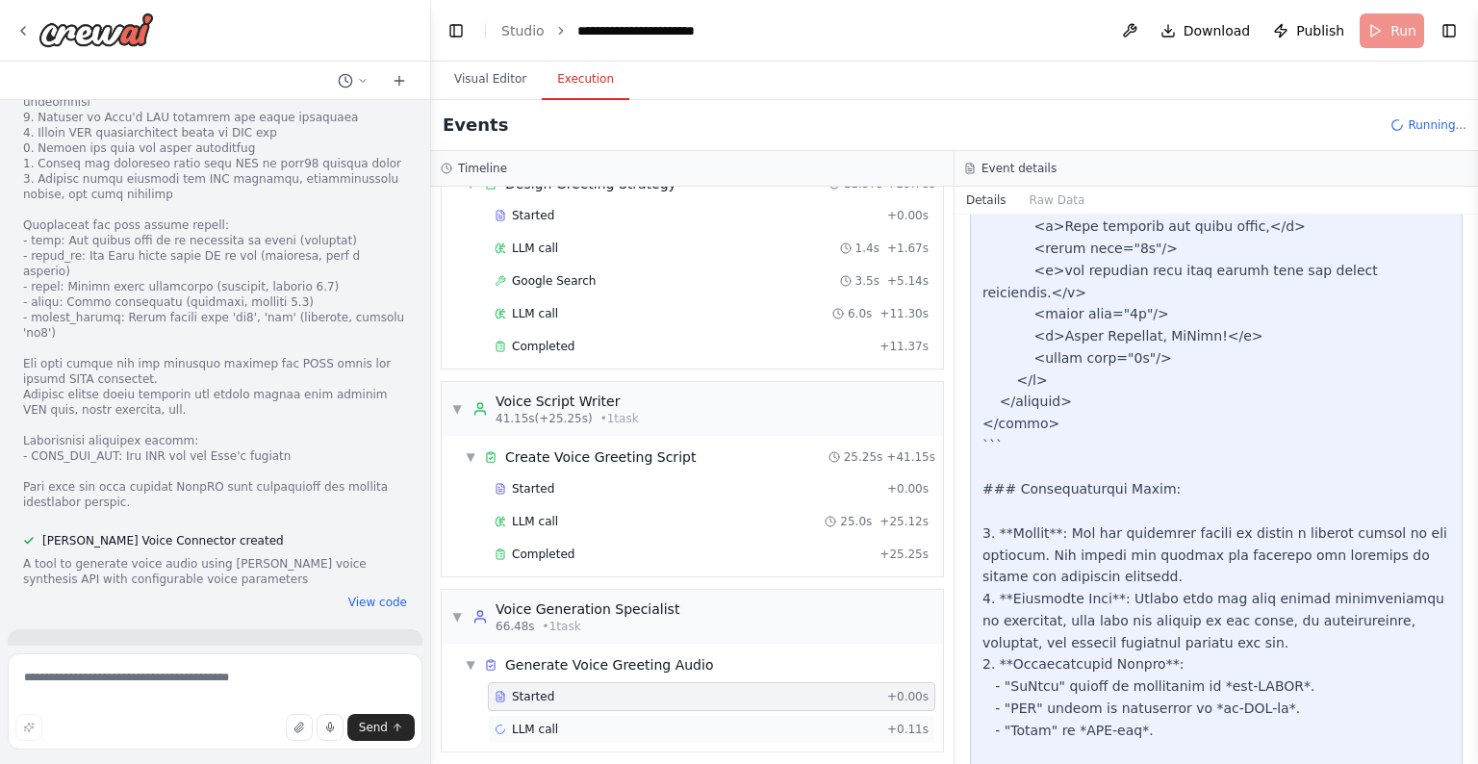
click at [581, 639] on div "LLM call + 0.11s" at bounding box center [712, 729] width 434 height 15
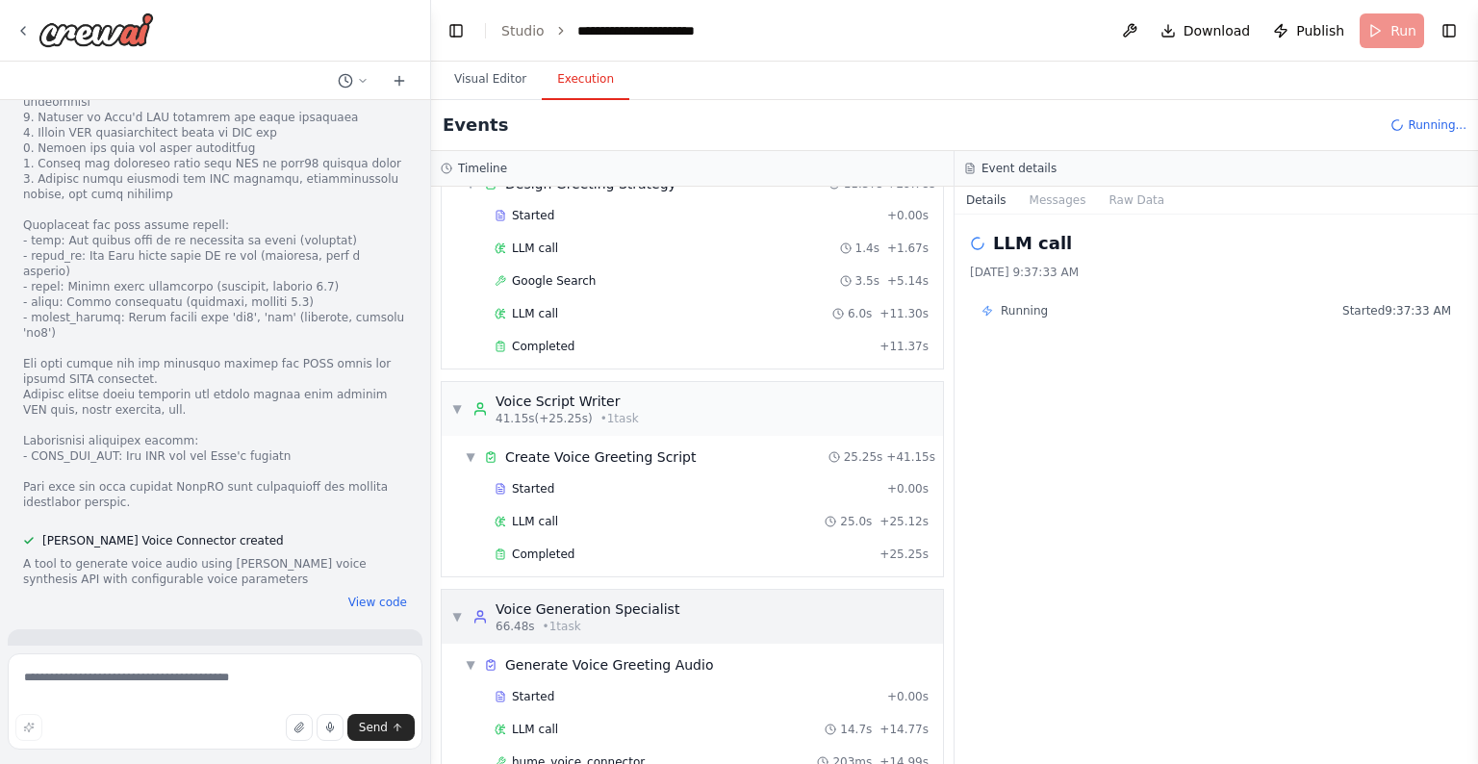
scroll to position [547, 0]
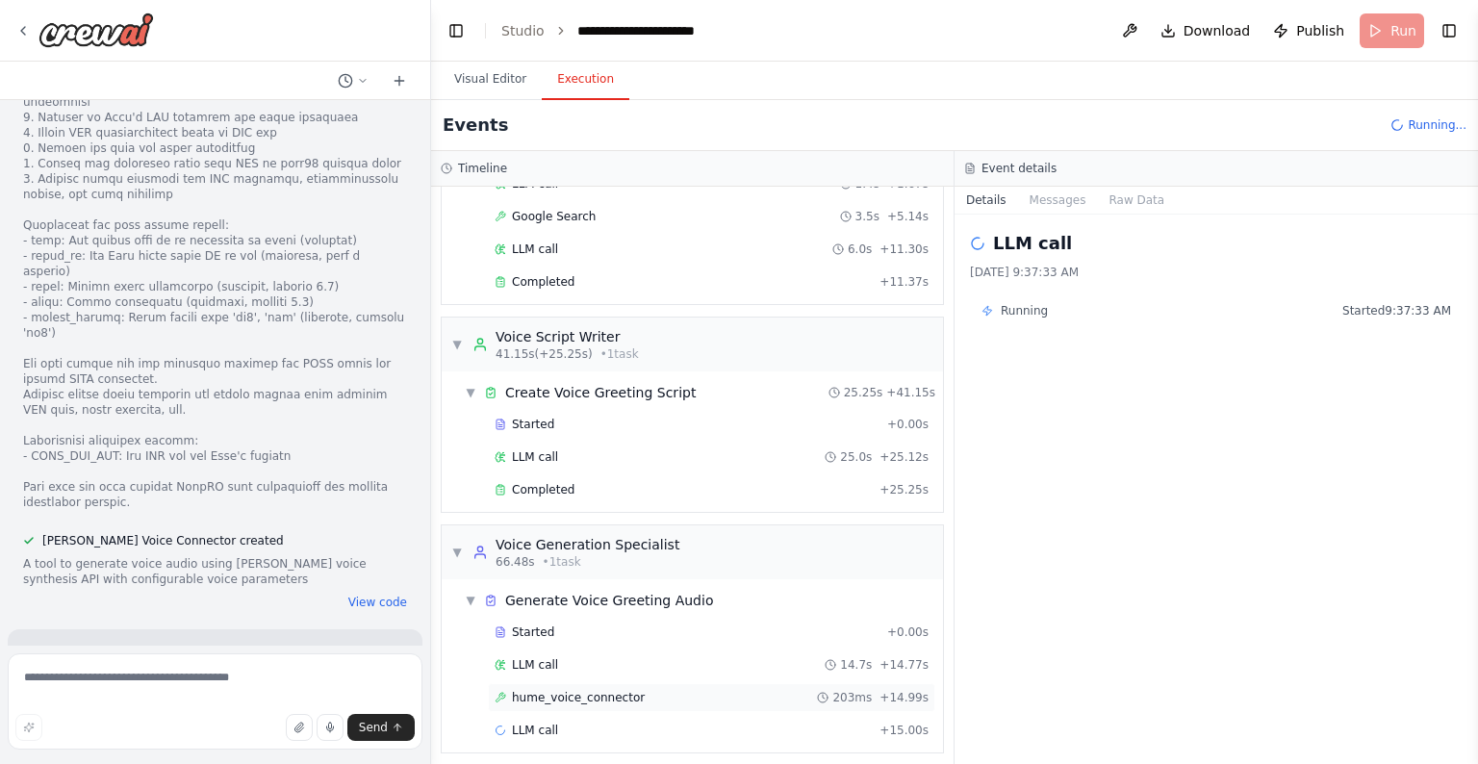
click at [586, 639] on span "hume_voice_connector" at bounding box center [578, 697] width 133 height 15
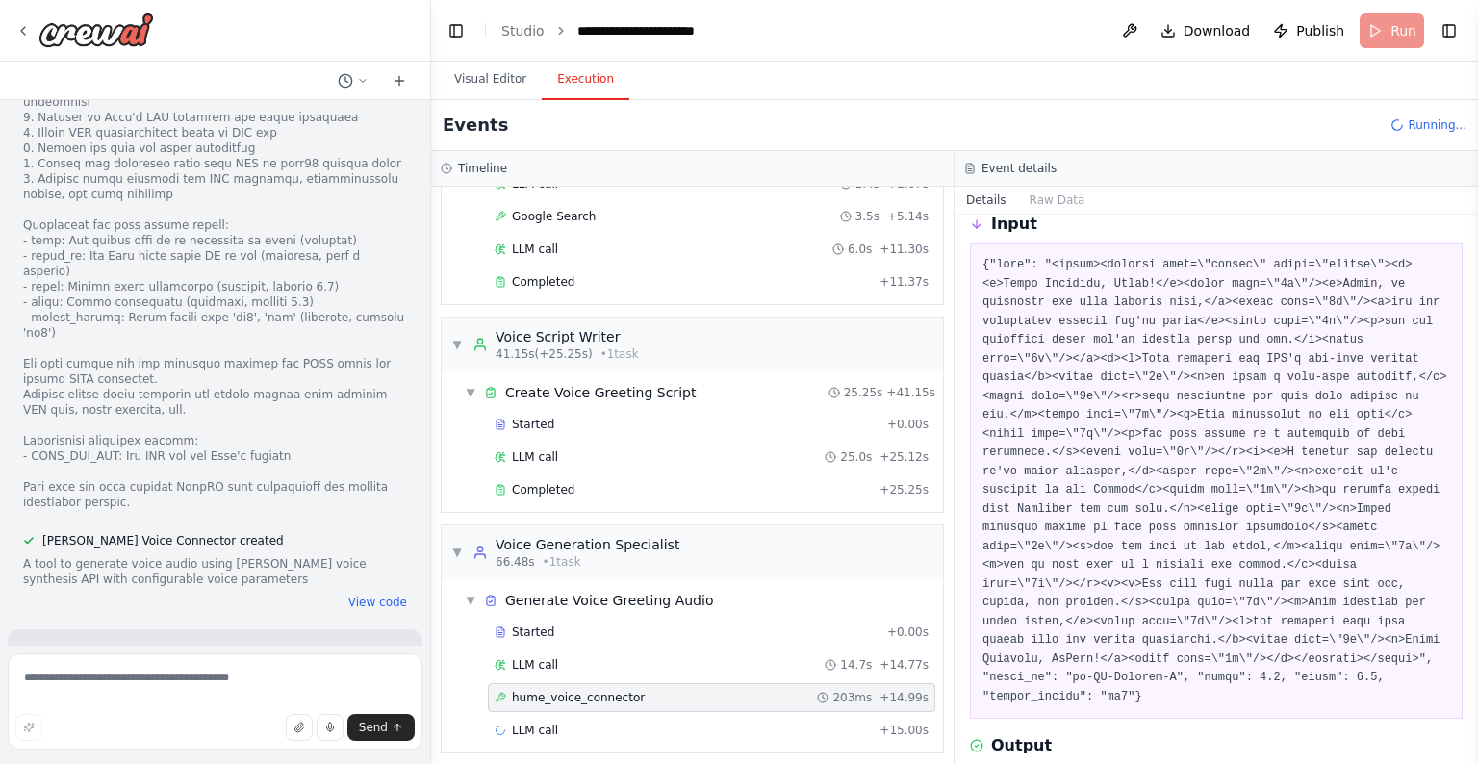
scroll to position [218, 0]
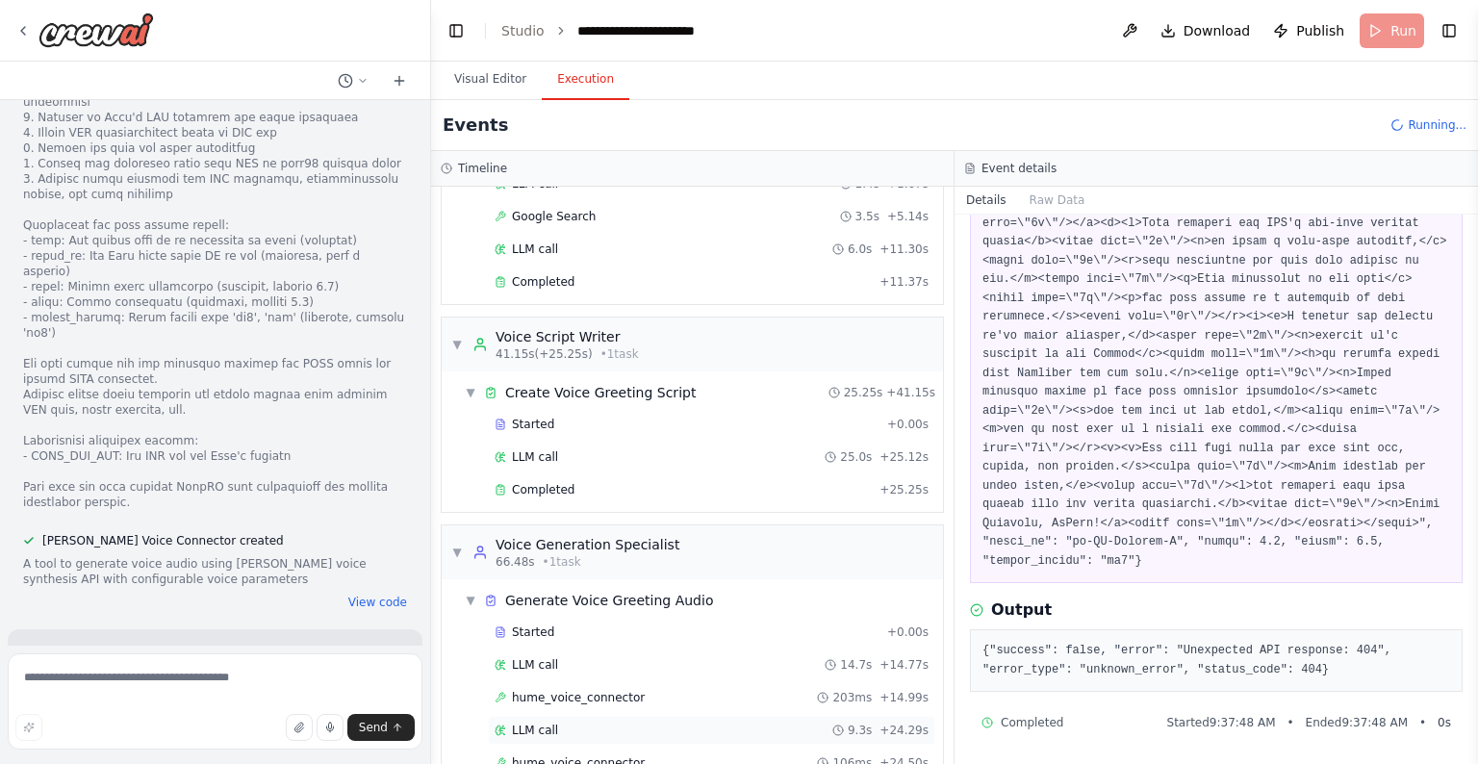
click at [809, 639] on div "LLM call 9.3s + 24.29s" at bounding box center [711, 730] width 447 height 29
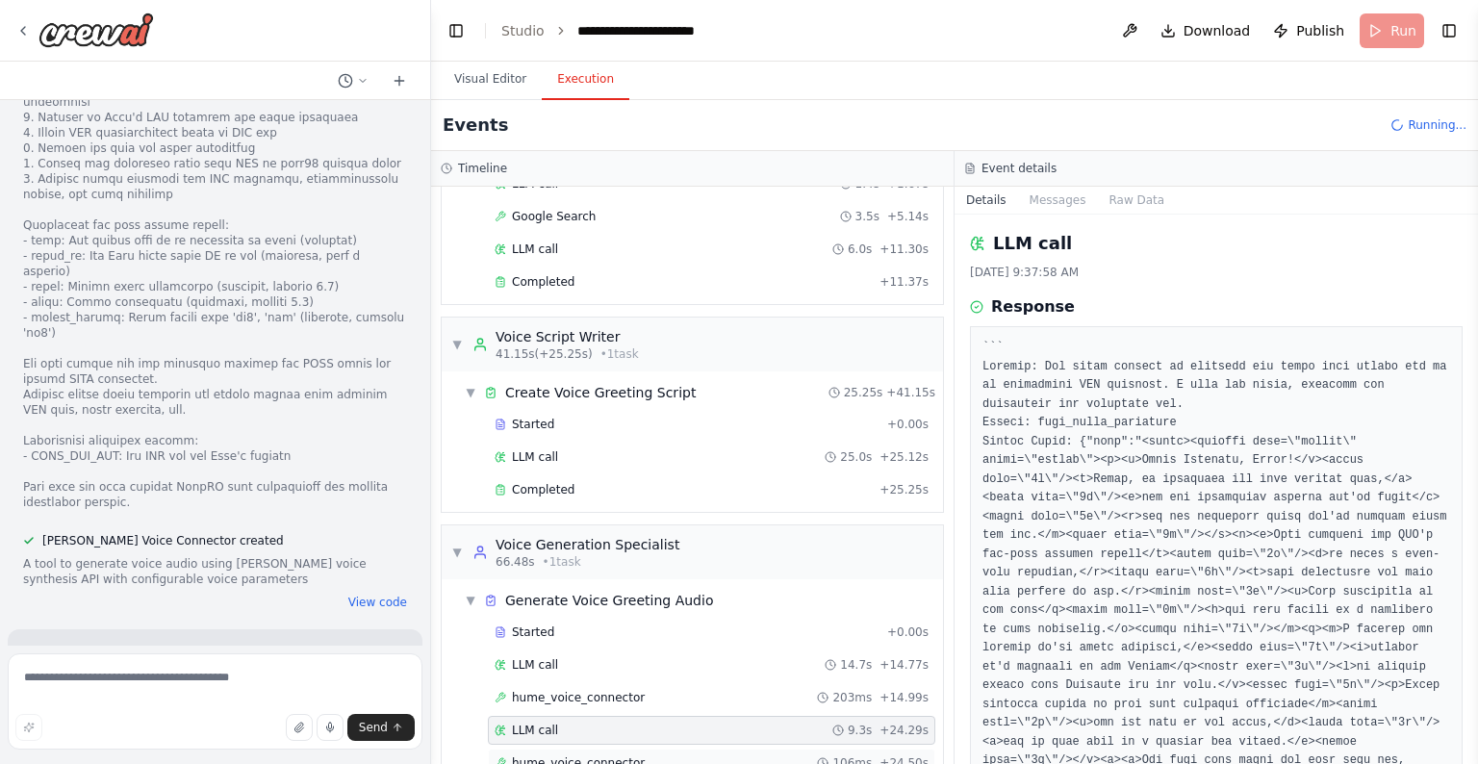
click at [622, 639] on span "hume_voice_connector" at bounding box center [578, 762] width 133 height 15
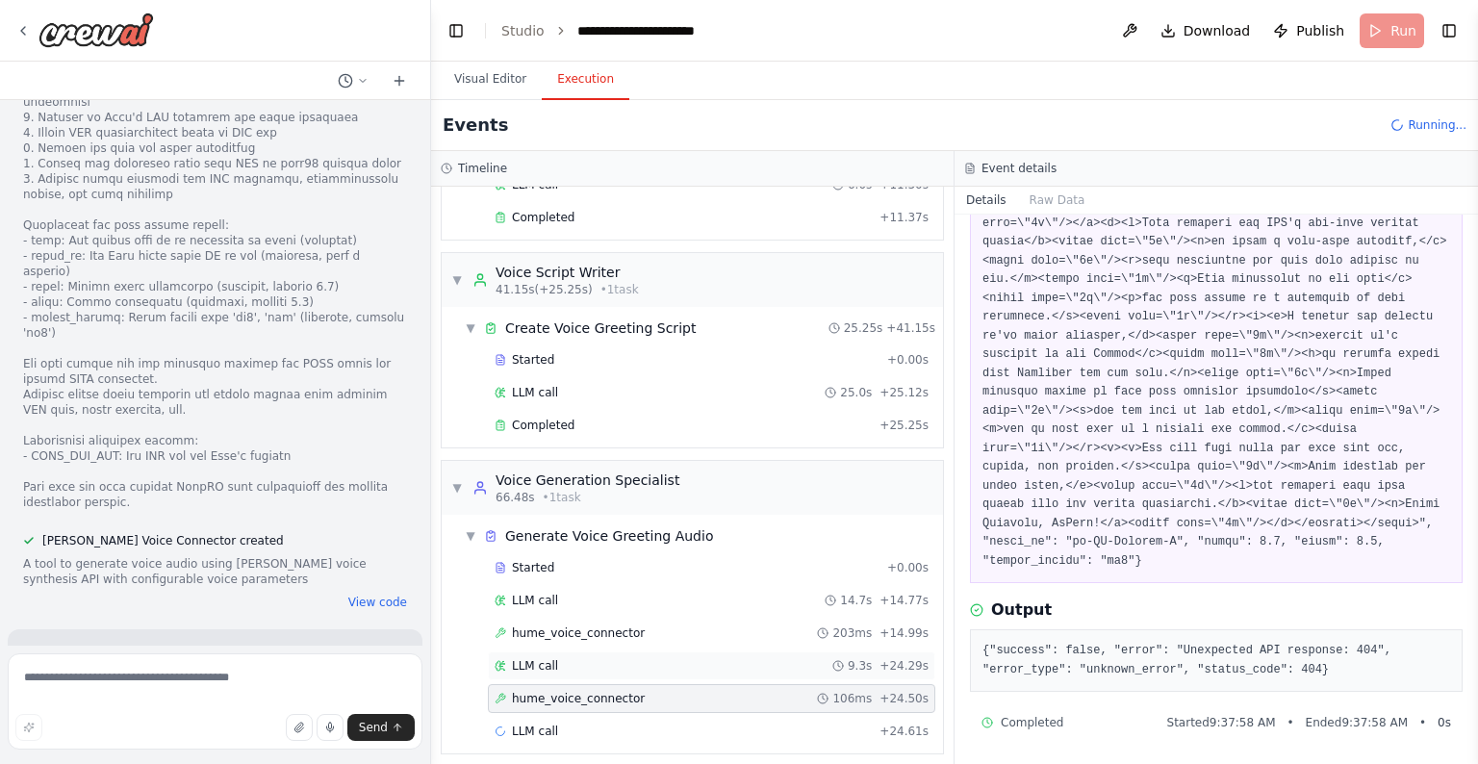
click at [669, 639] on div "LLM call 9.3s + 24.29s" at bounding box center [711, 665] width 447 height 29
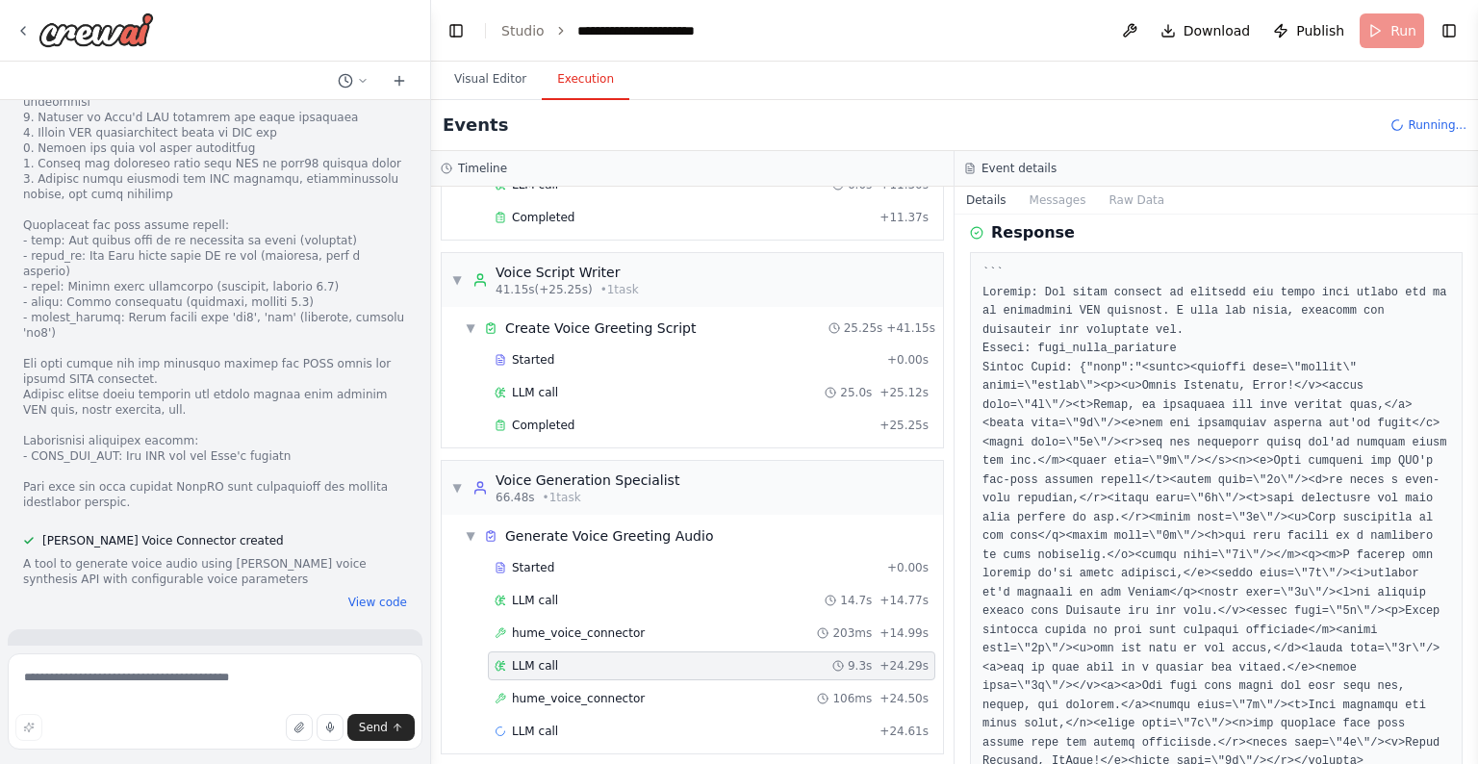
scroll to position [222, 0]
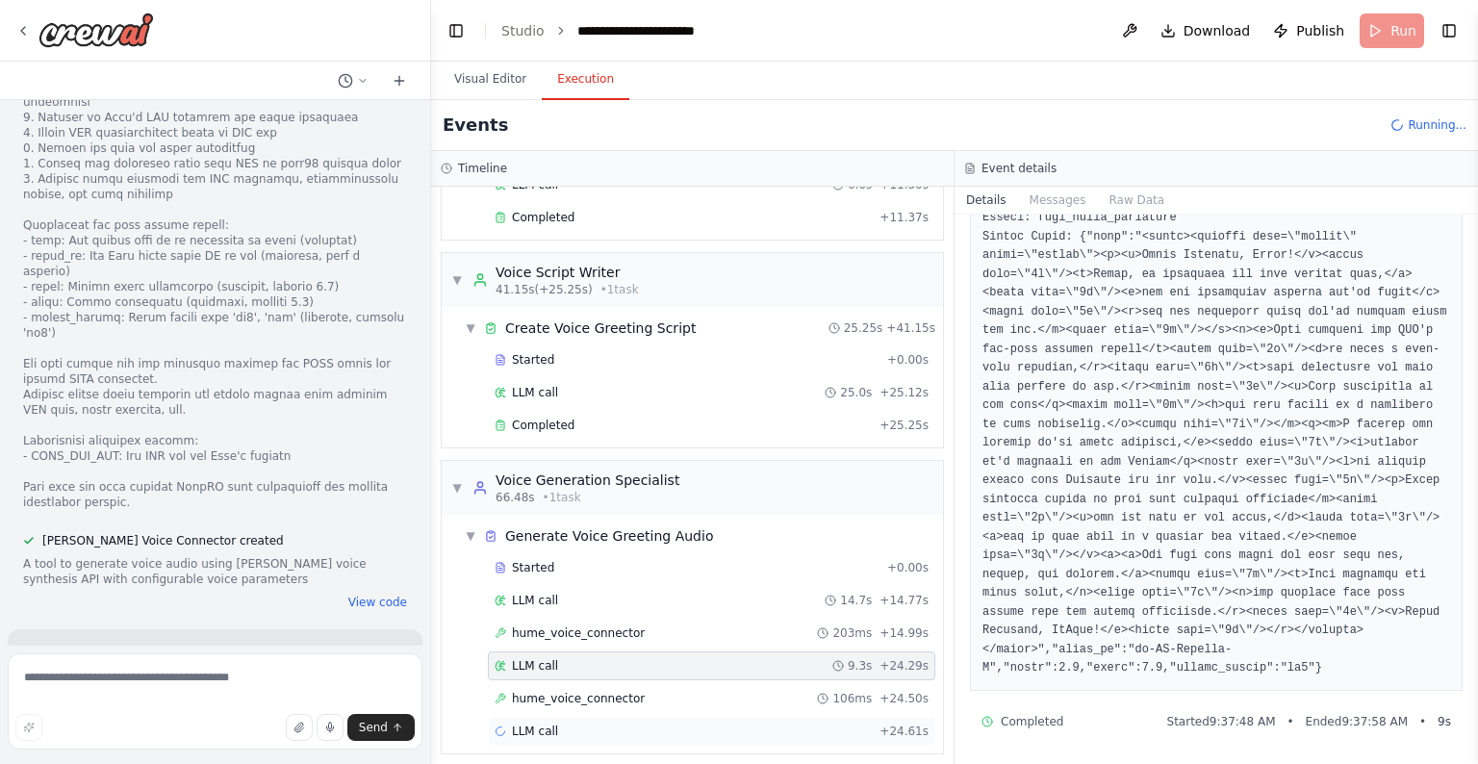
click at [744, 639] on div "LLM call + 24.61s" at bounding box center [712, 731] width 434 height 15
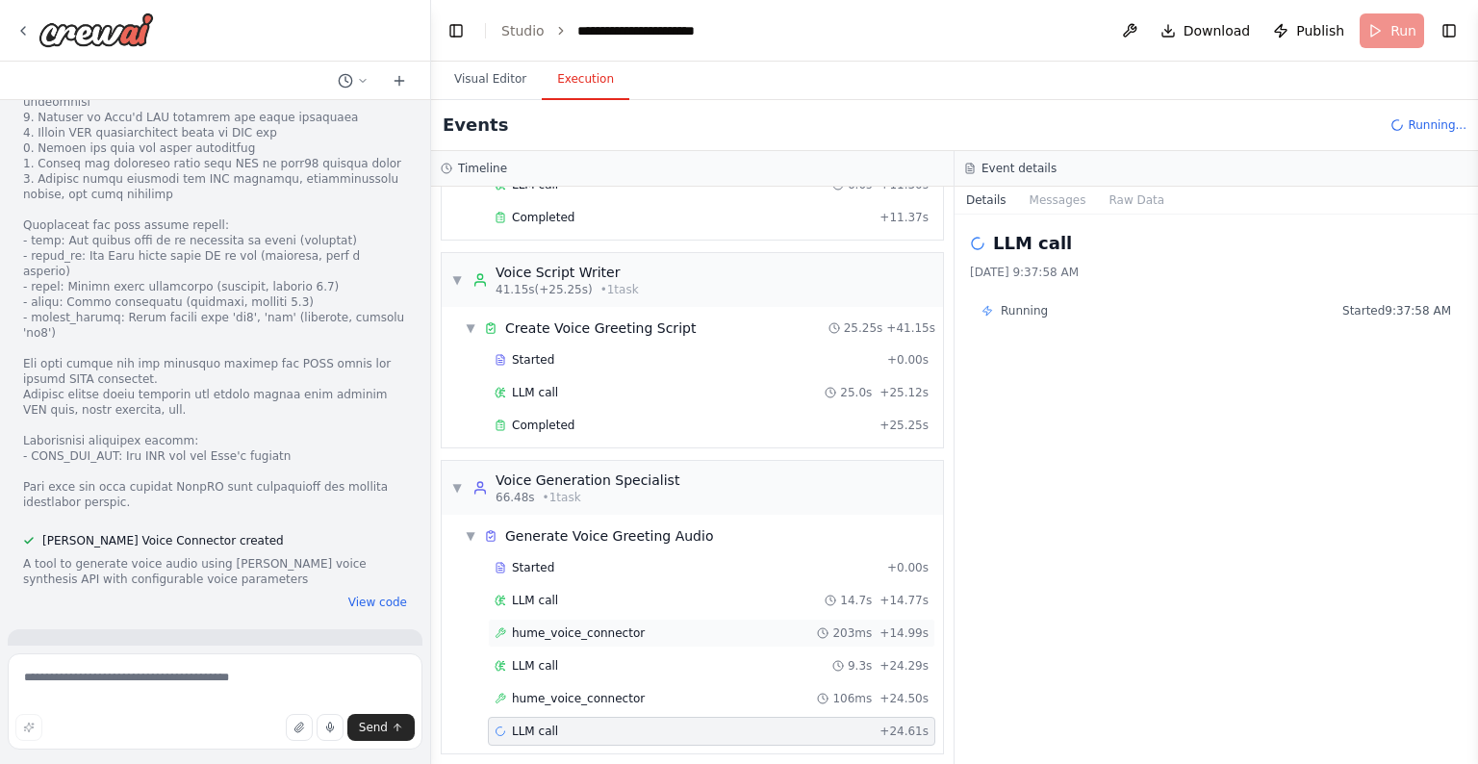
click at [658, 625] on div "[PERSON_NAME] 203ms + 14.99s" at bounding box center [712, 632] width 434 height 15
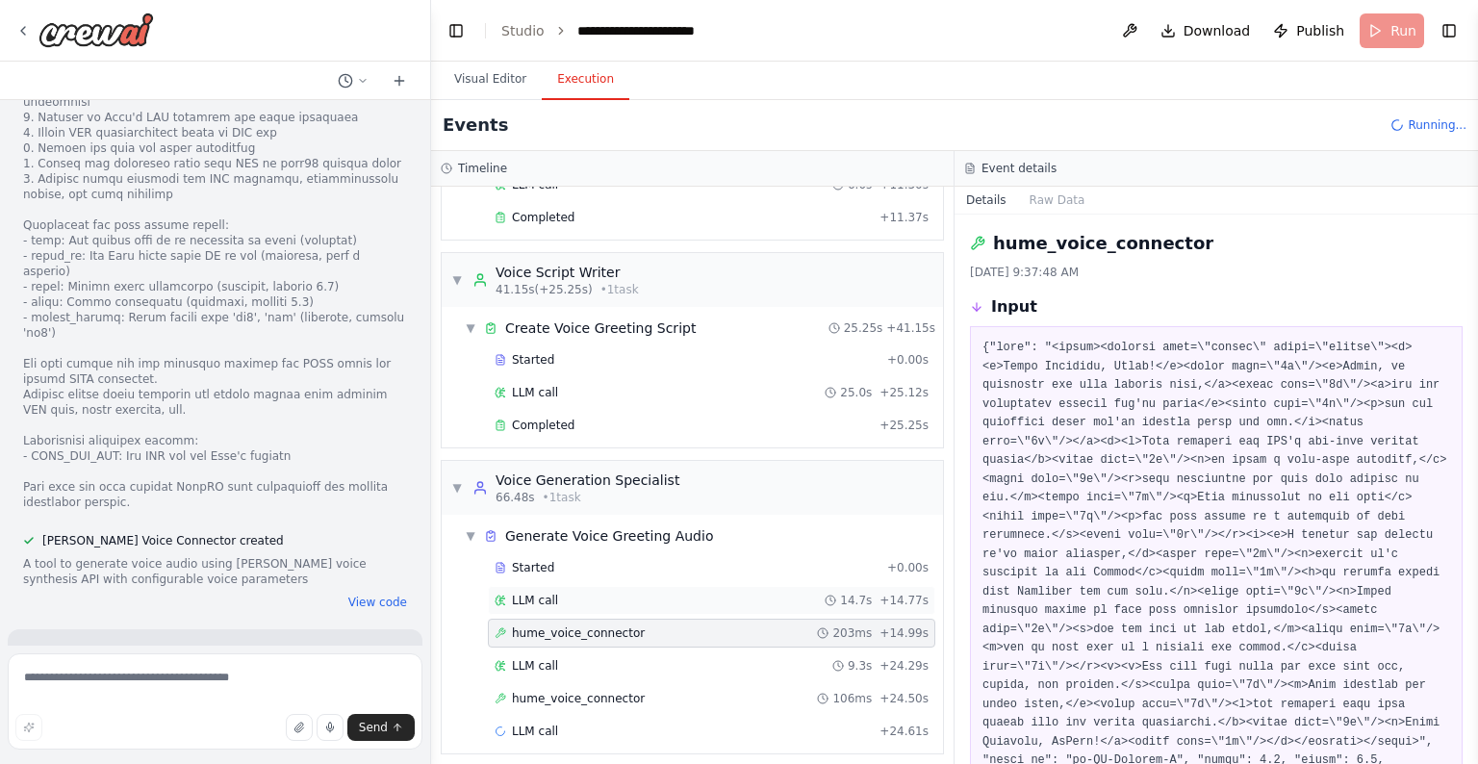
click at [683, 598] on div "LLM call 14.7s + 14.77s" at bounding box center [711, 600] width 447 height 29
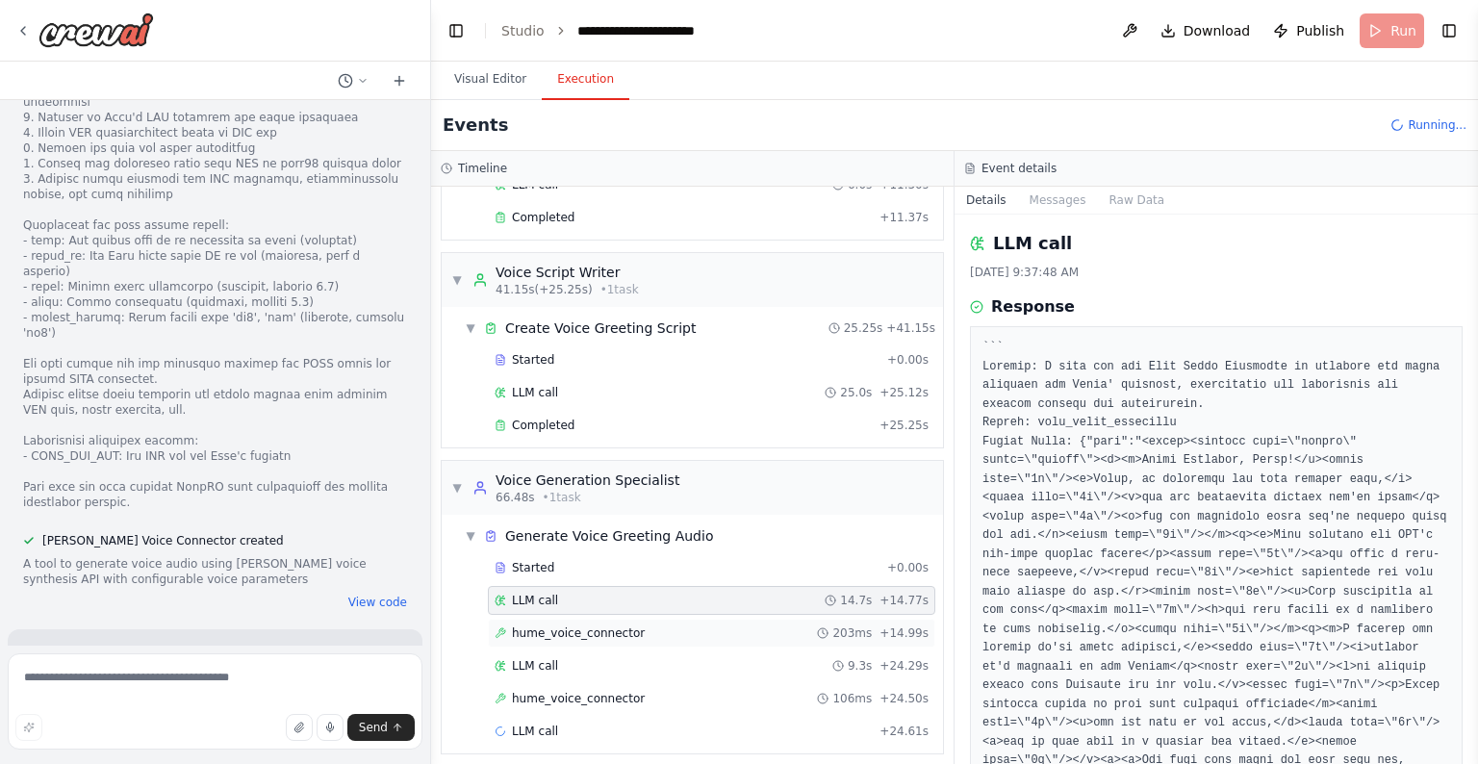
click at [674, 625] on div "[PERSON_NAME] 203ms + 14.99s" at bounding box center [712, 632] width 434 height 15
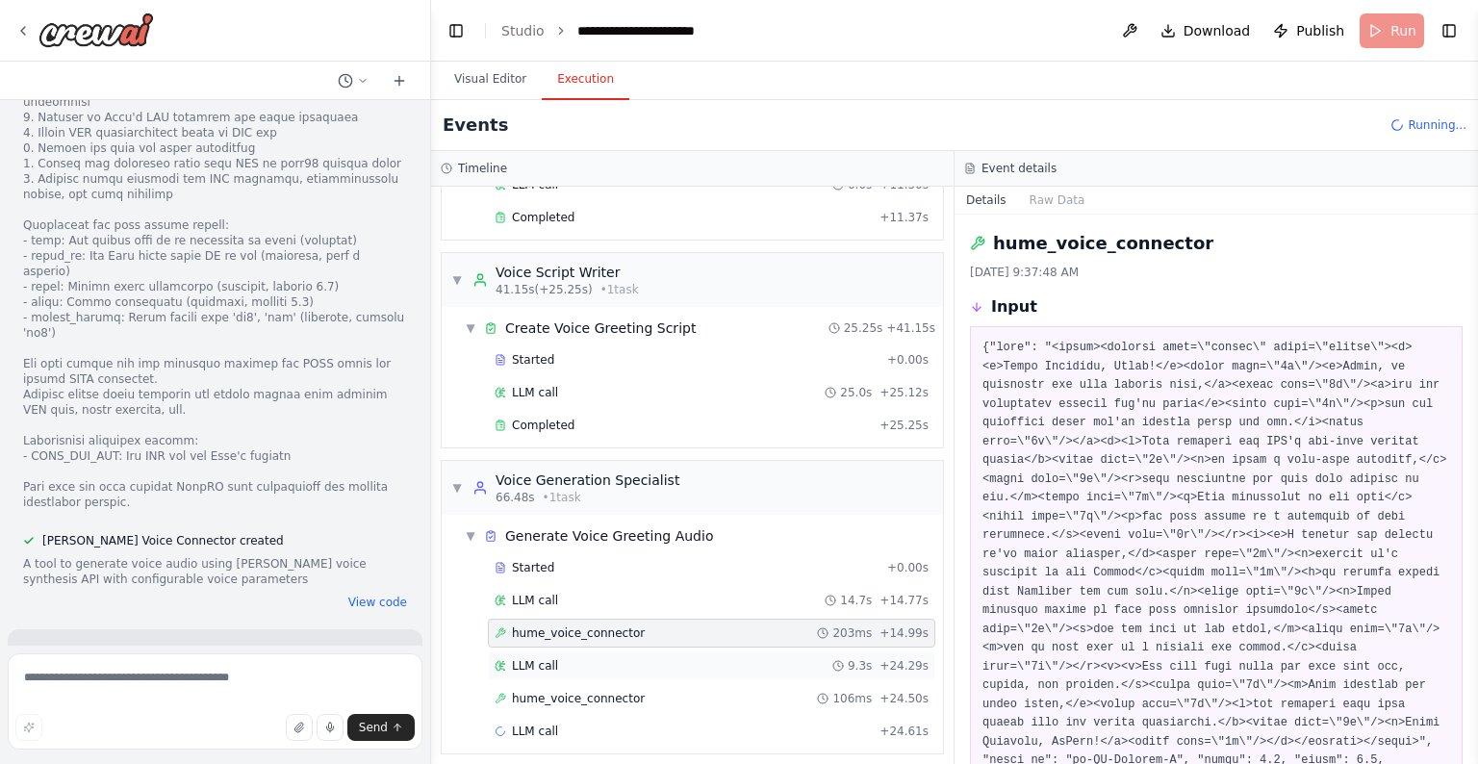
click at [643, 639] on div "LLM call 9.3s + 24.29s" at bounding box center [712, 665] width 434 height 15
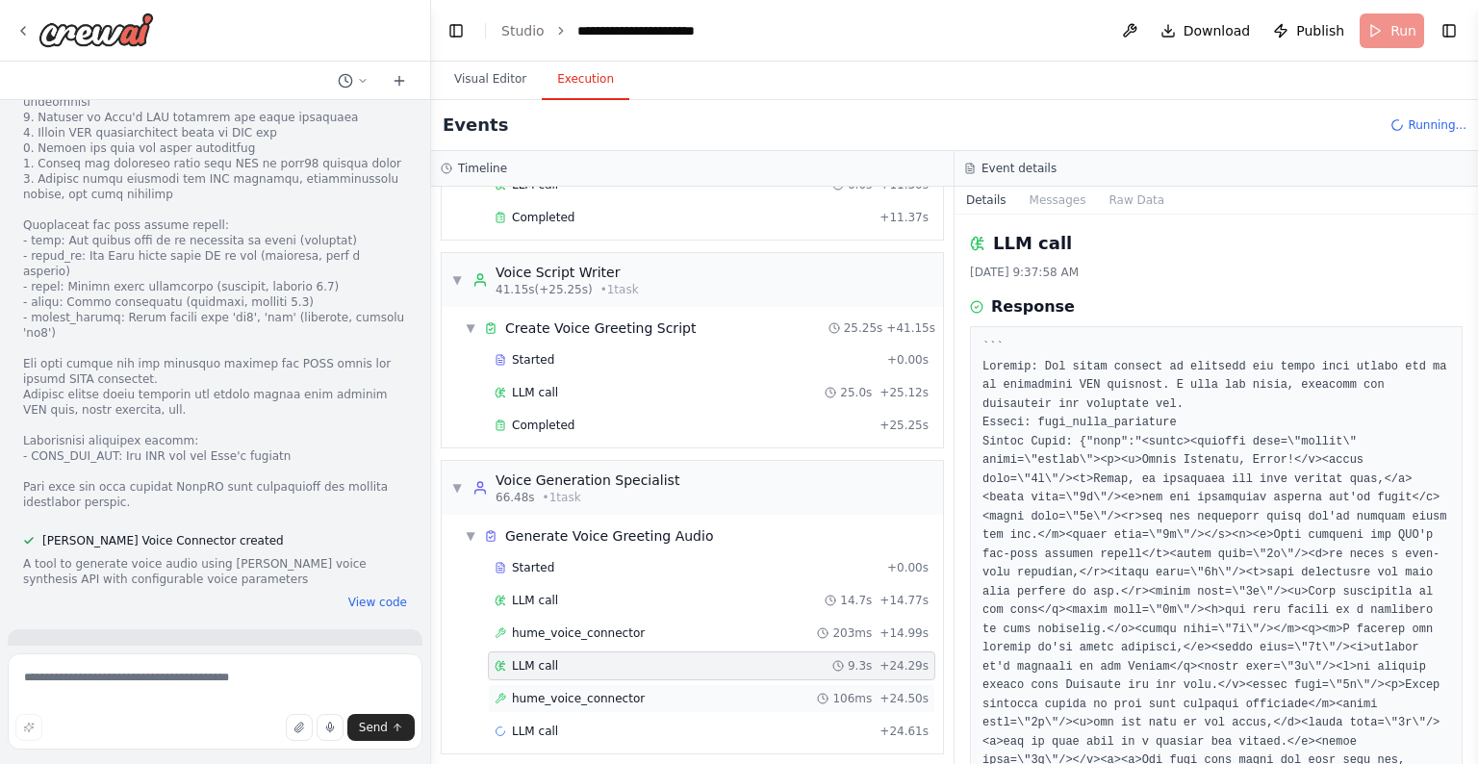
click at [640, 639] on div "[PERSON_NAME] 106ms + 24.50s" at bounding box center [711, 698] width 447 height 29
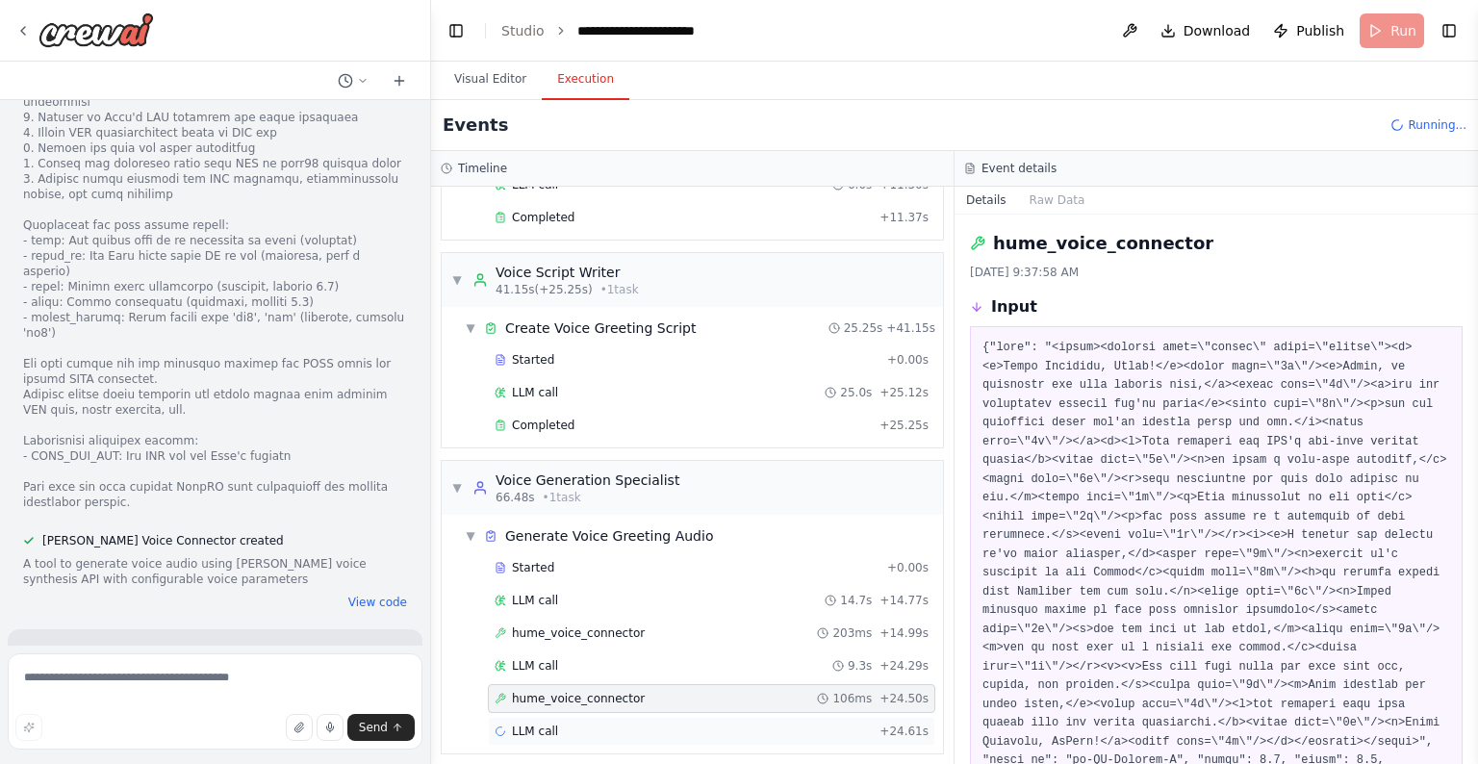
click at [612, 639] on div "LLM call + 24.61s" at bounding box center [711, 731] width 447 height 29
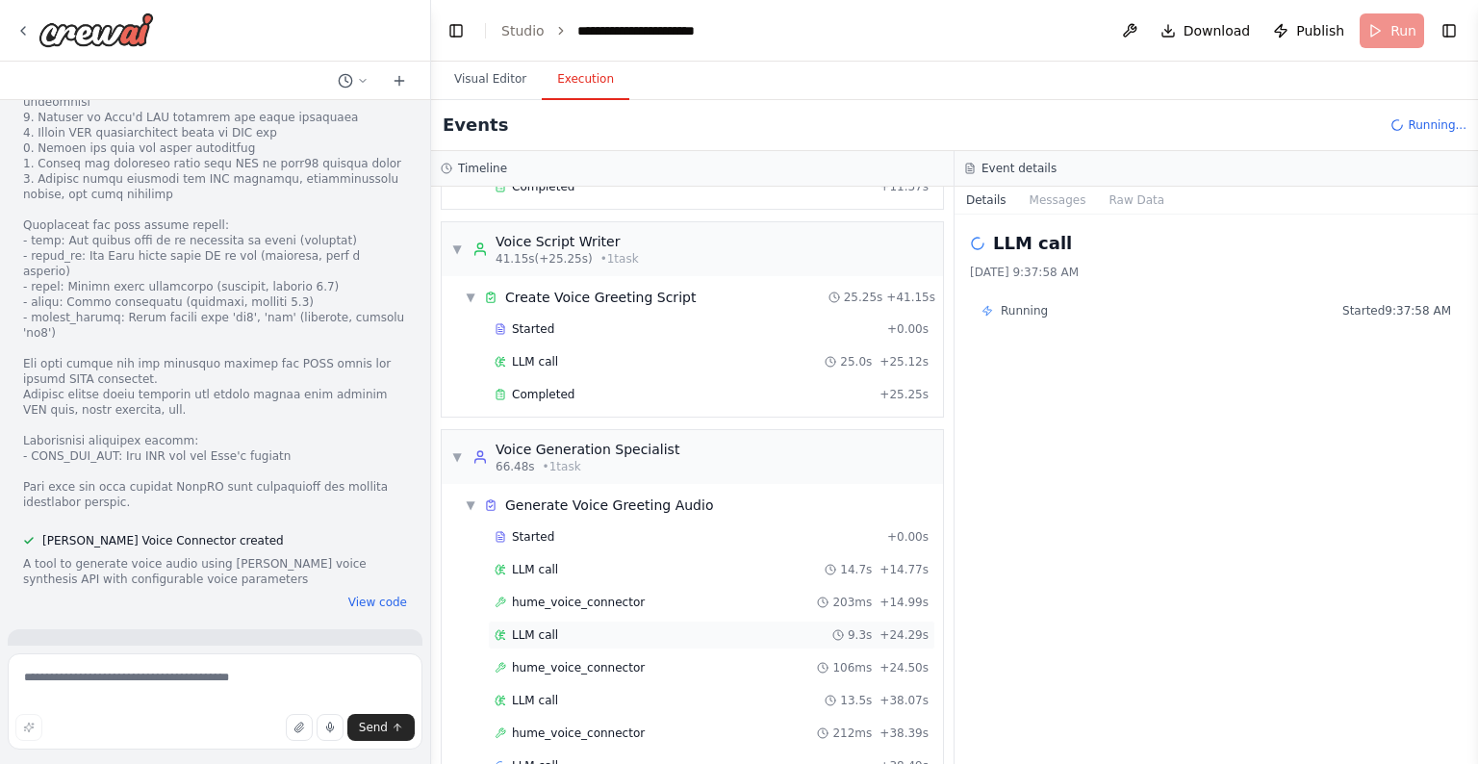
scroll to position [677, 0]
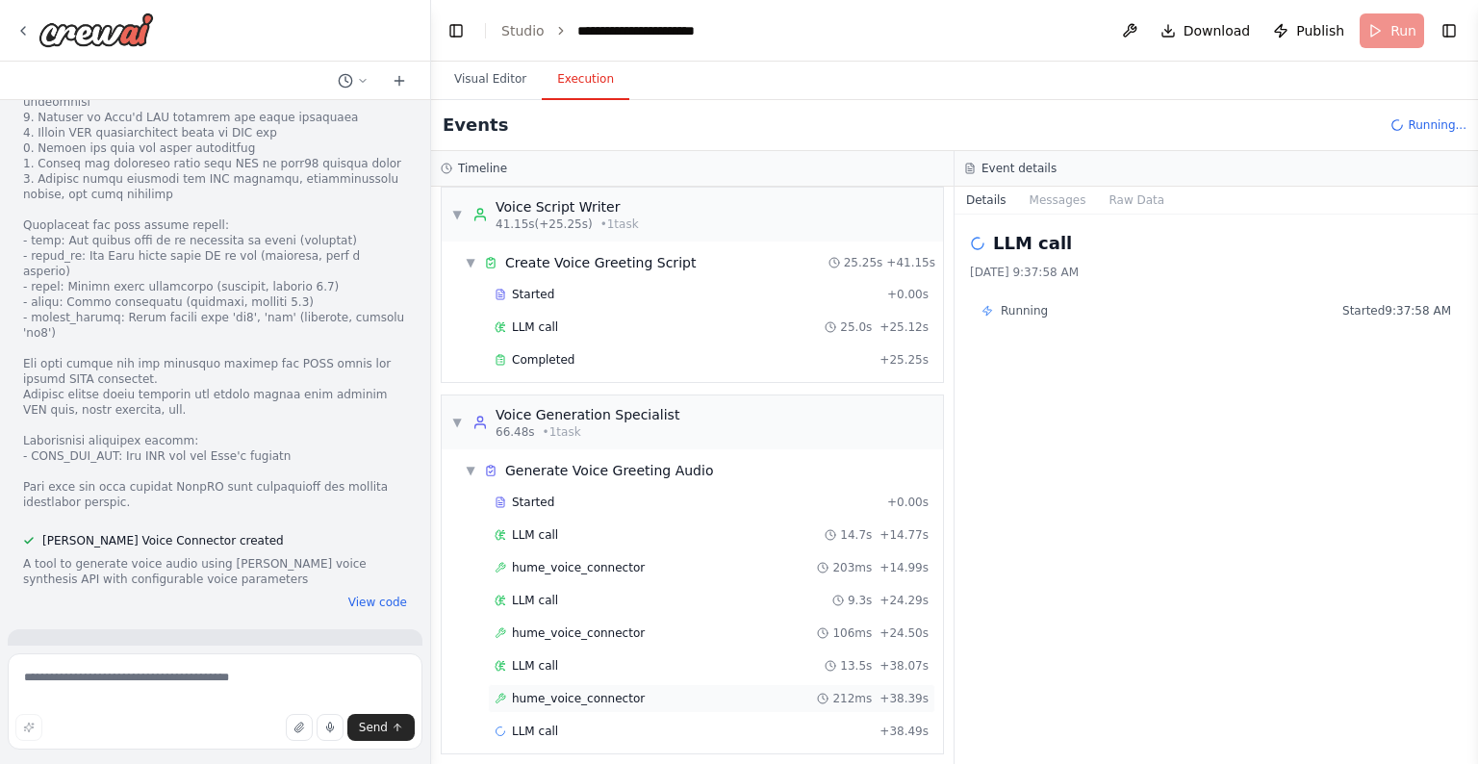
click at [592, 639] on span "hume_voice_connector" at bounding box center [578, 698] width 133 height 15
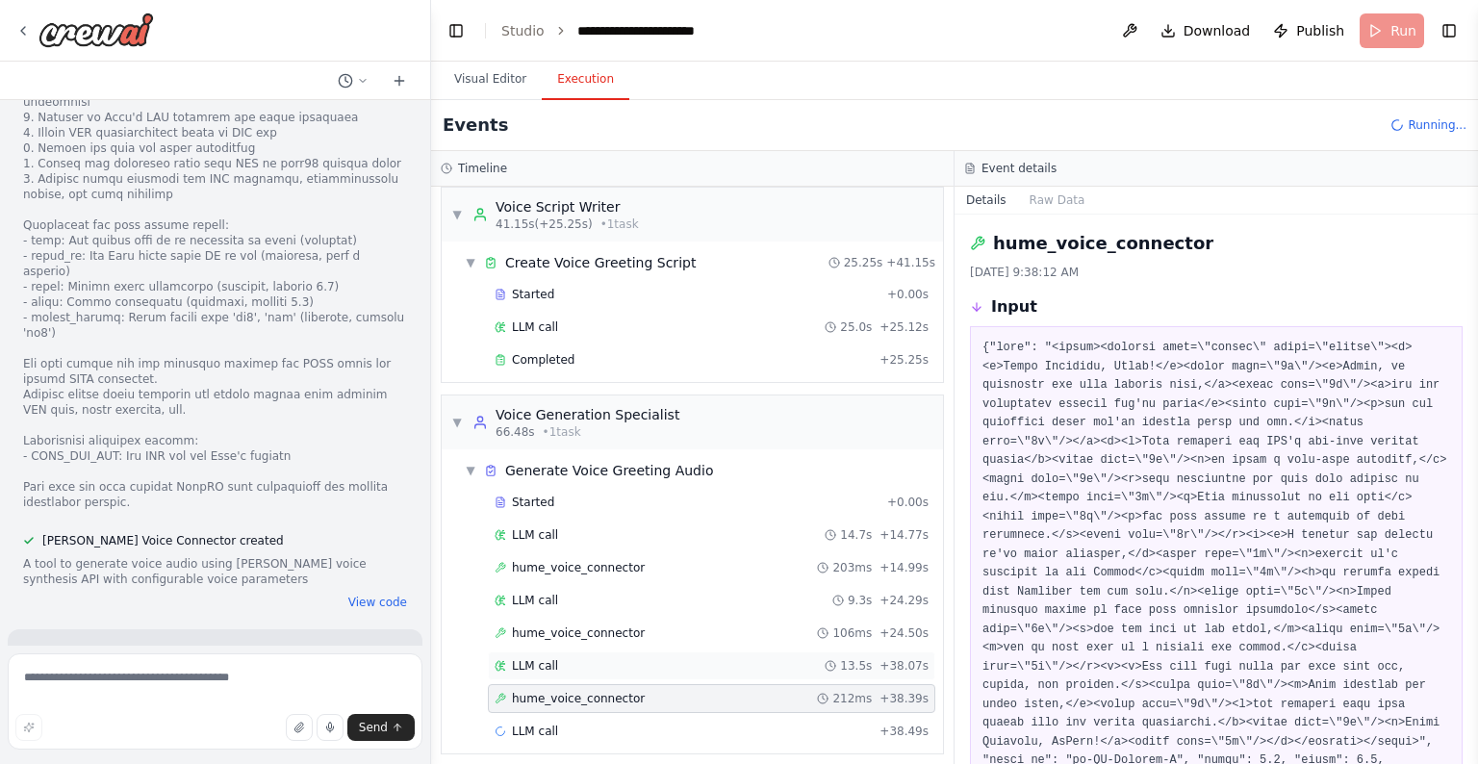
click at [601, 639] on div "LLM call 13.5s + 38.07s" at bounding box center [712, 665] width 434 height 15
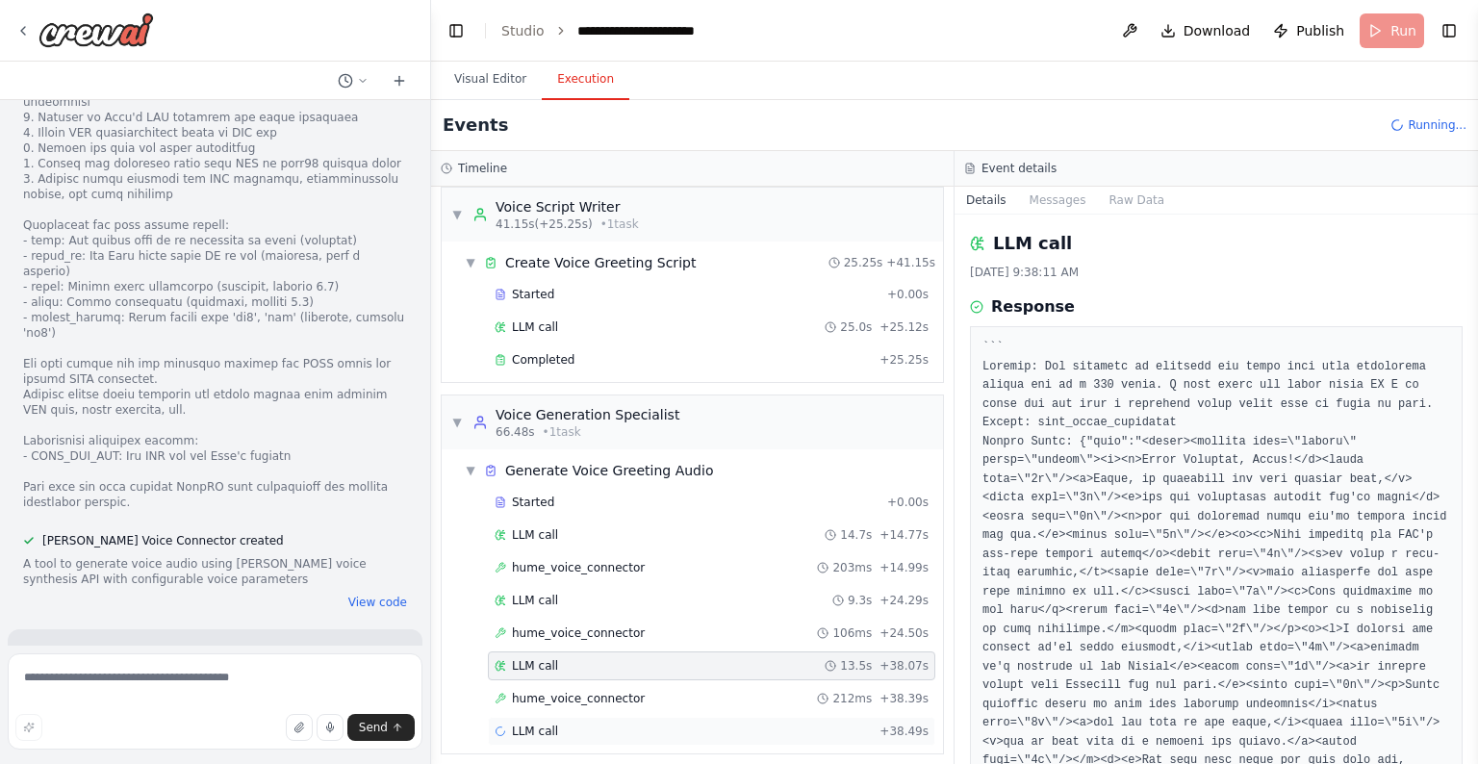
click at [575, 639] on div "LLM call + 38.49s" at bounding box center [712, 731] width 434 height 15
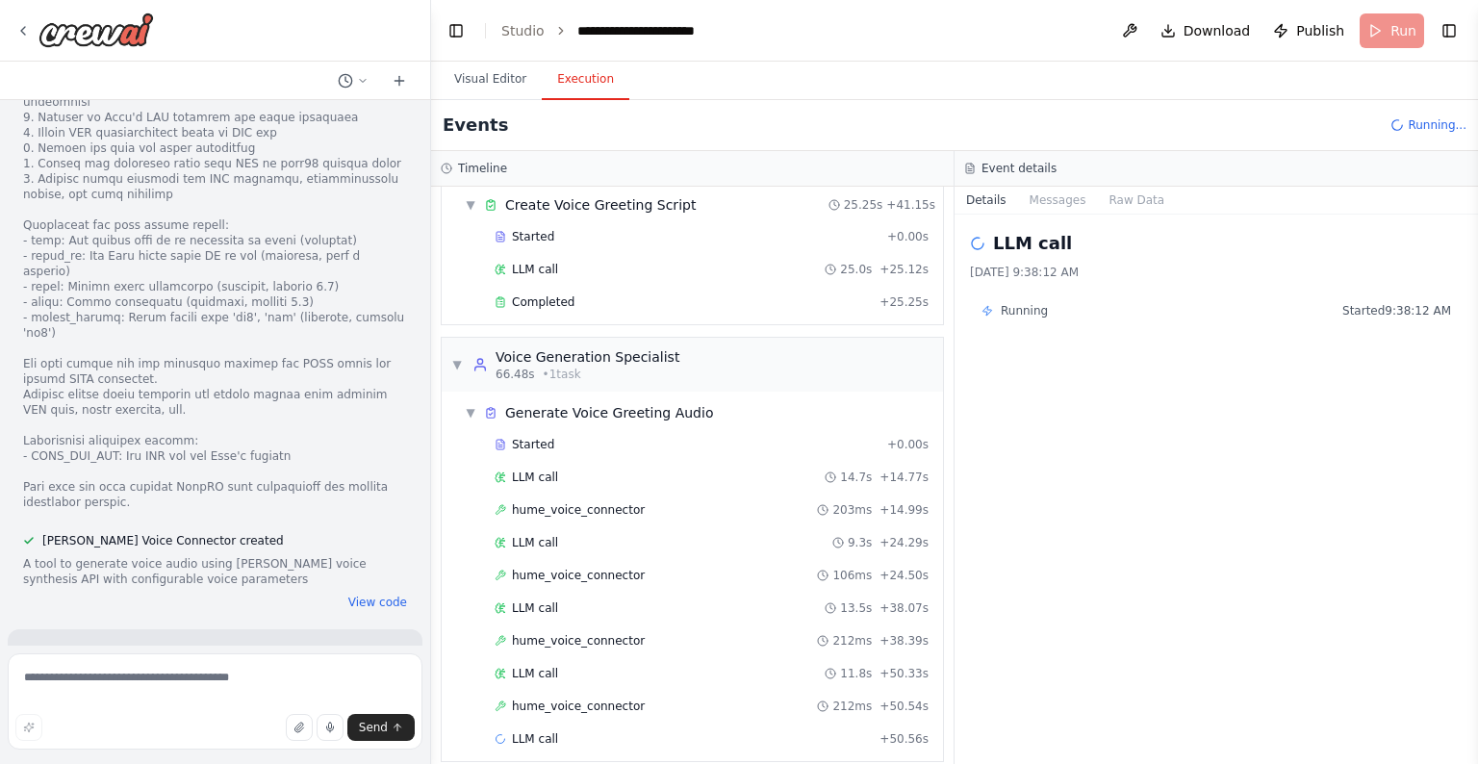
scroll to position [742, 0]
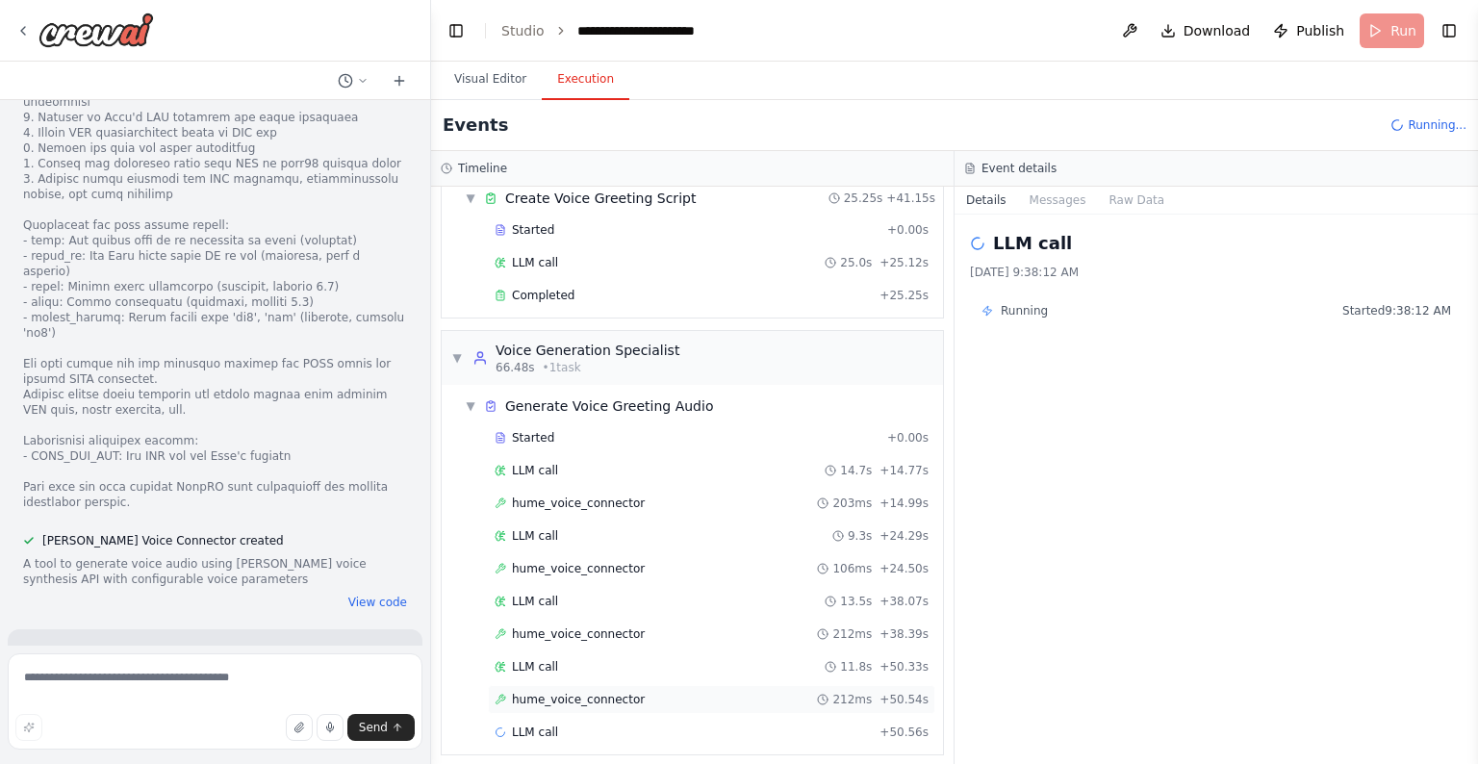
click at [575, 639] on span "hume_voice_connector" at bounding box center [578, 699] width 133 height 15
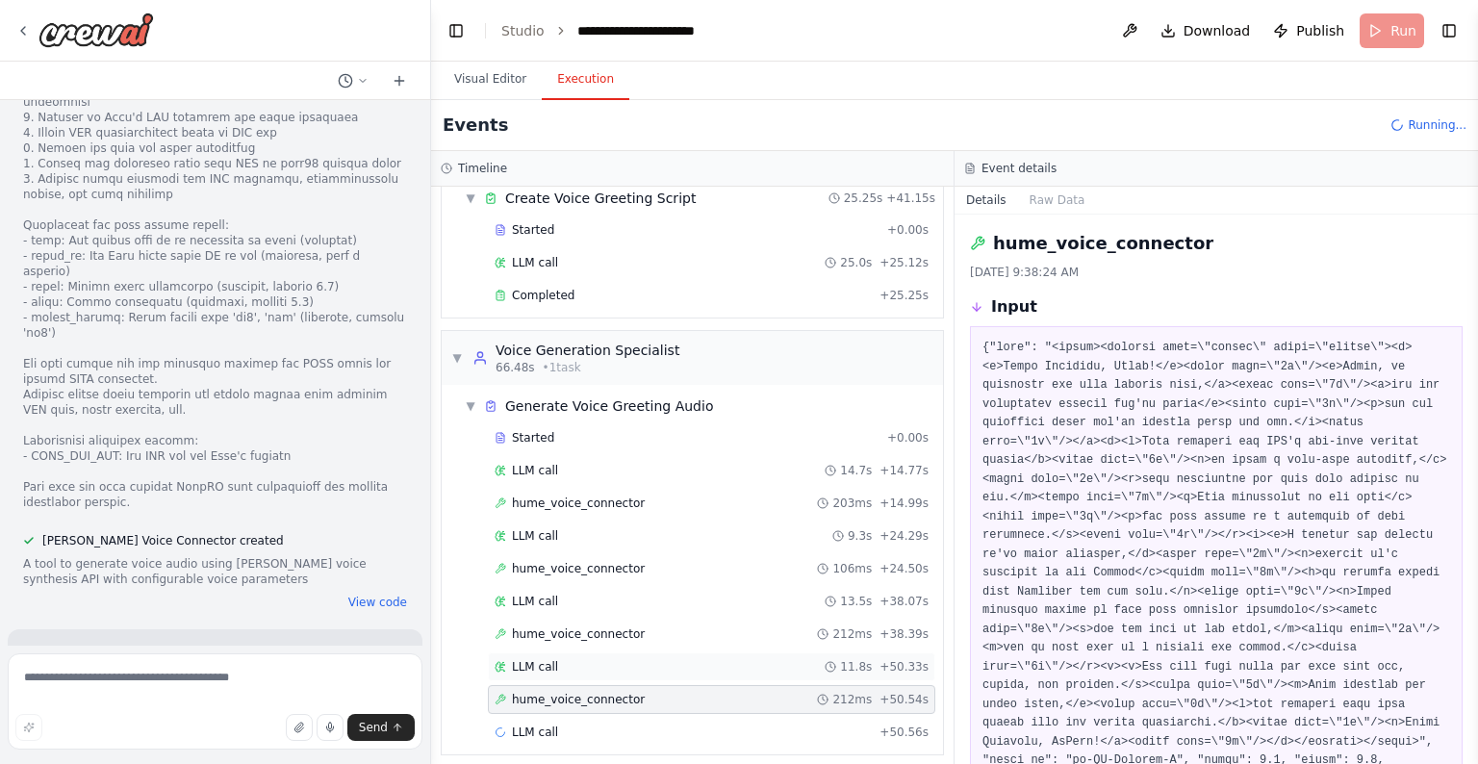
click at [568, 639] on div "LLM call 11.8s + 50.33s" at bounding box center [712, 666] width 434 height 15
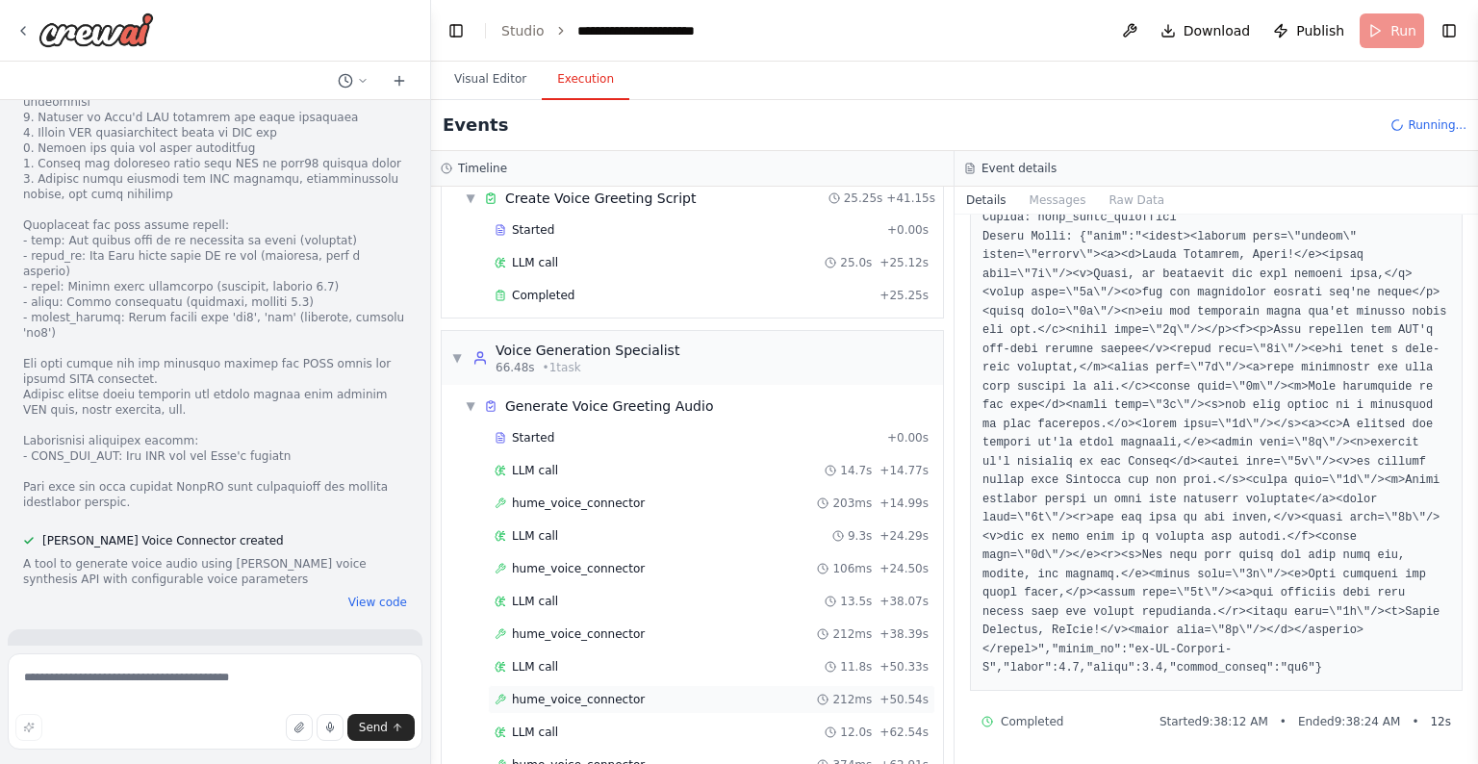
scroll to position [806, 0]
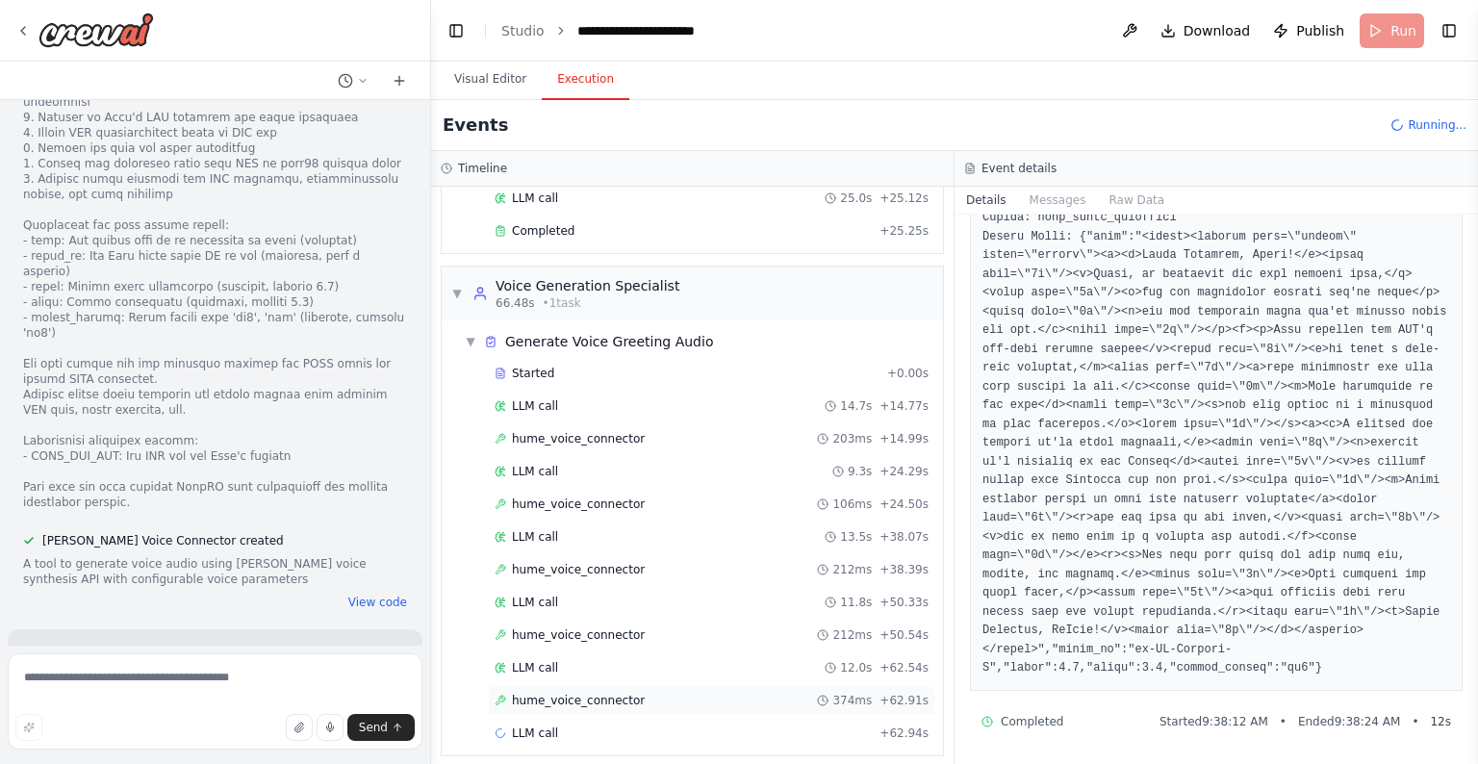
click at [617, 639] on span "hume_voice_connector" at bounding box center [578, 700] width 133 height 15
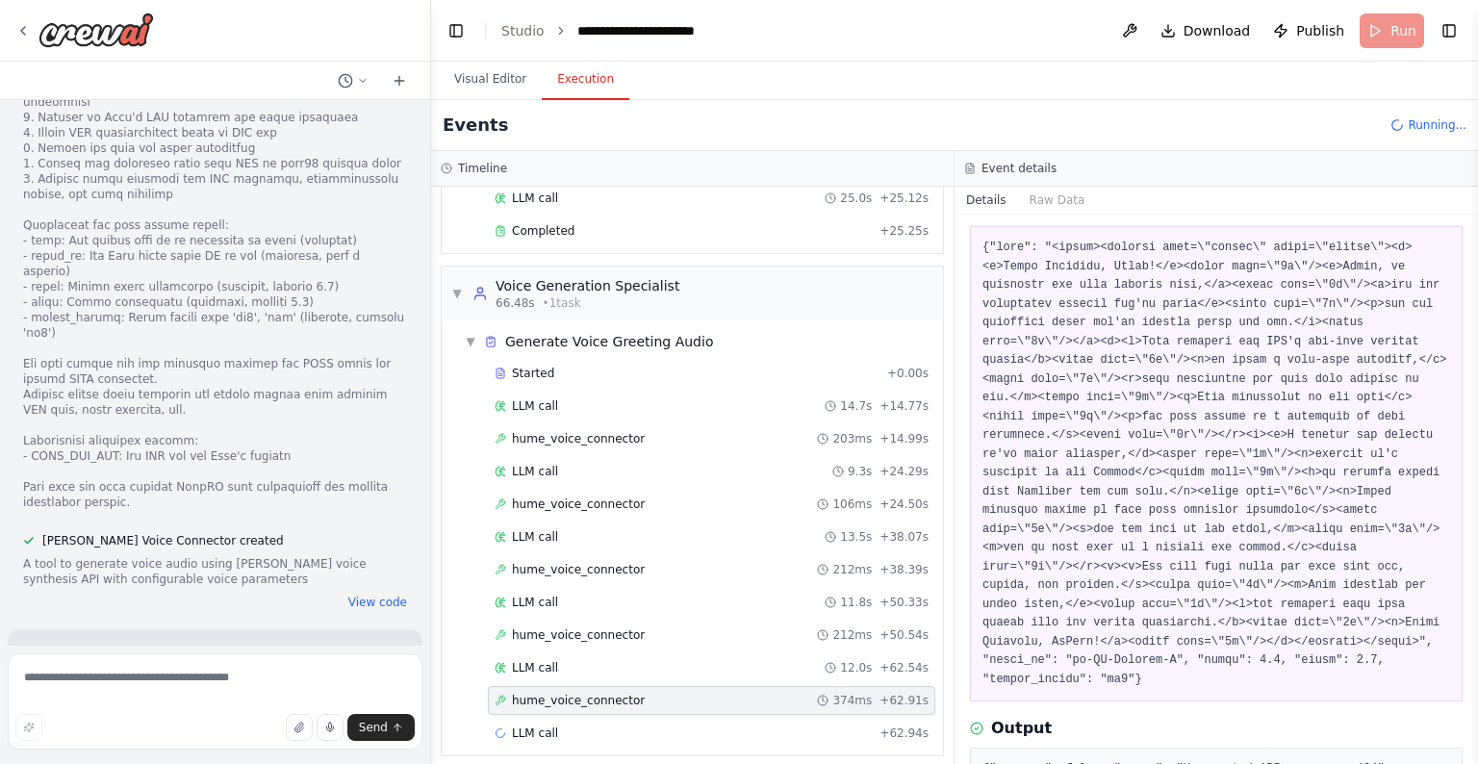
scroll to position [218, 0]
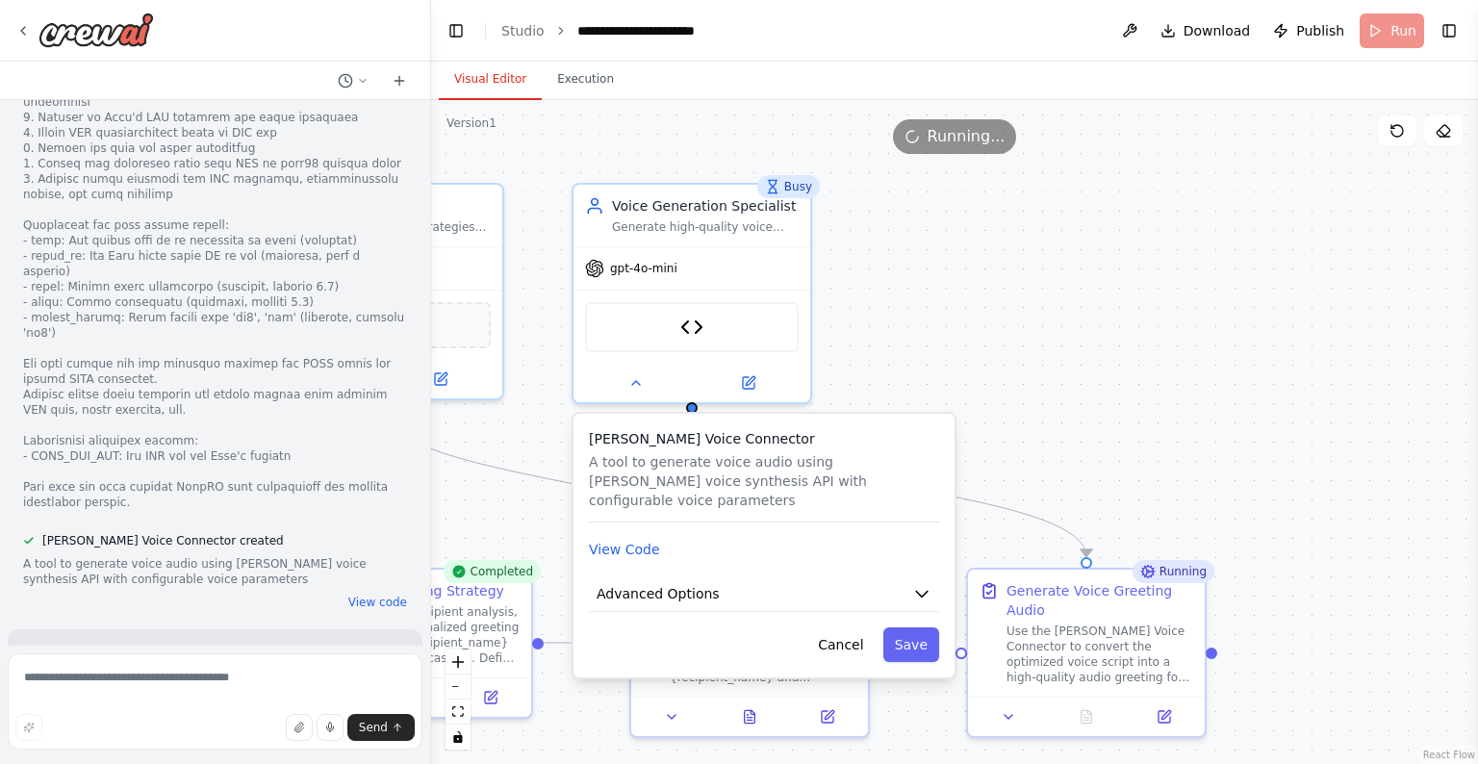
click at [503, 80] on button "Visual Editor" at bounding box center [490, 80] width 103 height 40
click at [652, 540] on button "View Code" at bounding box center [624, 549] width 71 height 19
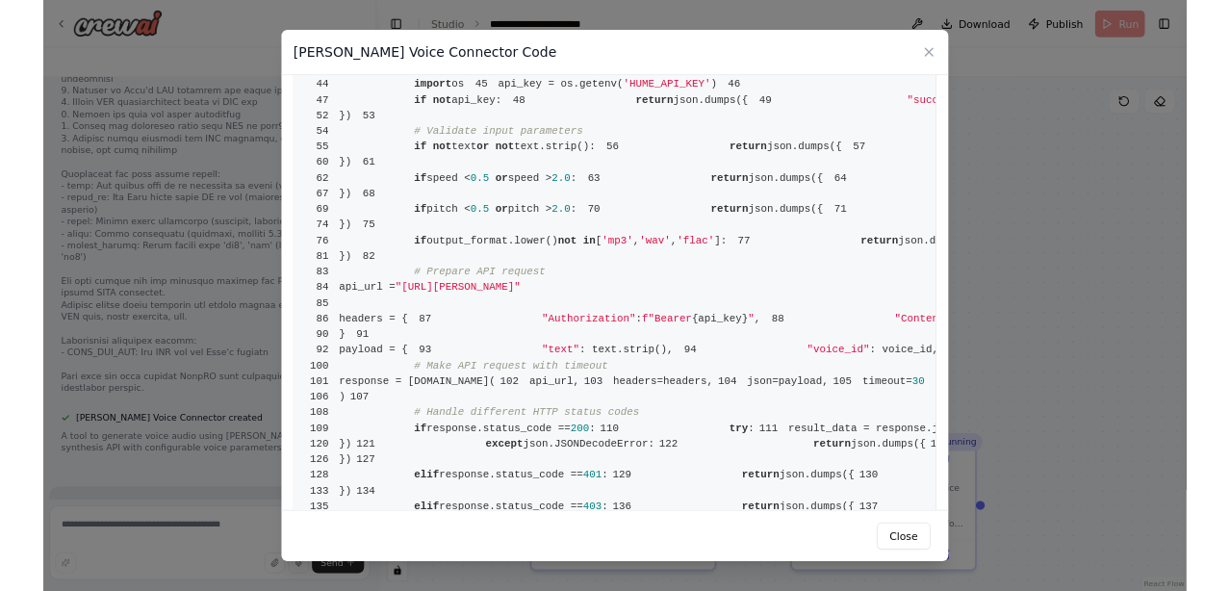
scroll to position [0, 0]
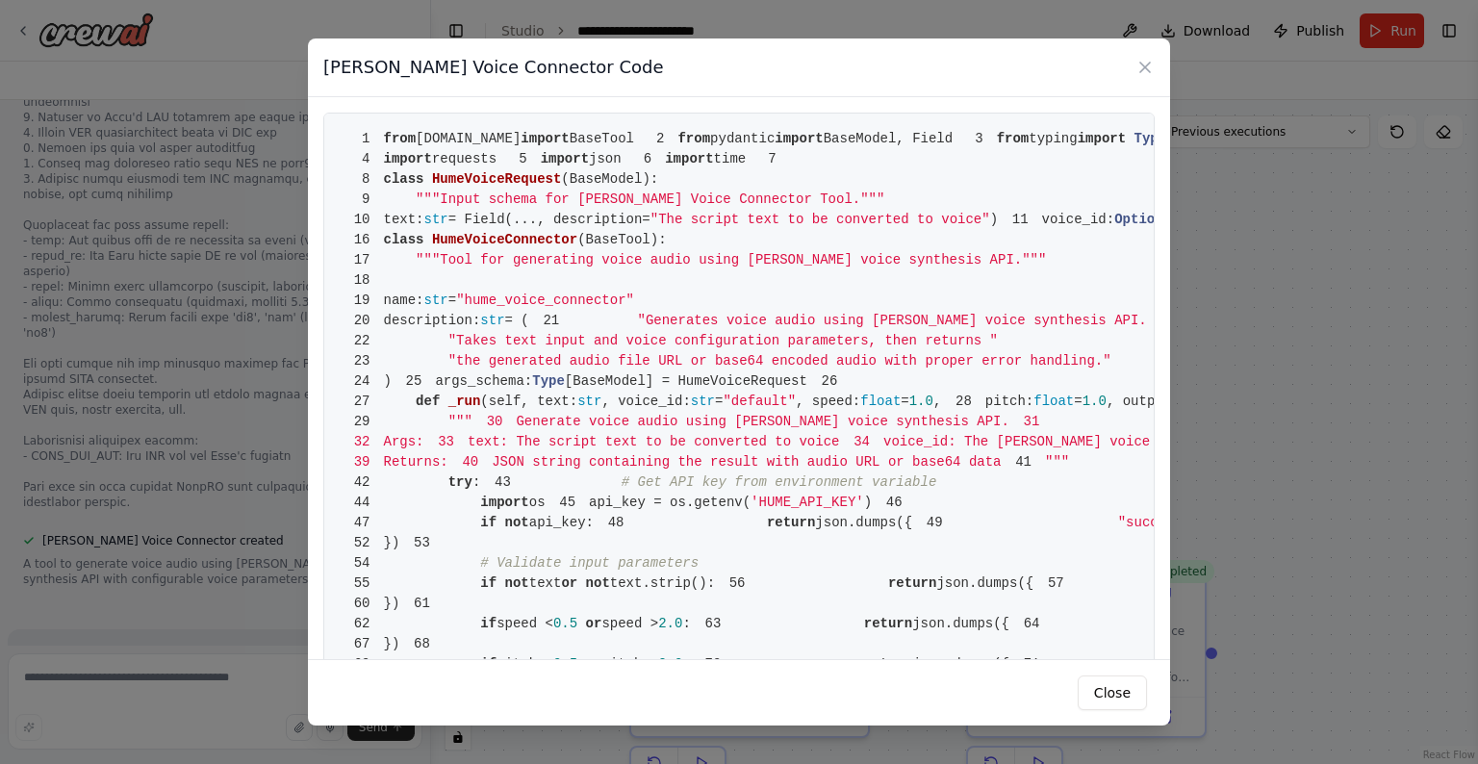
click at [1131, 76] on div "[PERSON_NAME] Voice Connector Code" at bounding box center [739, 67] width 862 height 59
click at [1131, 75] on icon at bounding box center [1144, 67] width 19 height 19
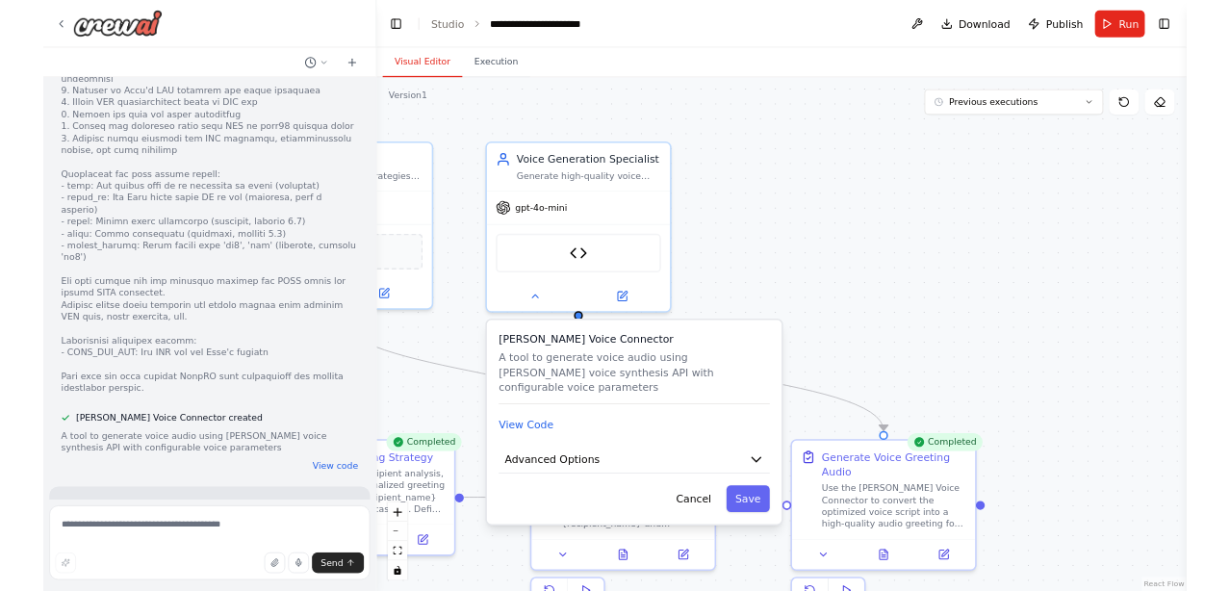
scroll to position [4180, 0]
